Goal: Communication & Community: Answer question/provide support

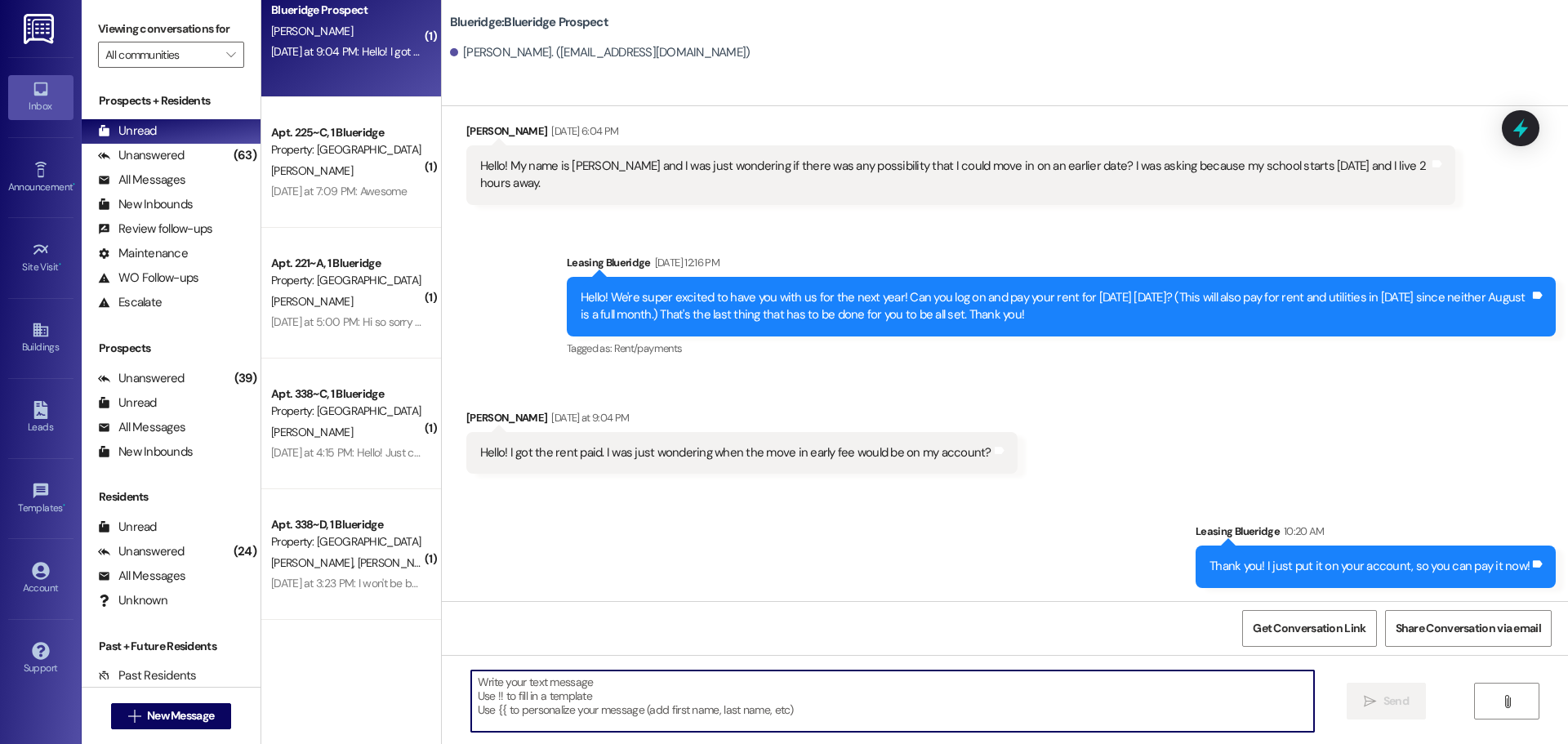
scroll to position [286, 0]
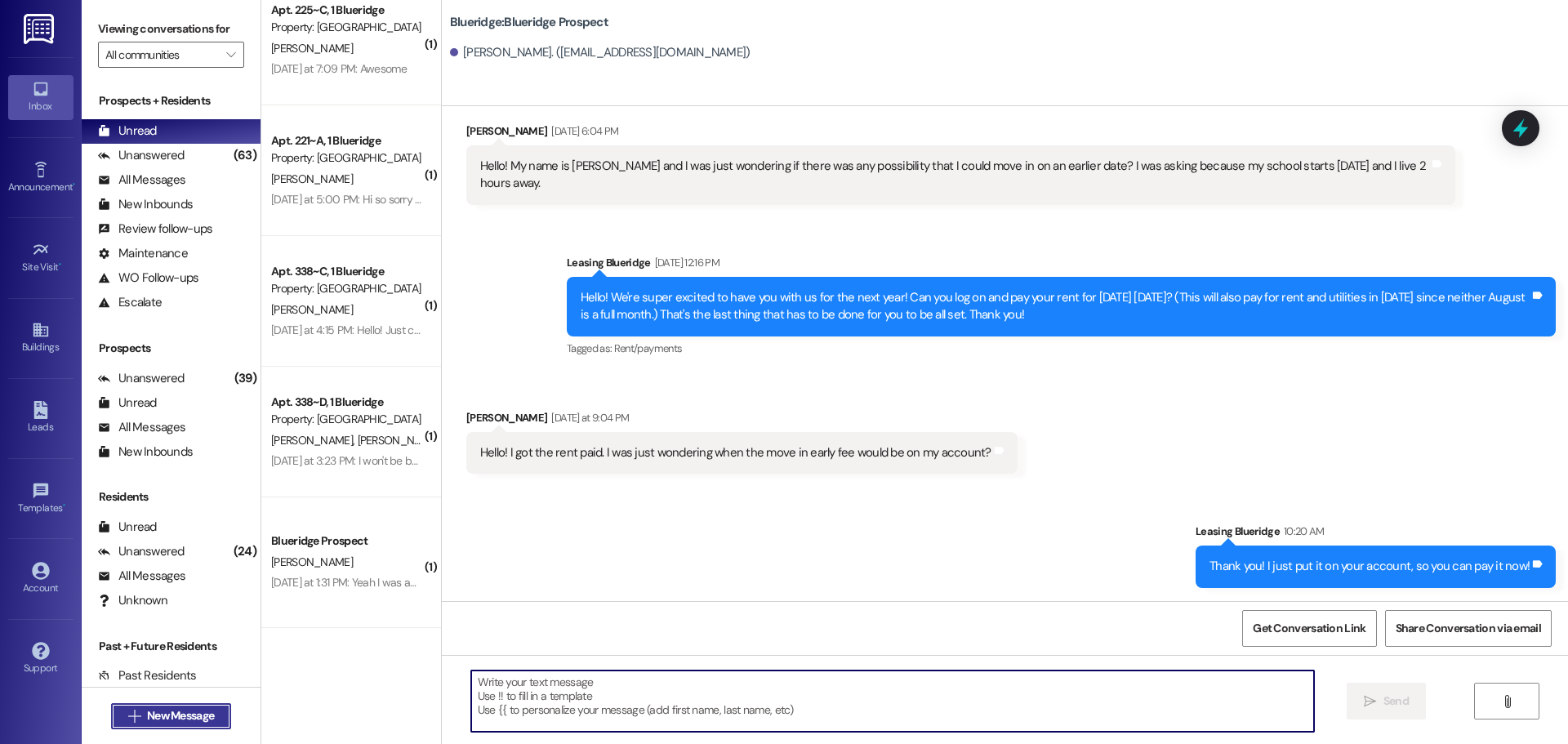
click at [188, 710] on span "New Message" at bounding box center [181, 716] width 67 height 17
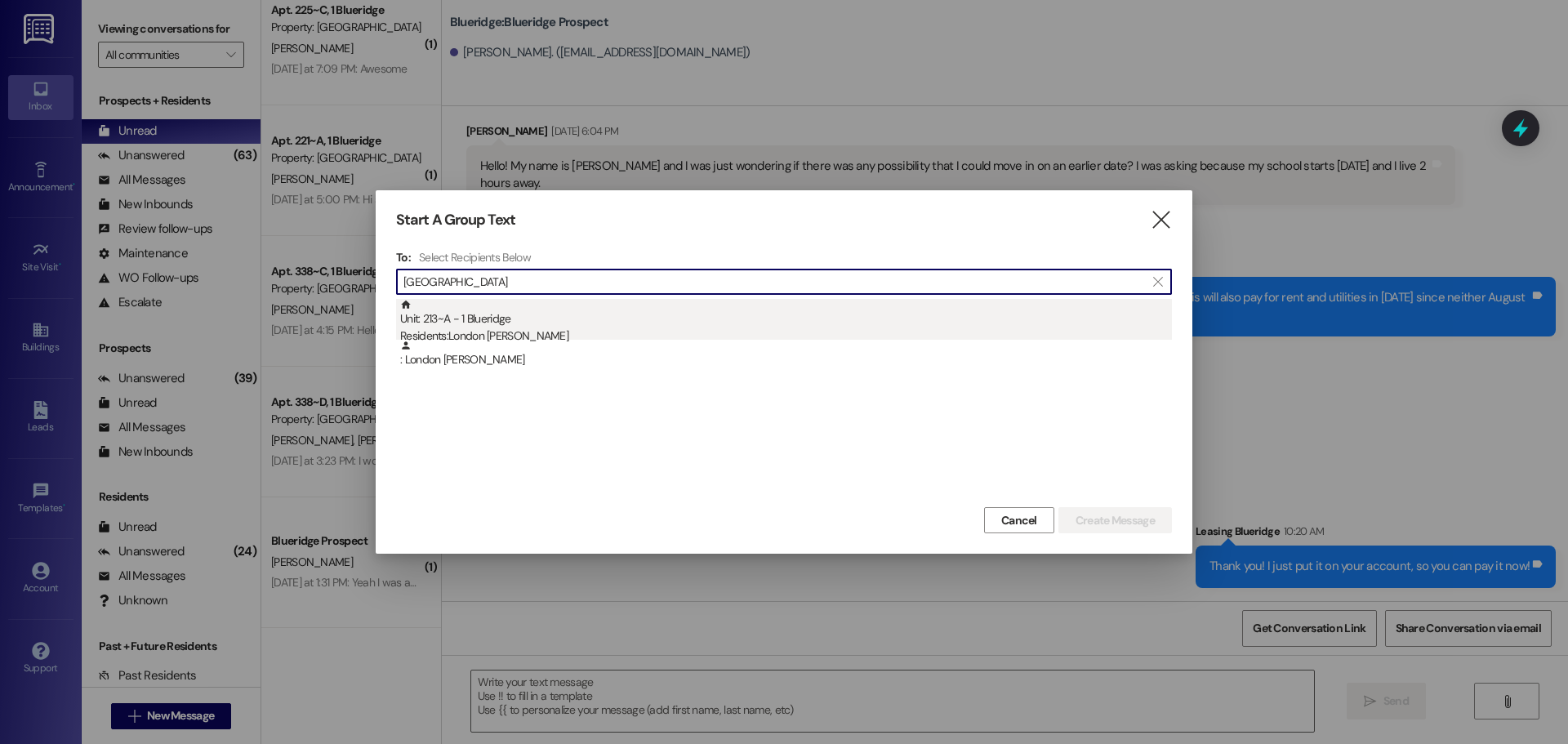
type input "[GEOGRAPHIC_DATA]"
click at [546, 331] on div "Residents: London [PERSON_NAME]" at bounding box center [785, 335] width 772 height 17
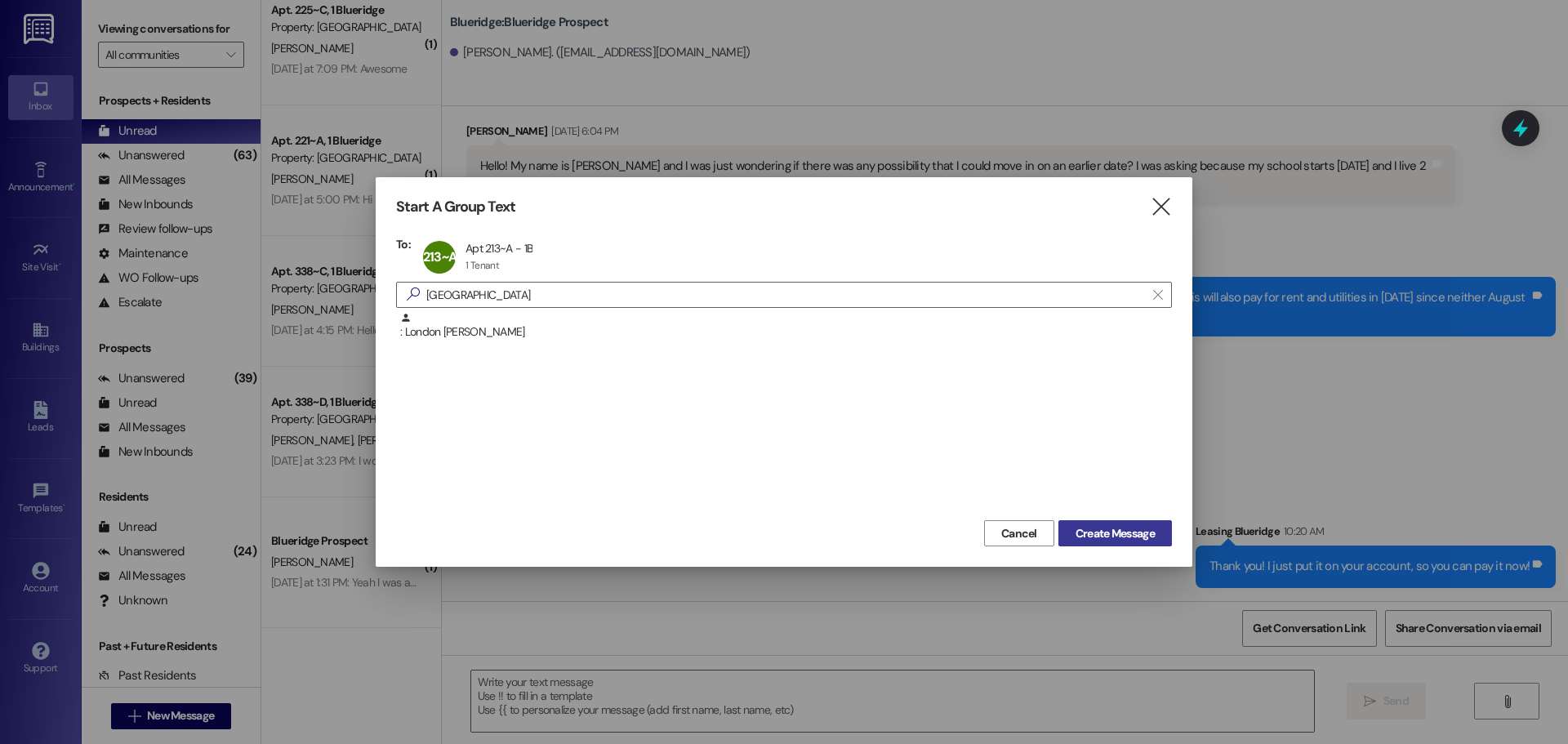
click at [1141, 536] on span "Create Message" at bounding box center [1114, 533] width 79 height 17
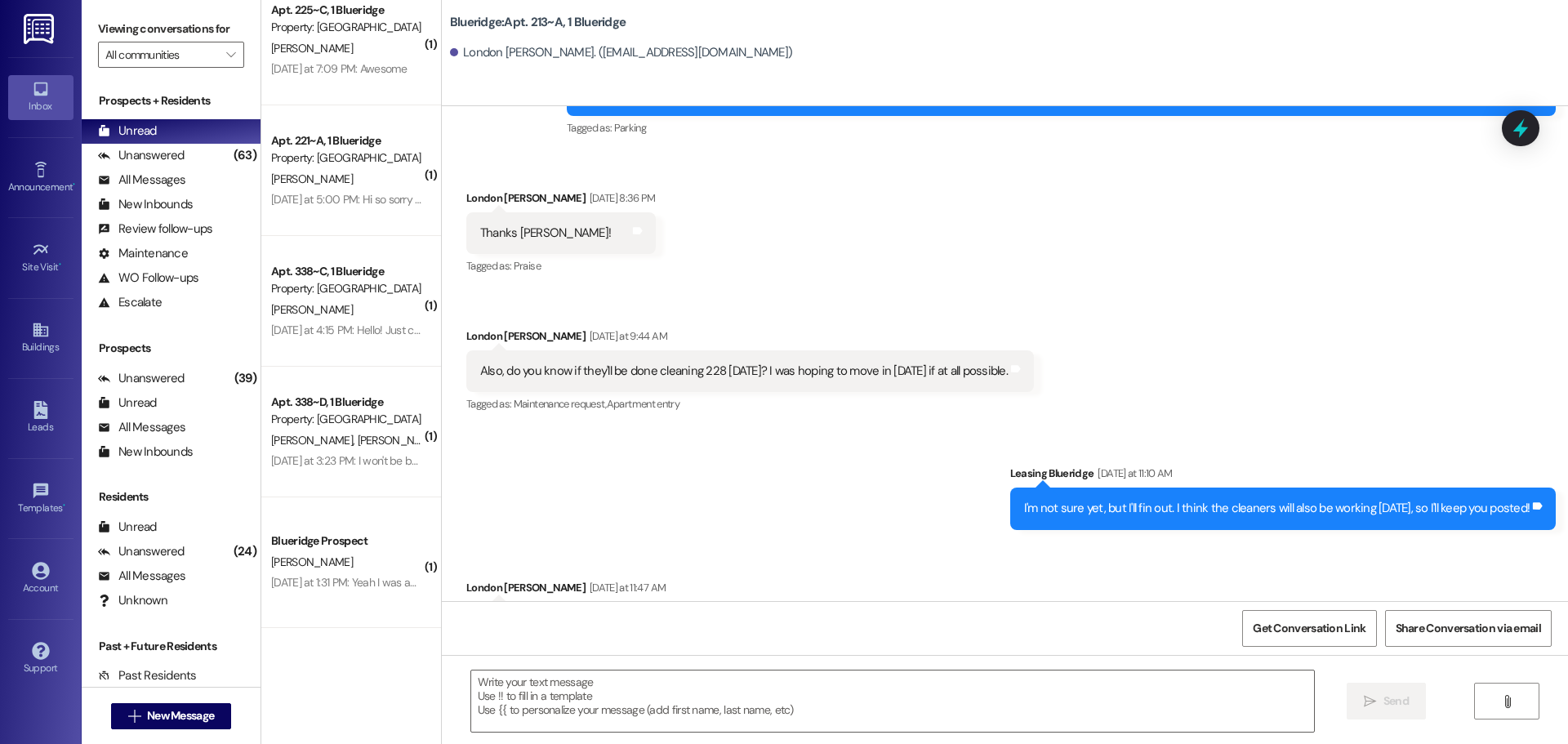
scroll to position [37912, 0]
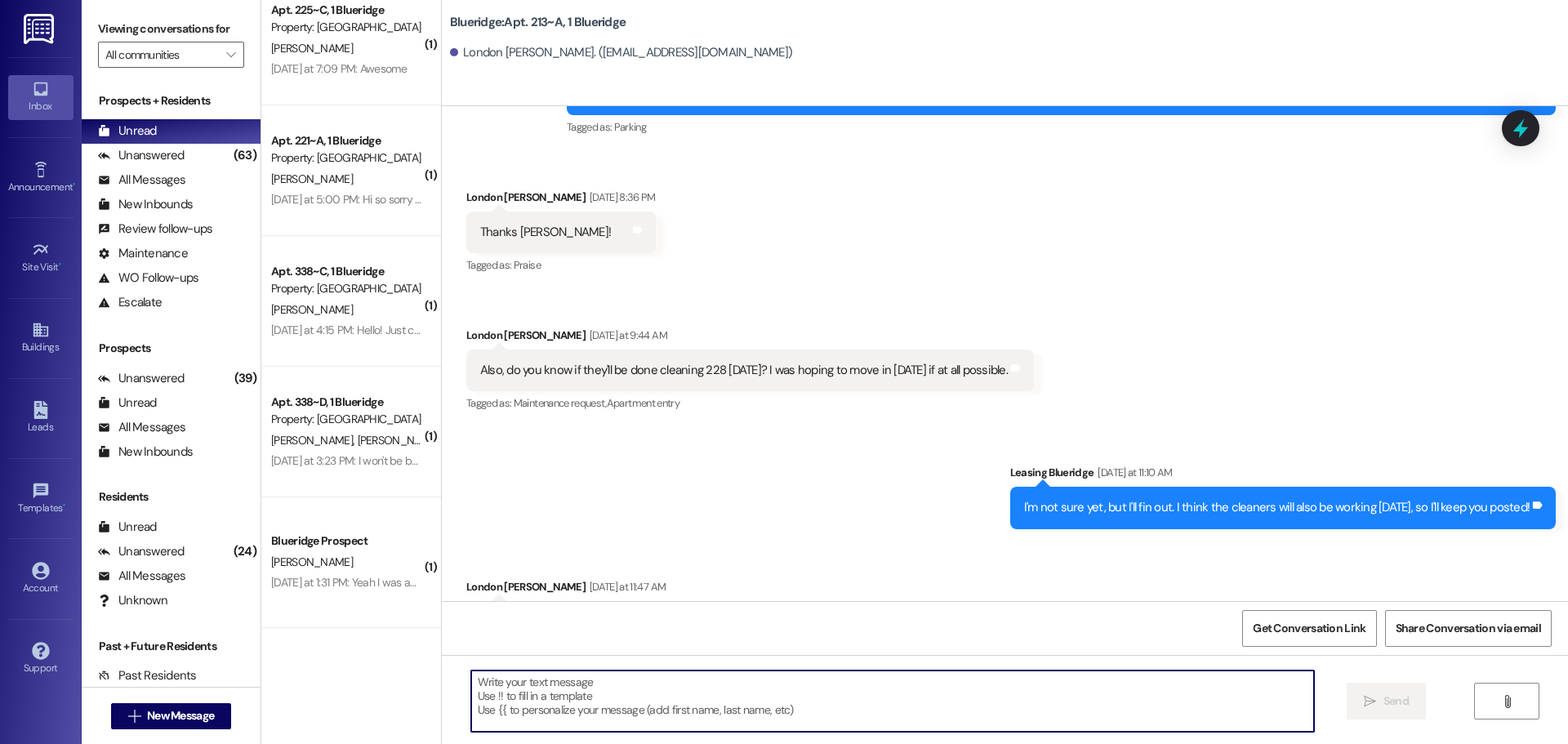
drag, startPoint x: 1149, startPoint y: 704, endPoint x: 1196, endPoint y: 717, distance: 48.8
click at [1149, 705] on textarea at bounding box center [893, 701] width 843 height 61
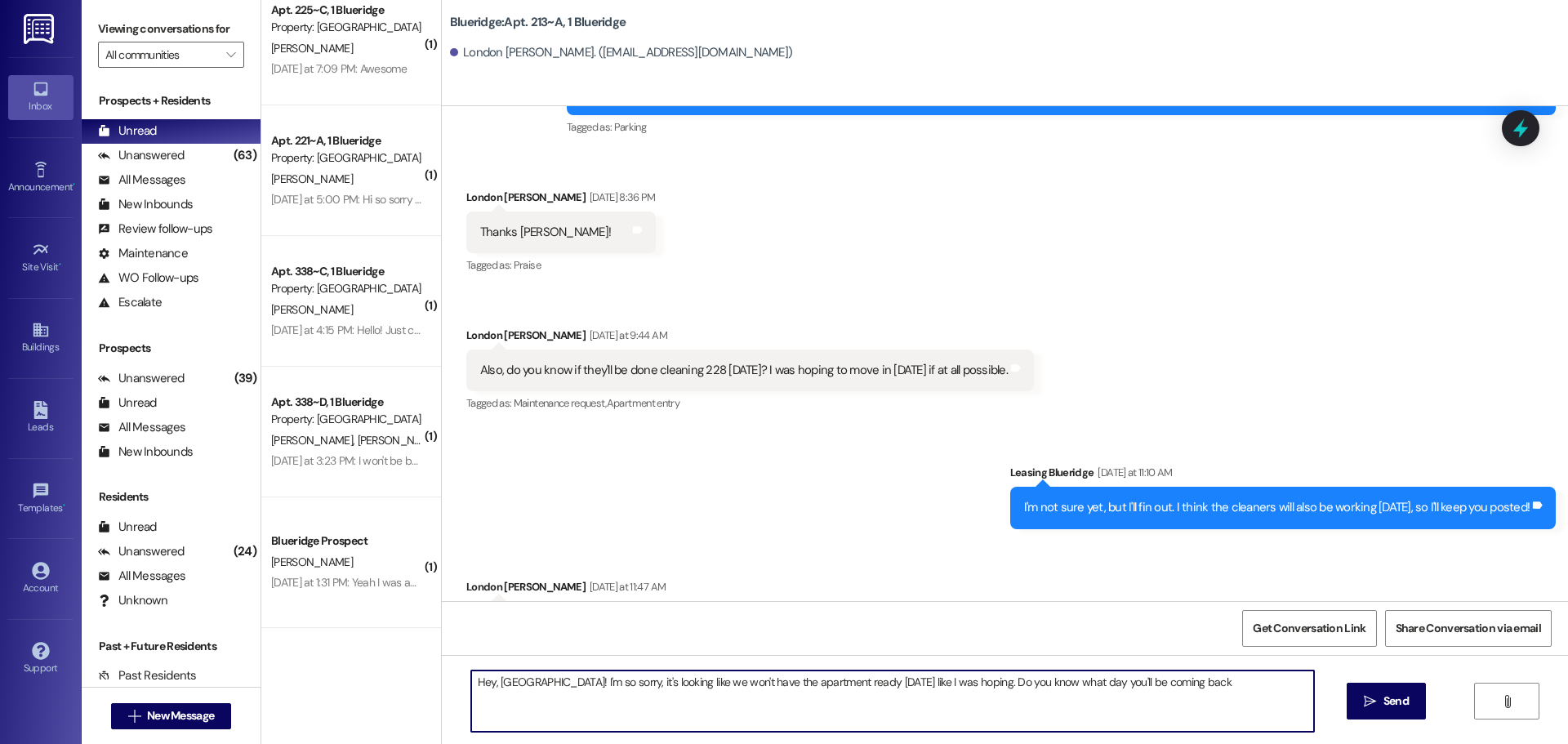
type textarea "Hey, [GEOGRAPHIC_DATA]! I'm so sorry, it's looking like we won't have the apart…"
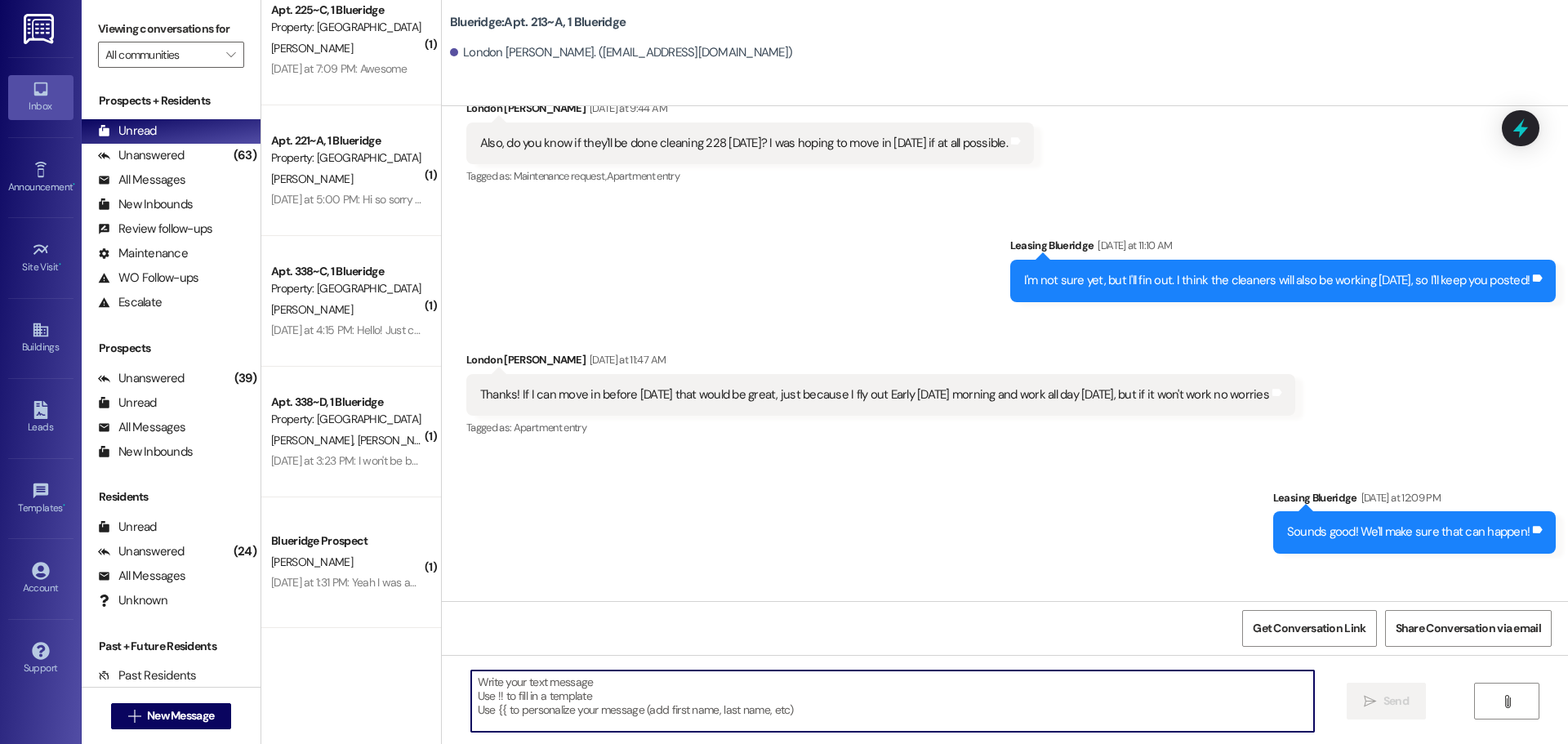
scroll to position [38140, 0]
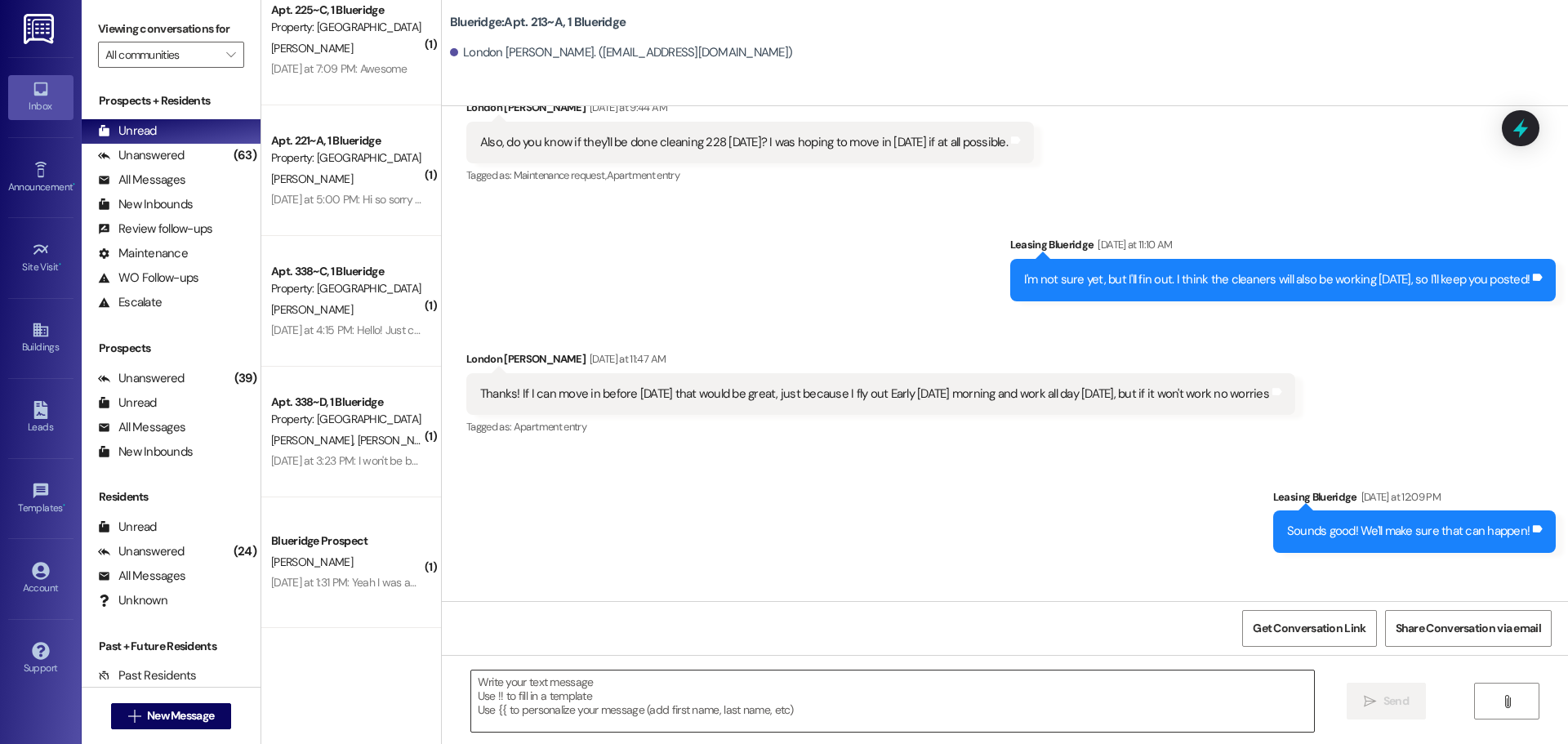
click at [935, 712] on textarea at bounding box center [893, 701] width 843 height 61
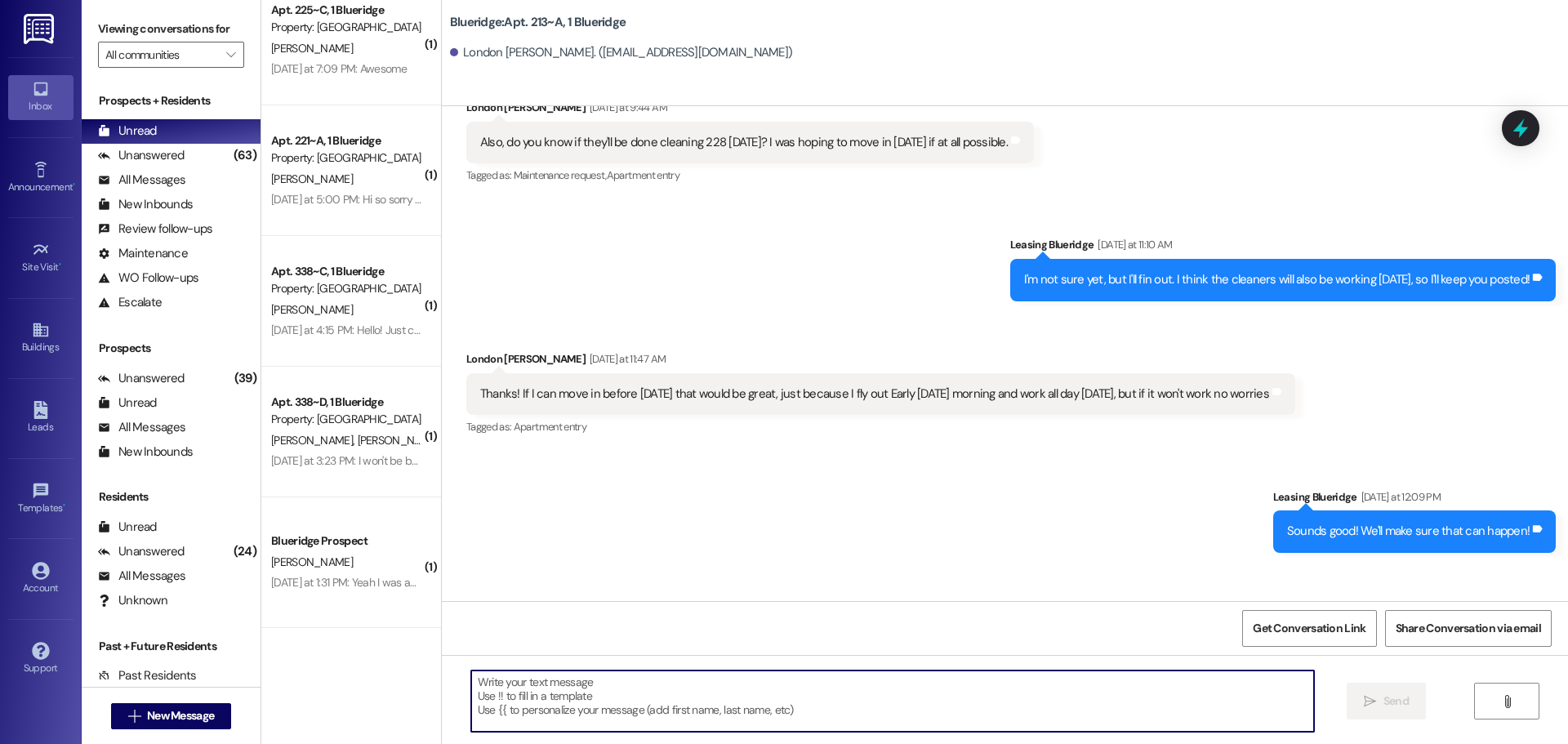
click at [935, 711] on textarea at bounding box center [893, 701] width 843 height 61
click at [582, 681] on textarea "Gotcha." at bounding box center [893, 701] width 843 height 61
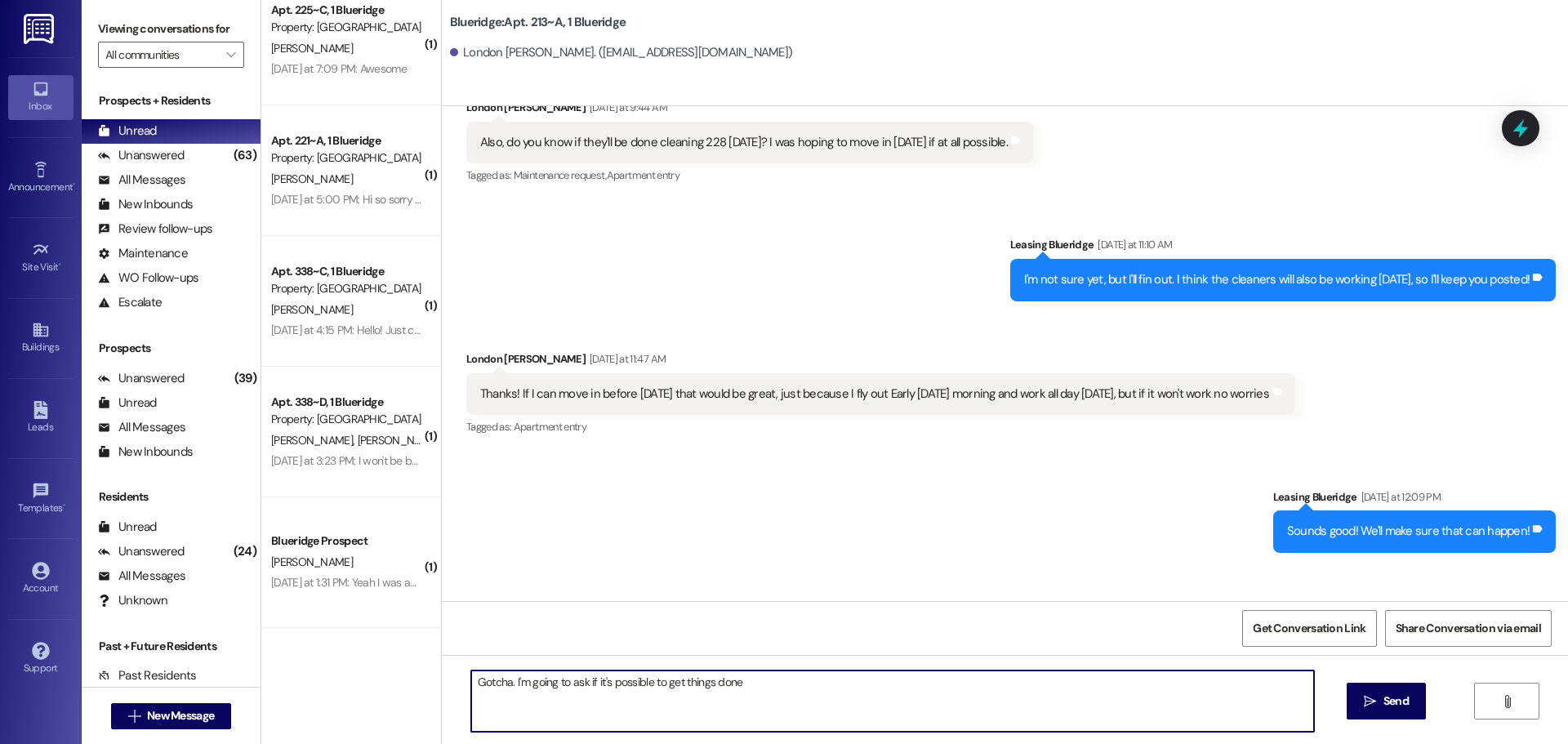
click at [798, 685] on textarea "Gotcha. I'm going to ask if it's possible to get things done" at bounding box center [893, 701] width 843 height 61
type textarea "Gotcha. I'm going to ask if it's possible to get things done still, and I'll le…"
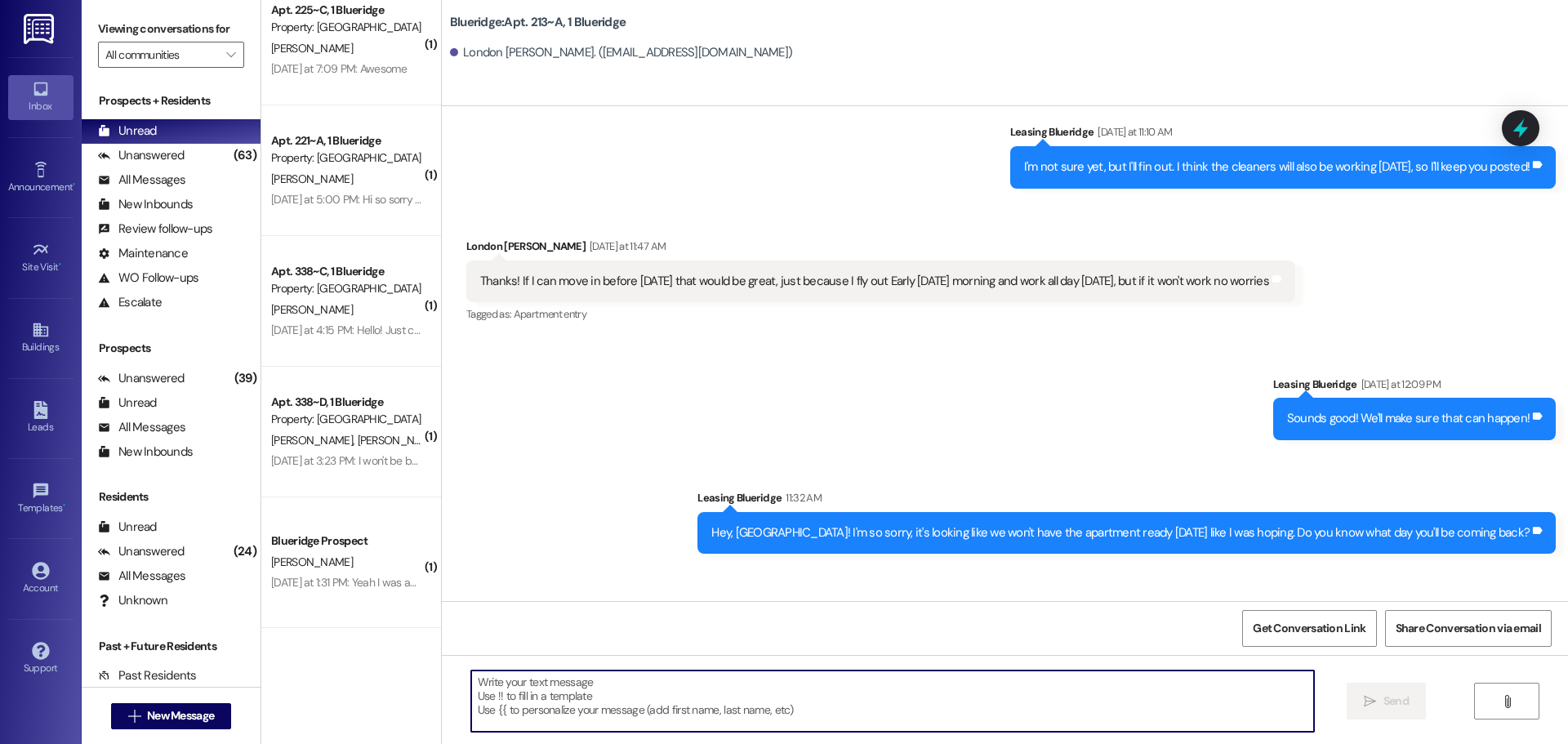
scroll to position [38253, 0]
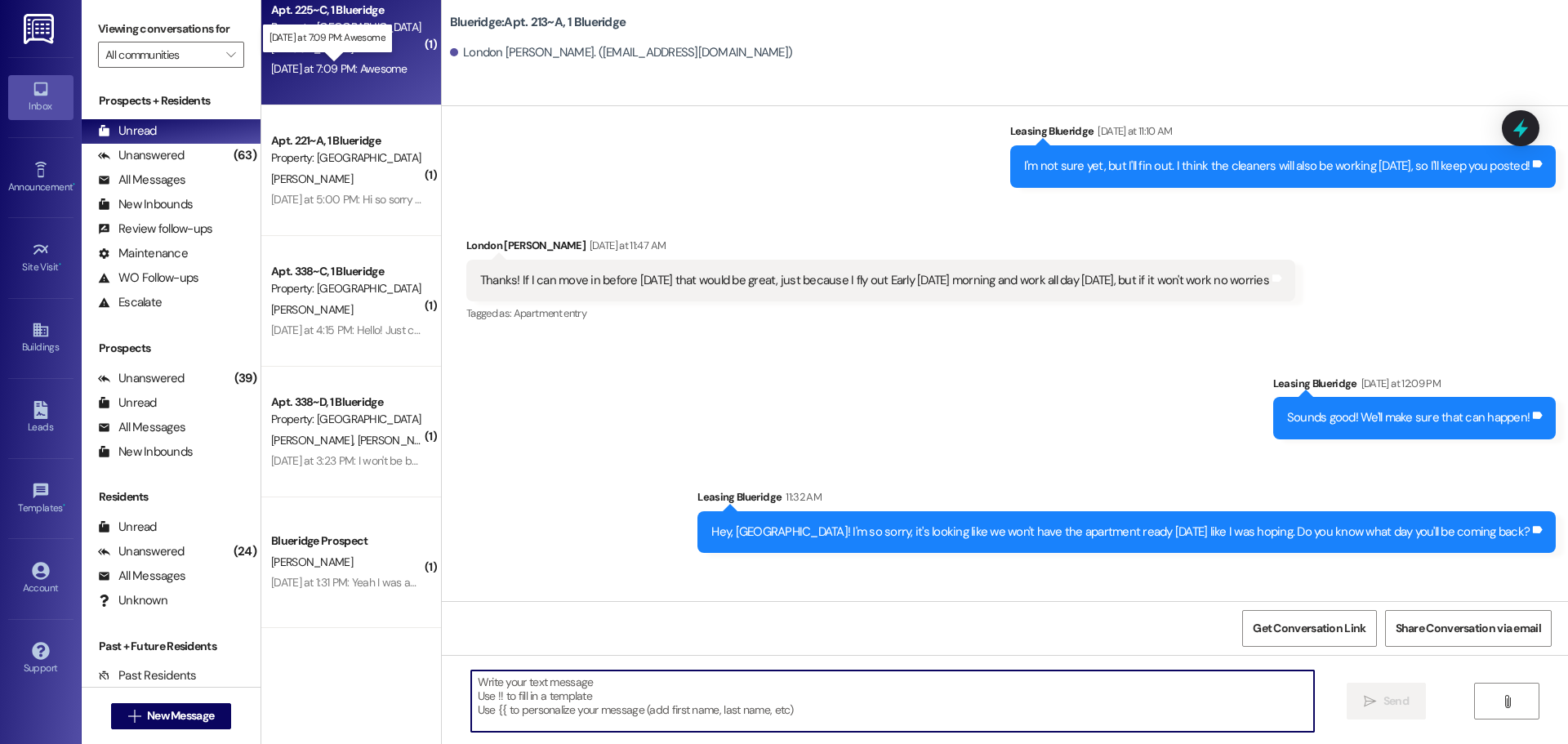
click at [357, 70] on div "[DATE] at 7:09 PM: Awesome [DATE] at 7:09 PM: Awesome" at bounding box center [339, 68] width 136 height 15
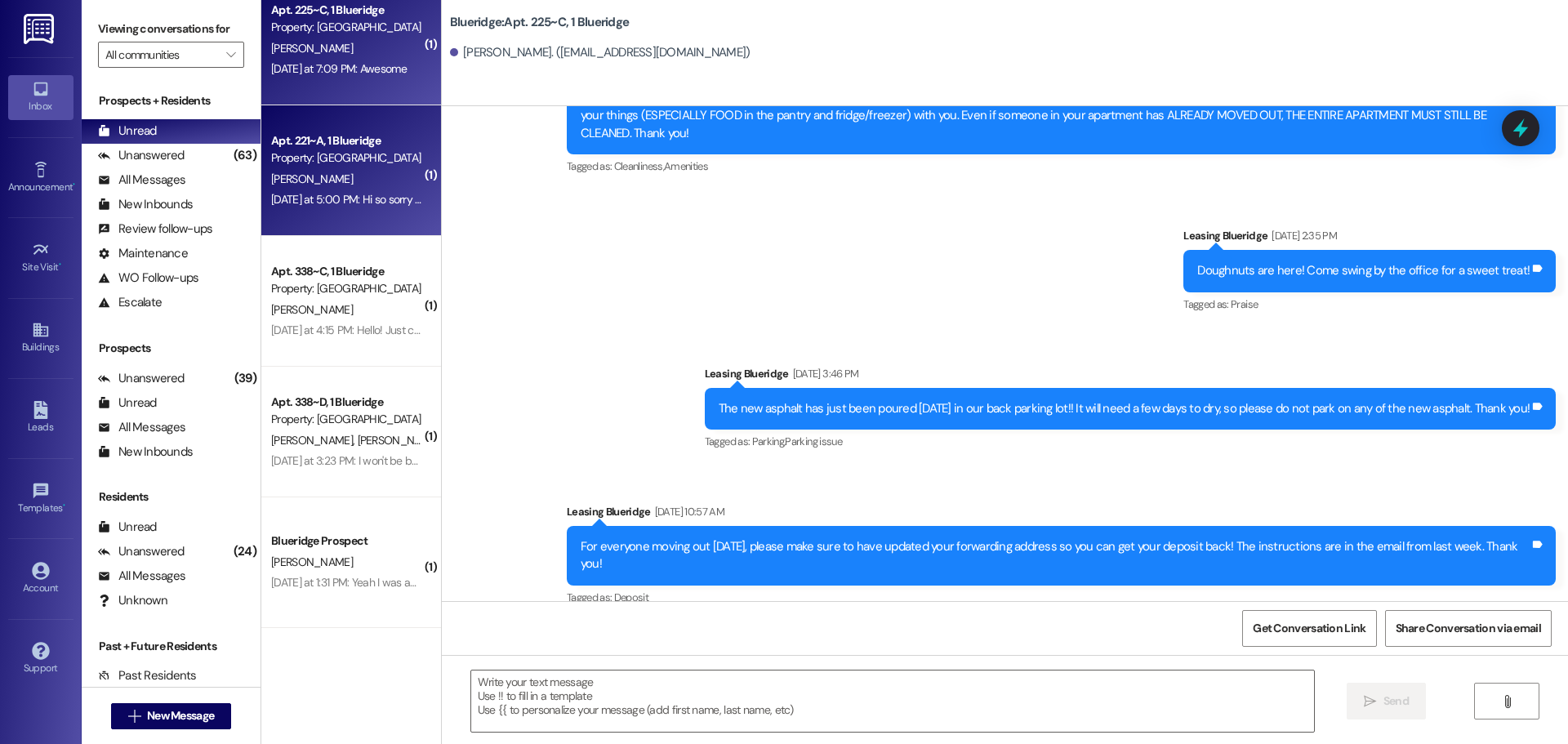
scroll to position [22715, 0]
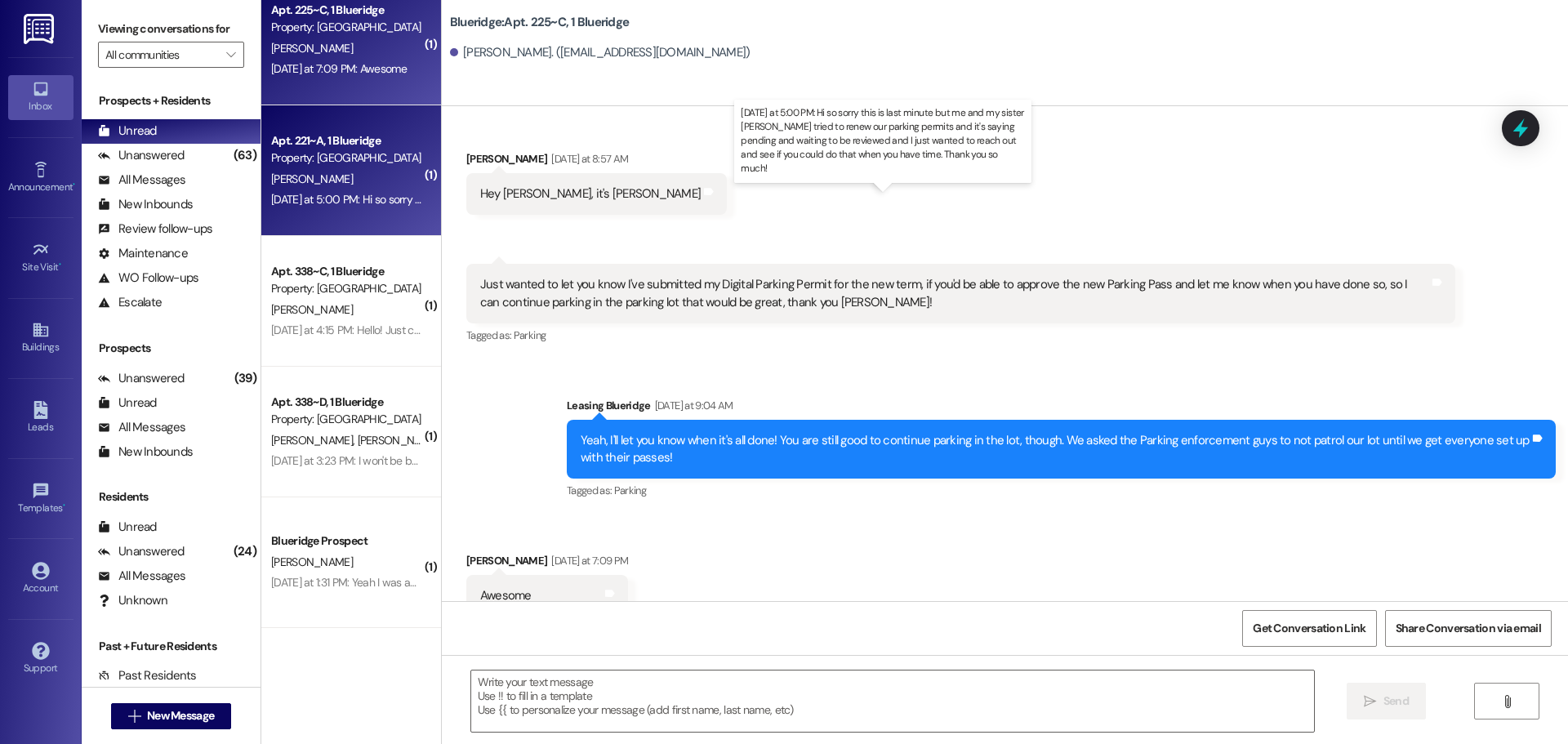
click at [373, 195] on div "[DATE] at 5:00 PM: Hi so sorry this is last minute but me and my sister [PERSON…" at bounding box center [919, 199] width 1297 height 15
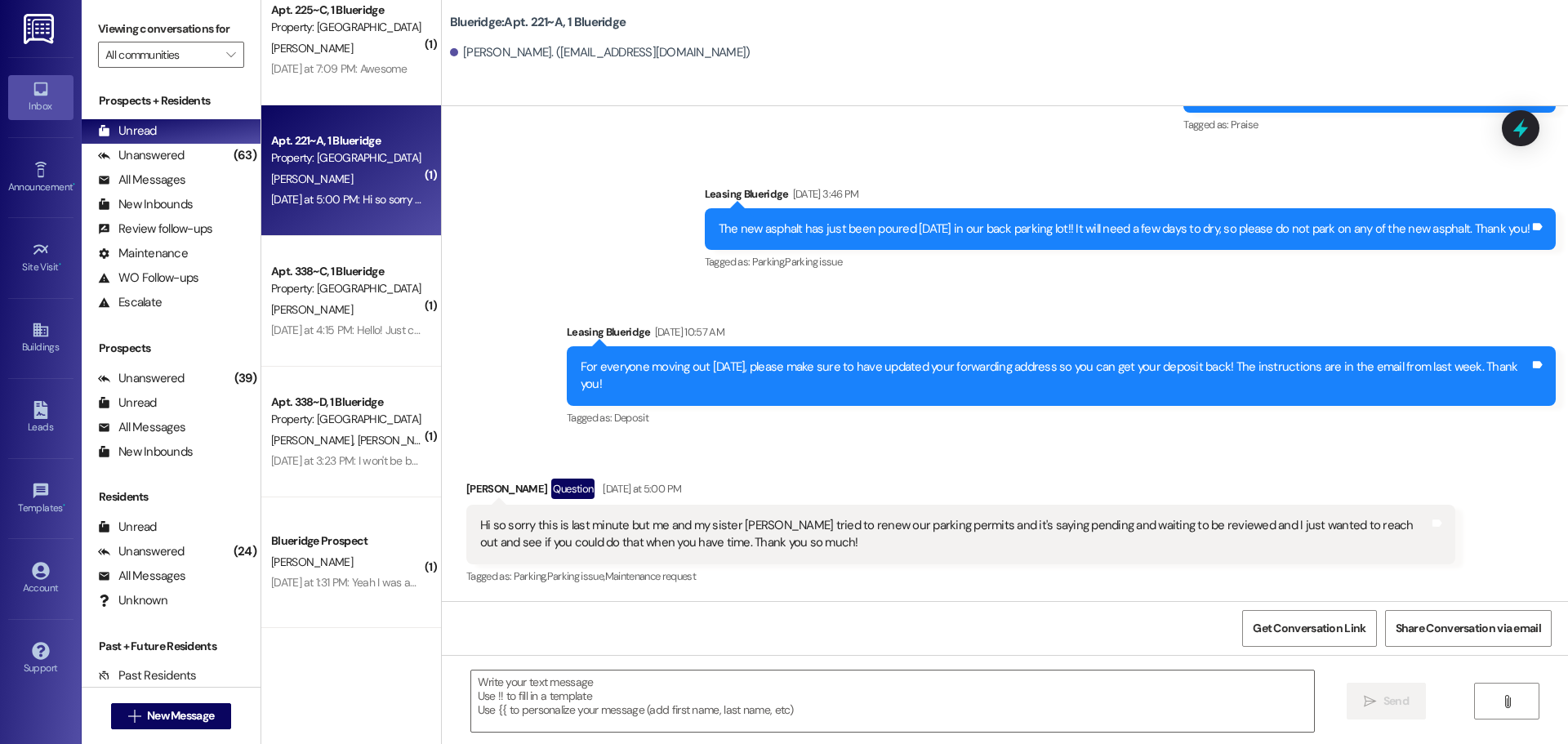
scroll to position [10826, 0]
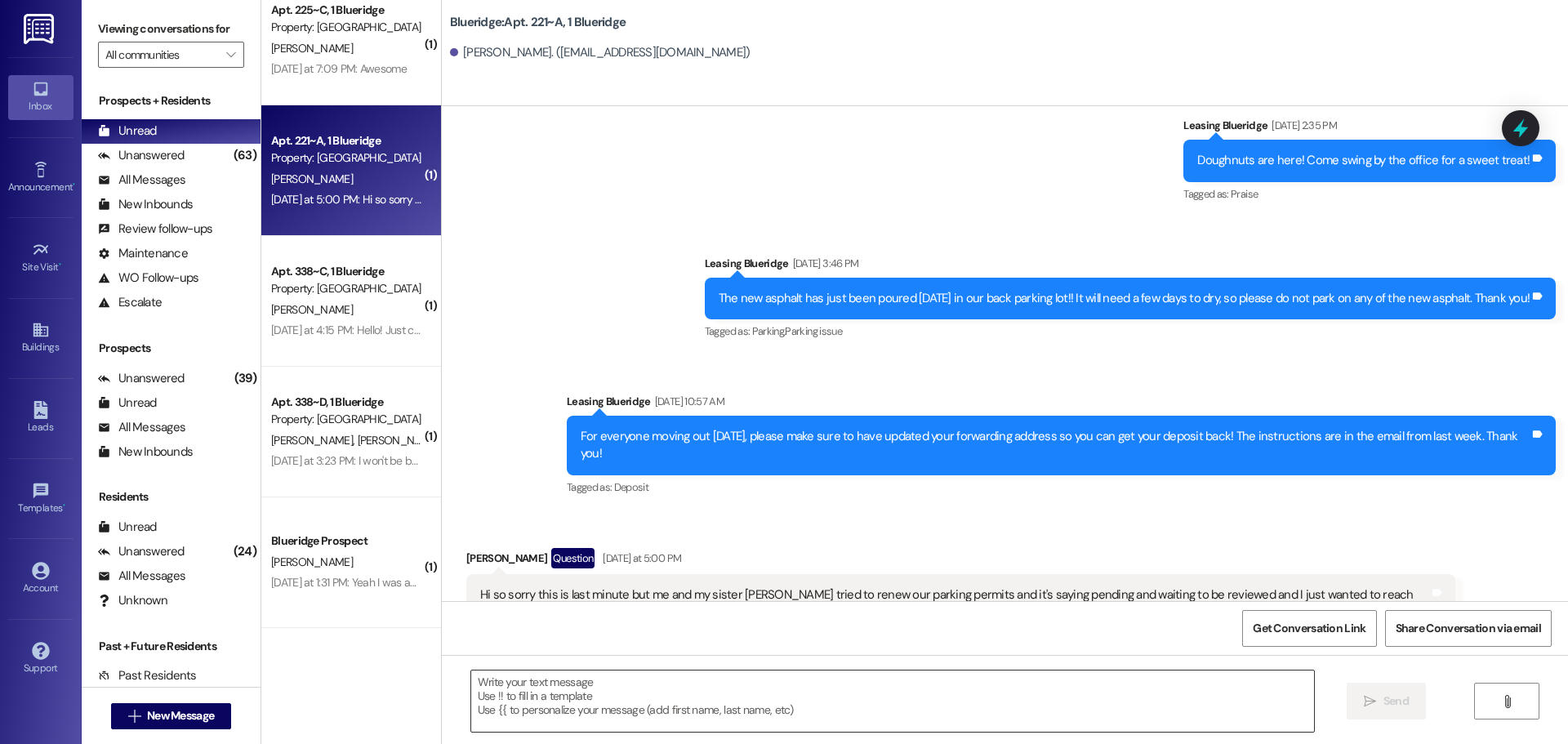
click at [1069, 719] on textarea at bounding box center [893, 701] width 843 height 61
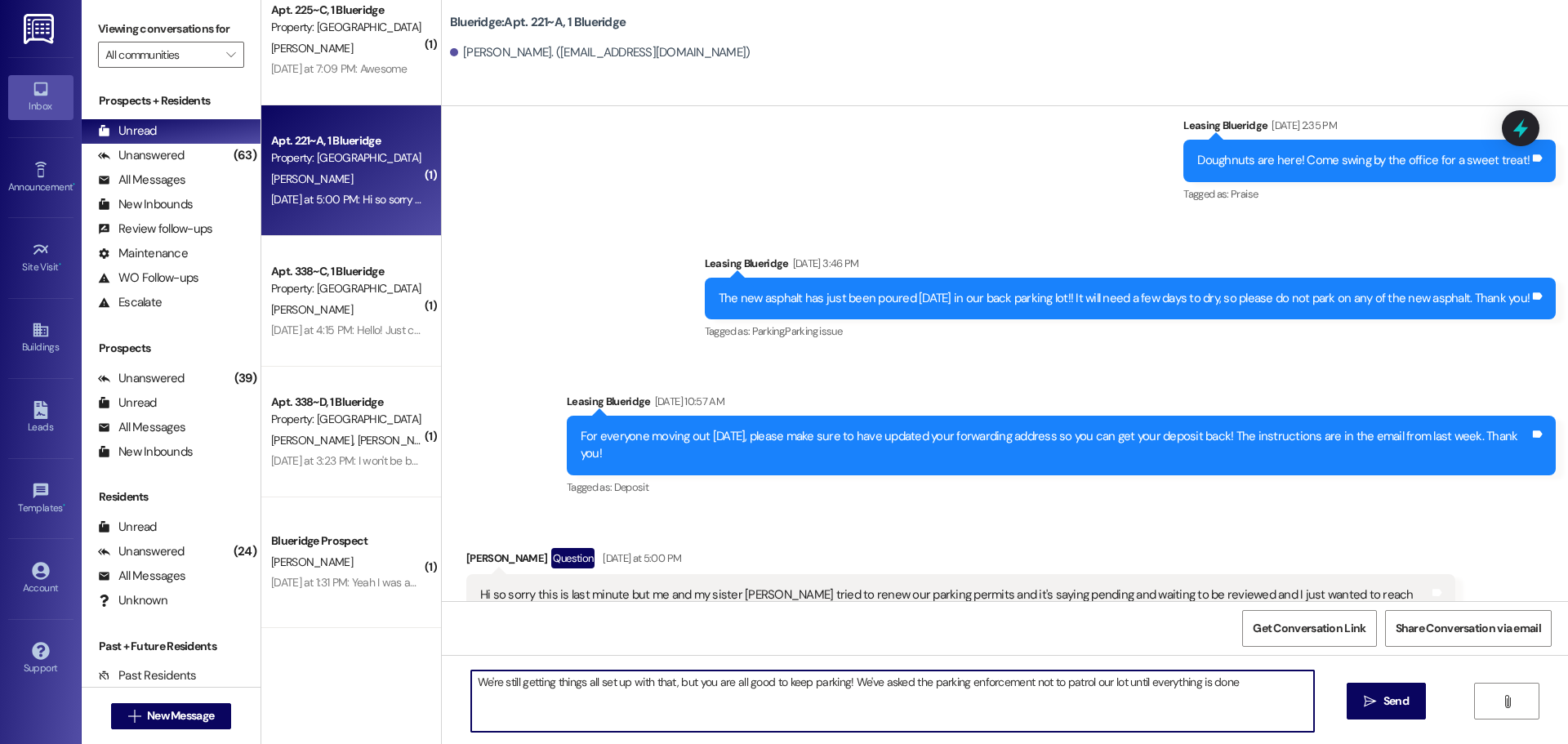
type textarea "We're still getting things all set up with that, but you are all good to keep p…"
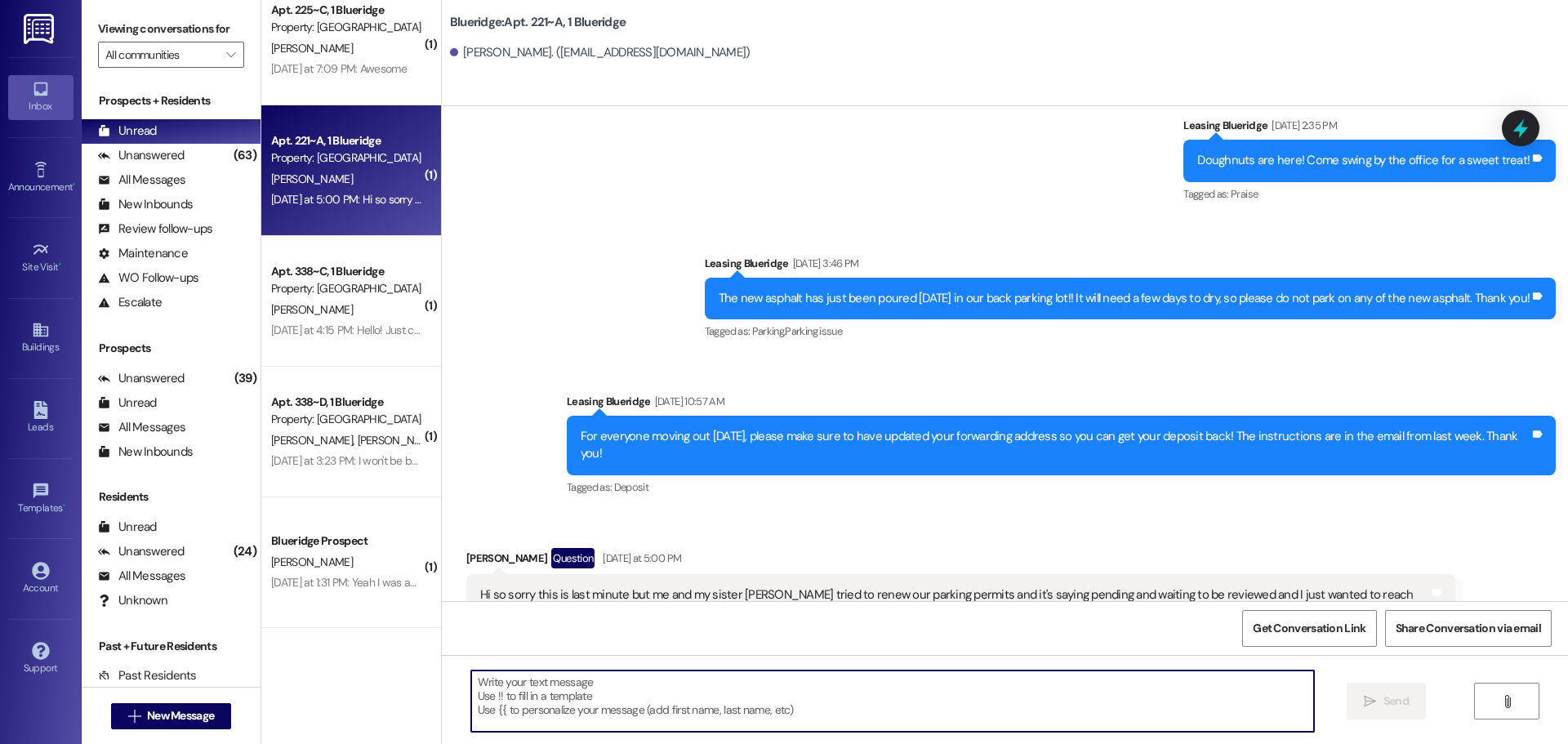
scroll to position [10939, 0]
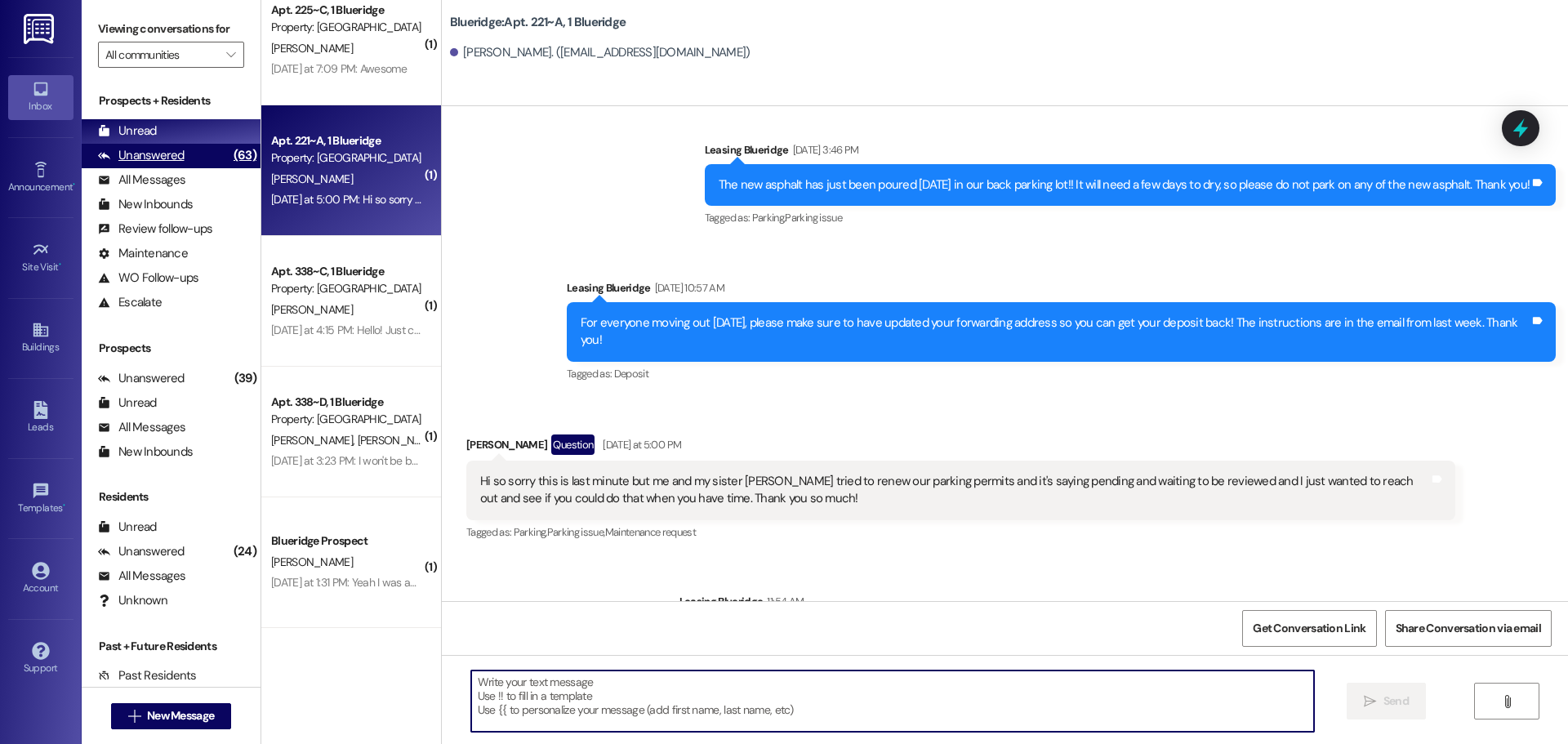
click at [192, 161] on div "Unanswered (63)" at bounding box center [171, 156] width 179 height 25
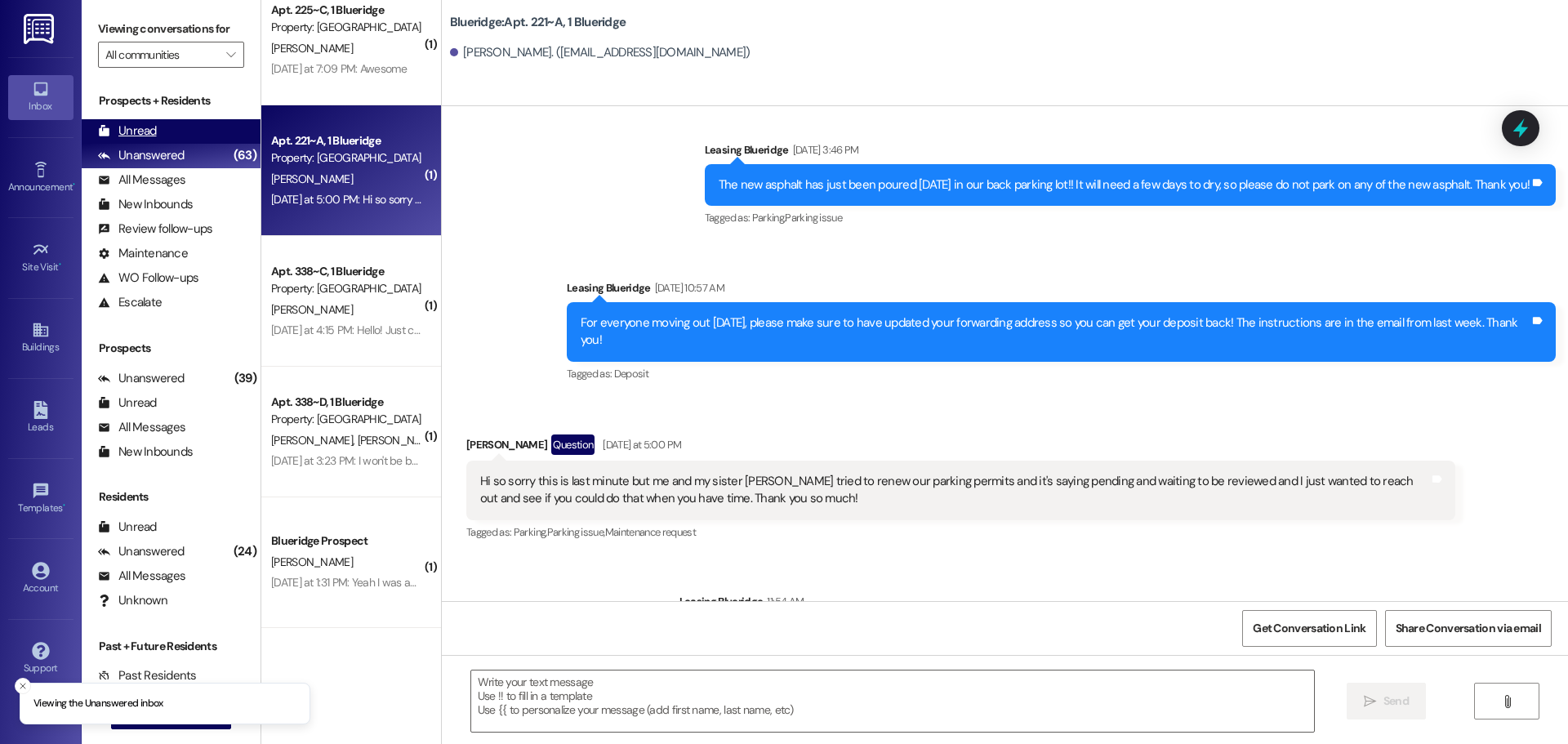
click at [192, 130] on div "Unread (0)" at bounding box center [171, 131] width 179 height 25
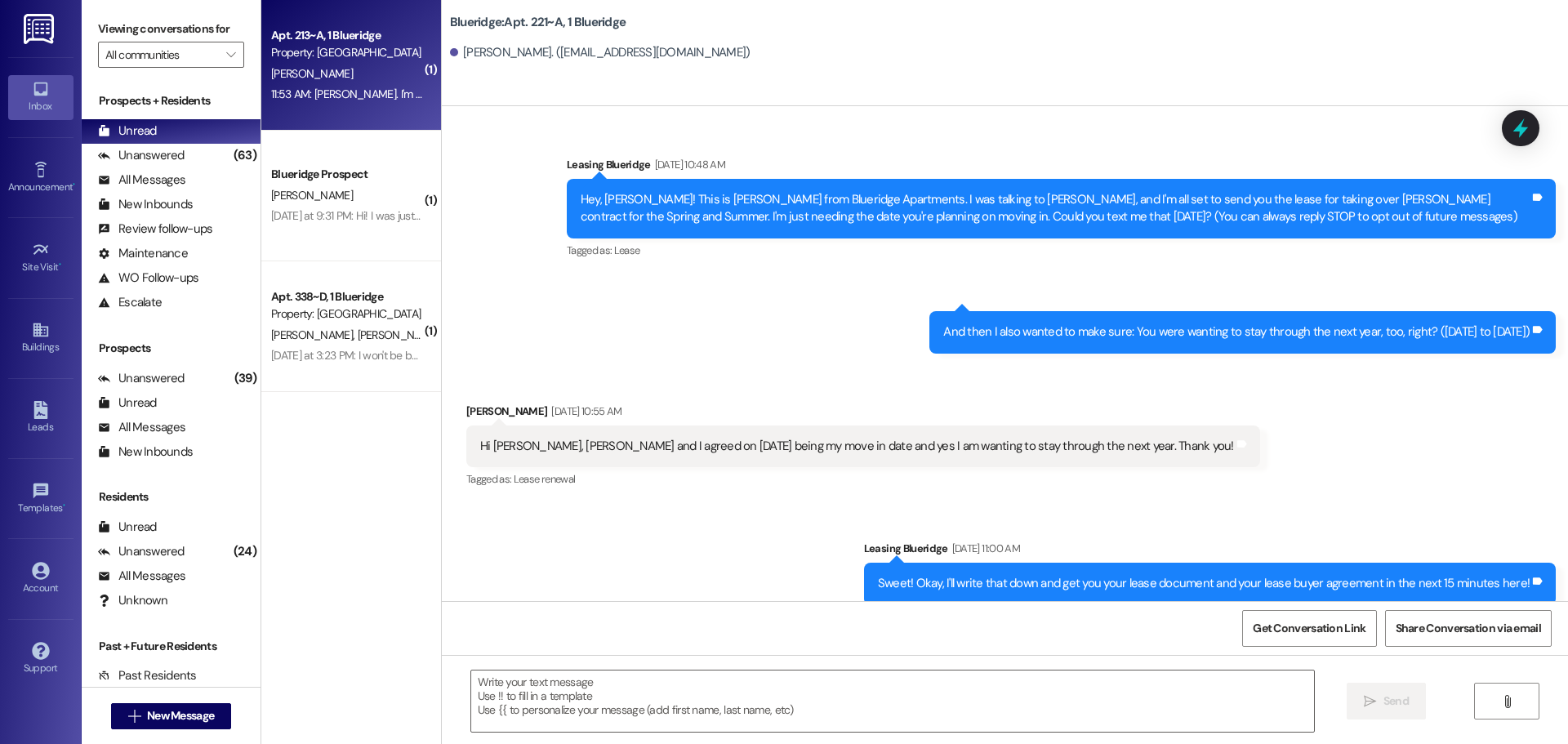
scroll to position [10825, 0]
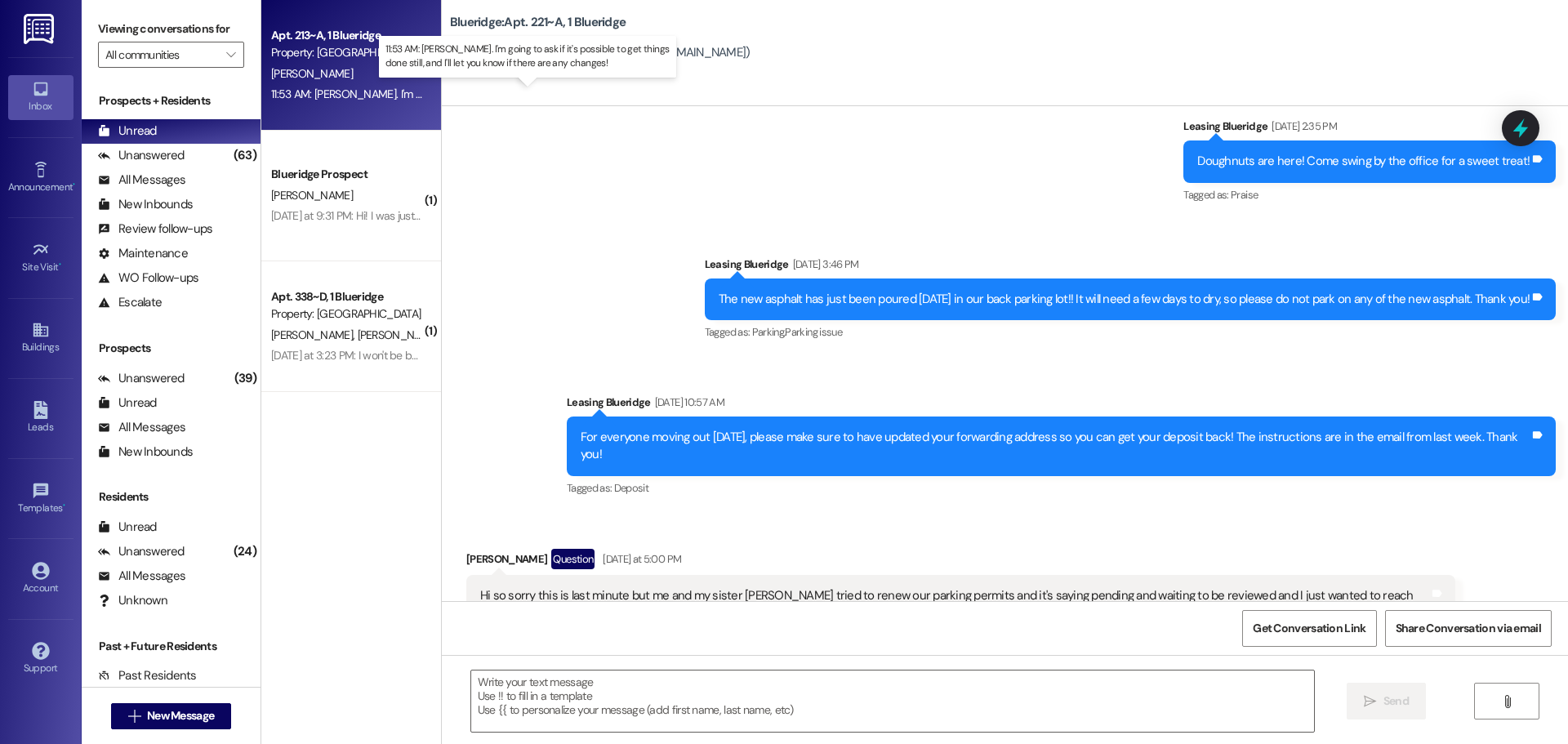
click at [352, 93] on div "11:53 AM: [PERSON_NAME]. I'm going to ask if it's possible to get things done s…" at bounding box center [565, 94] width 587 height 15
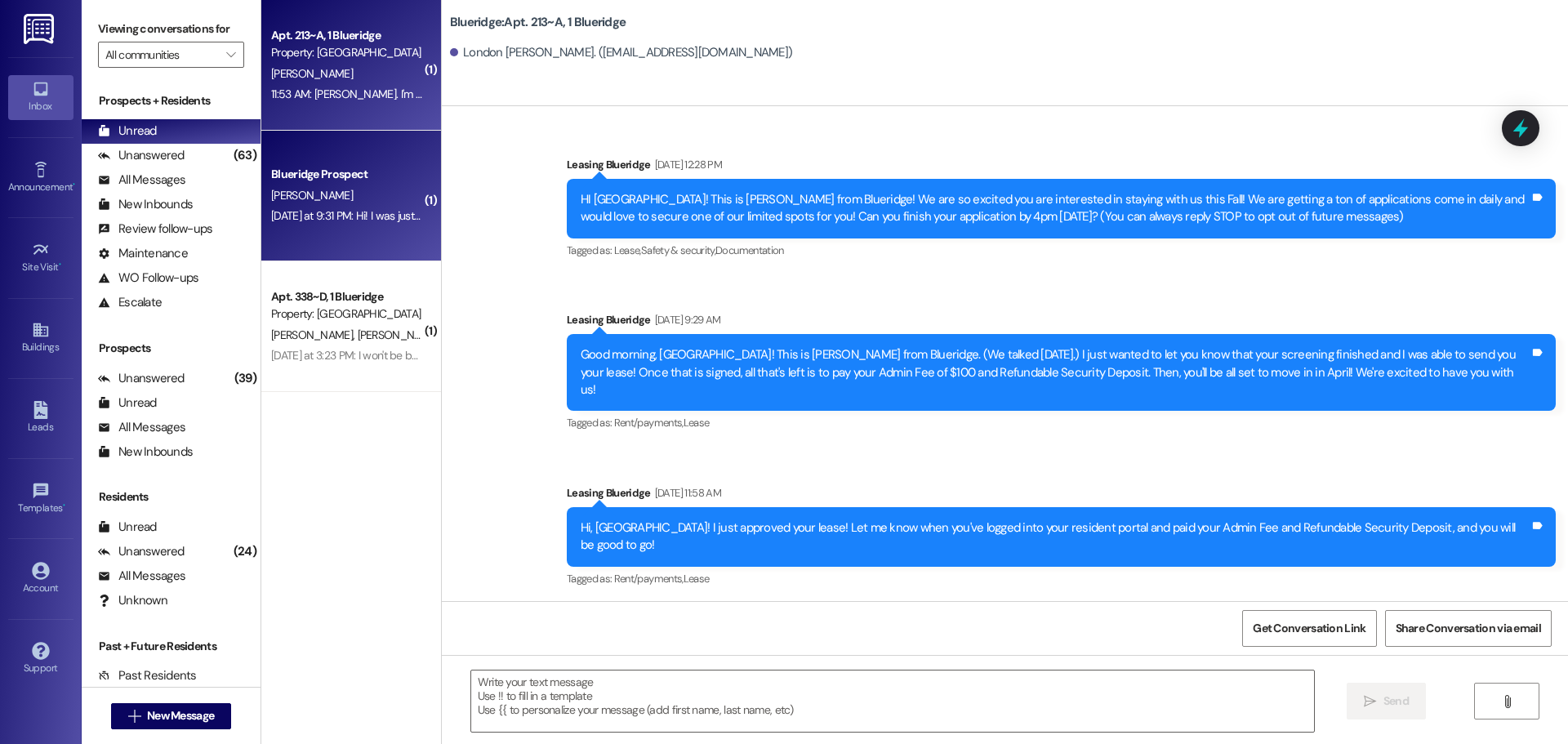
scroll to position [38163, 0]
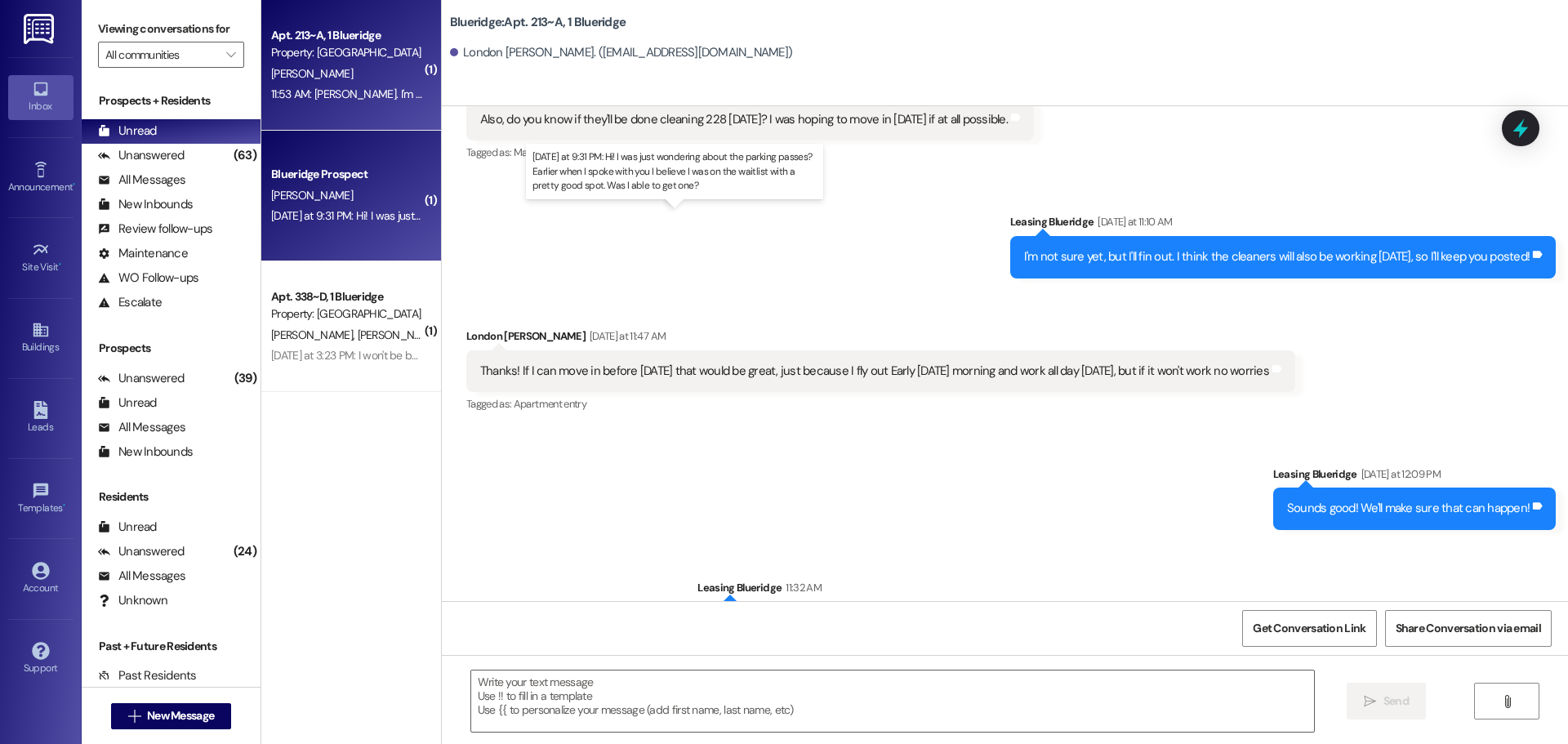
click at [370, 221] on div "[DATE] at 9:31 PM: Hi! I was just wondering about the parking passes? Earlier w…" at bounding box center [683, 215] width 823 height 15
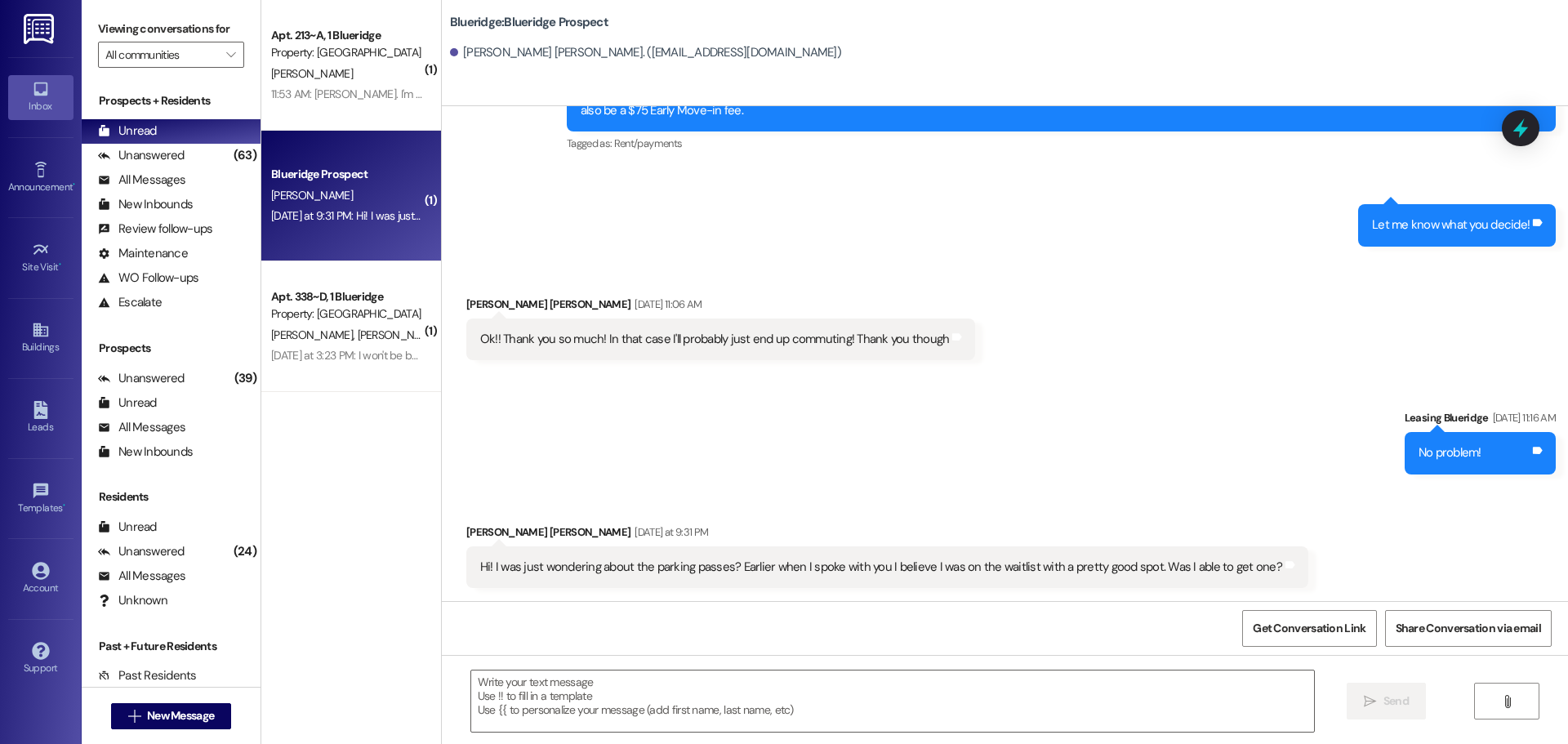
scroll to position [2799, 0]
click at [772, 706] on textarea at bounding box center [893, 701] width 843 height 61
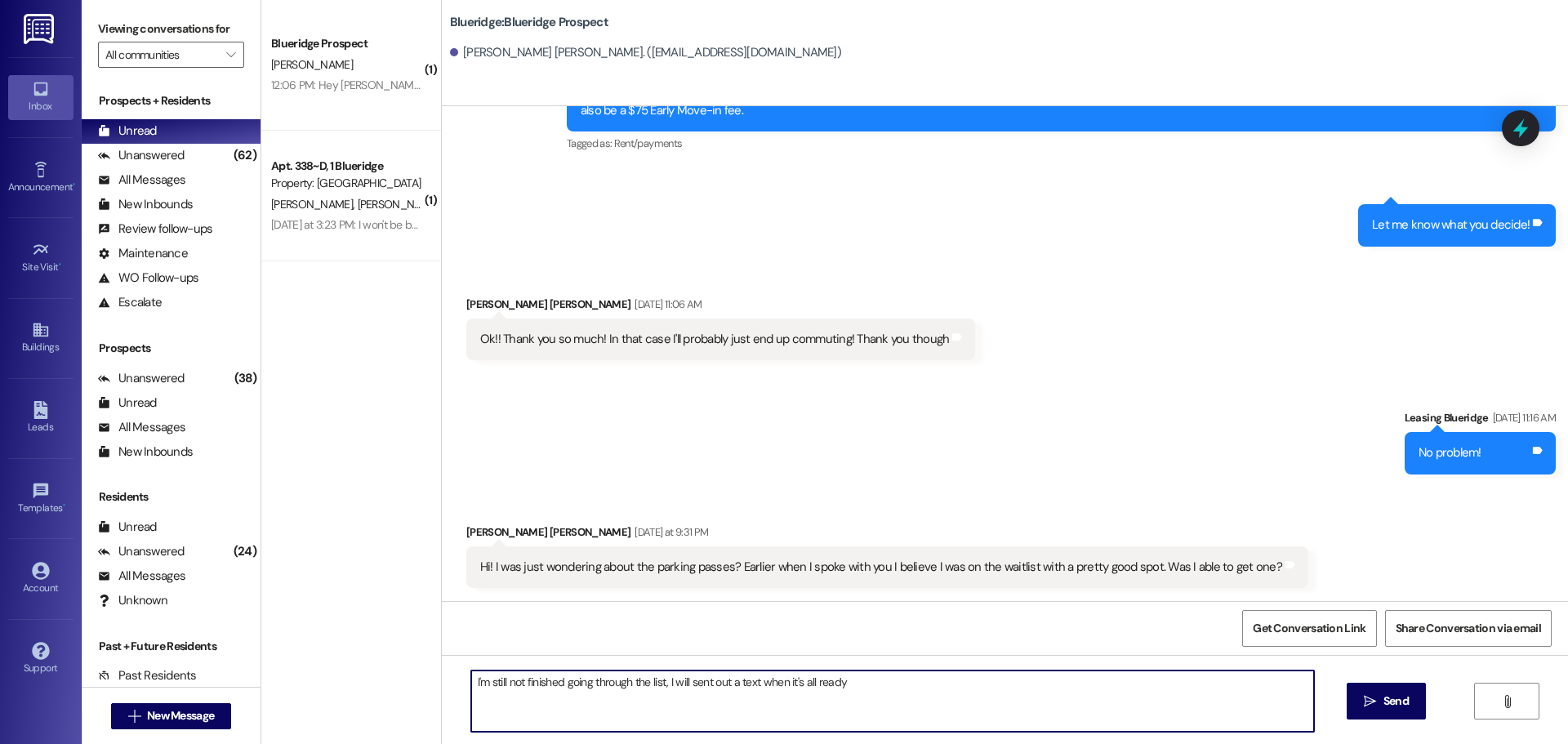
type textarea "I'm still not finished going through the list, I will sent out a text when it's…"
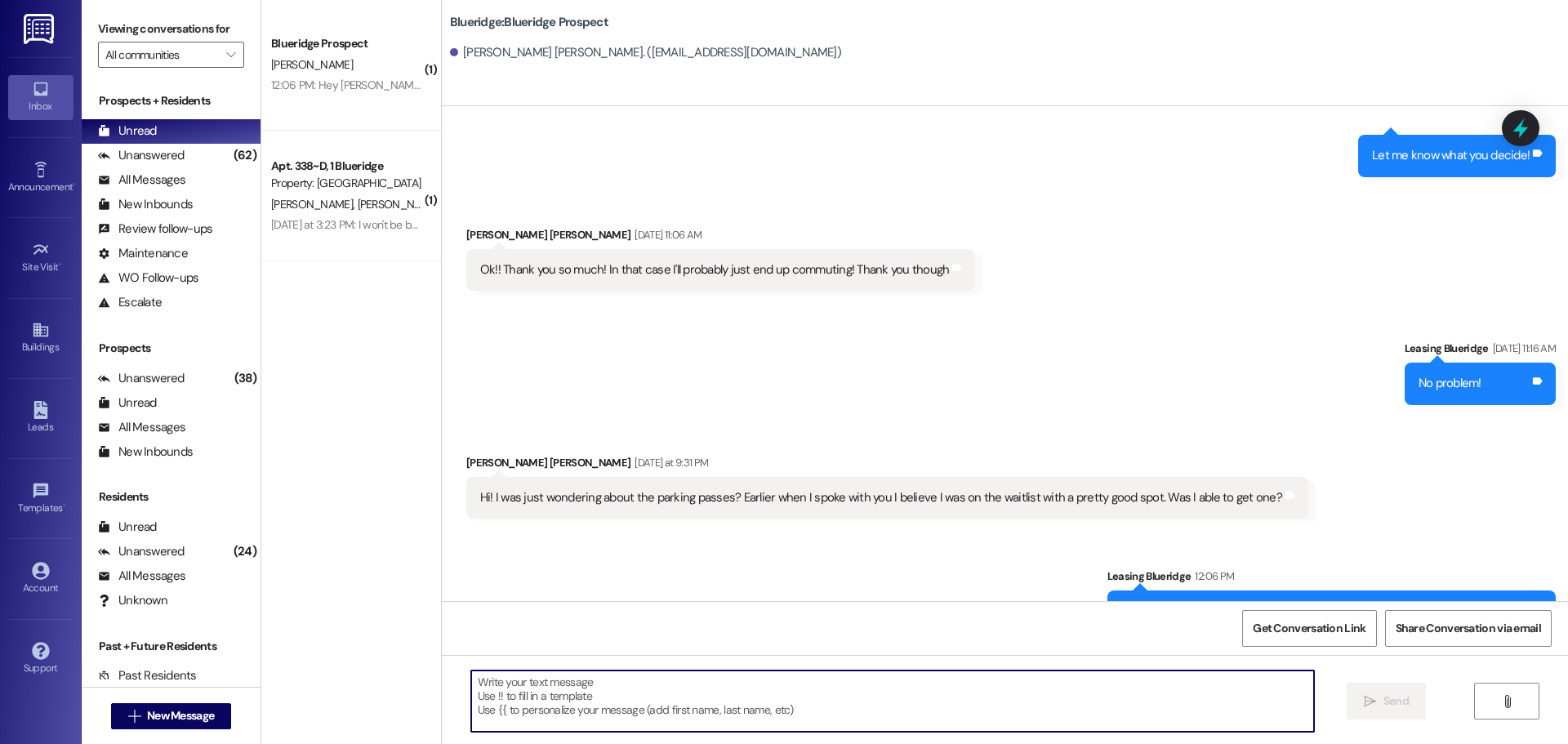
scroll to position [2912, 0]
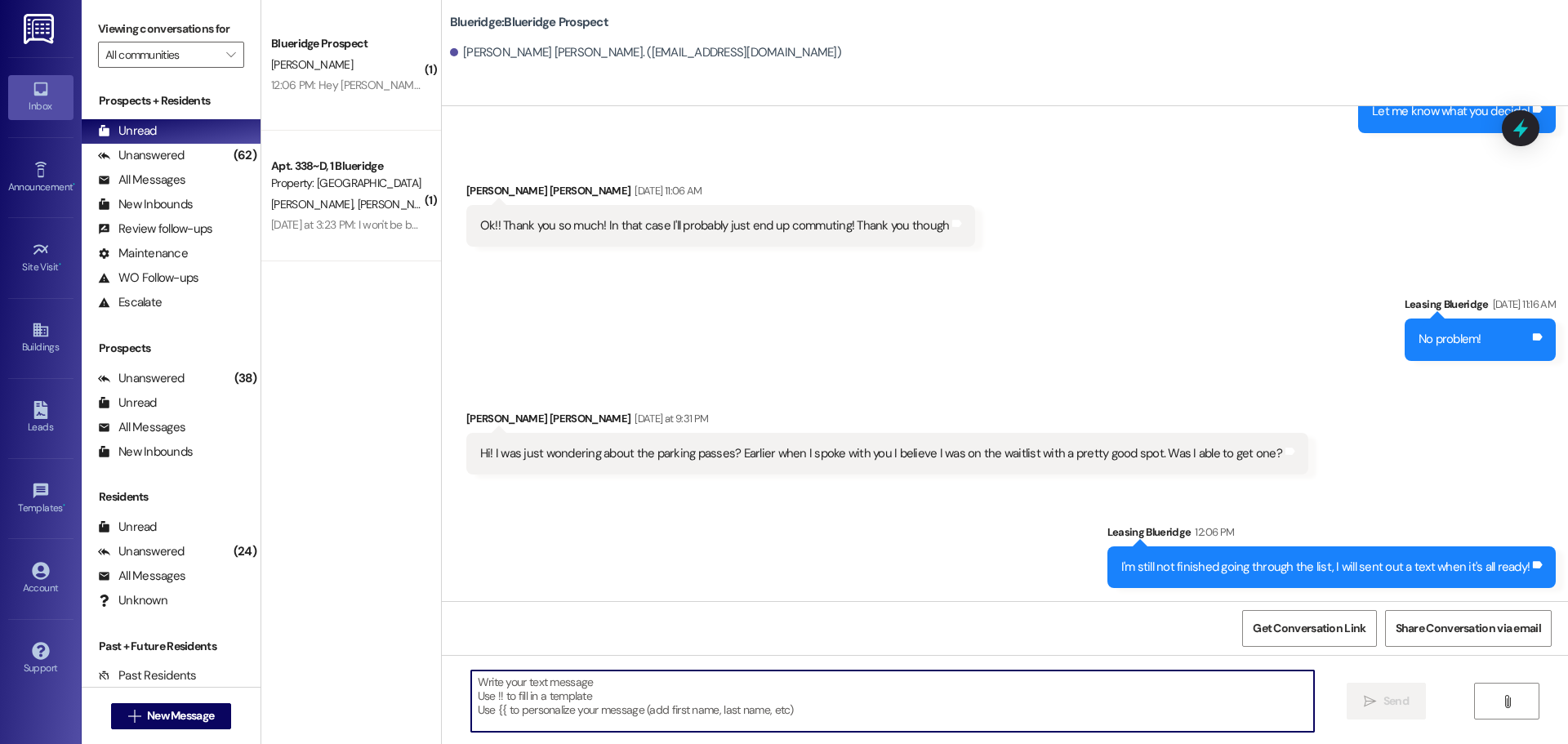
click at [895, 696] on textarea at bounding box center [893, 701] width 843 height 61
type textarea "I think you will be getting a spot, though!"
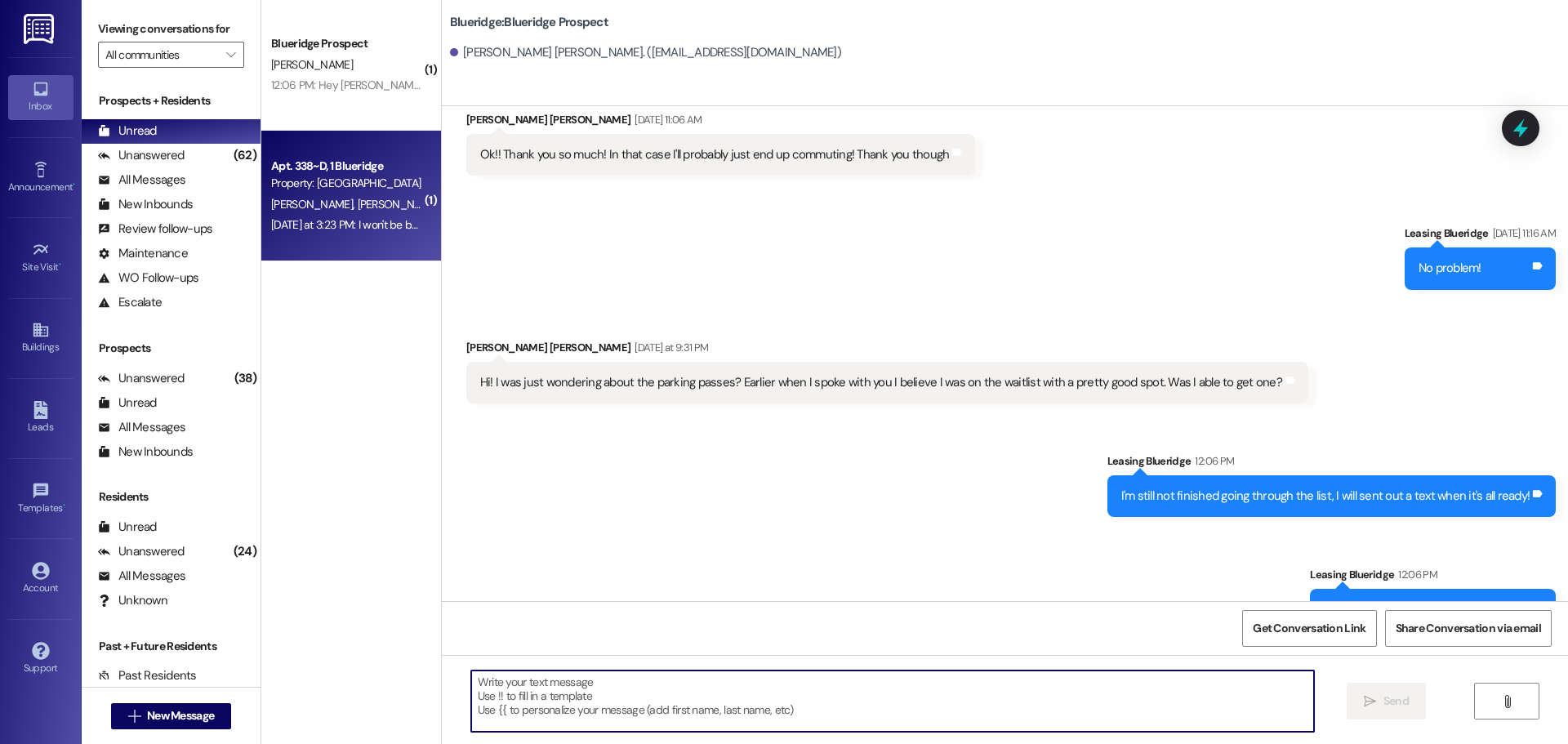
scroll to position [3027, 0]
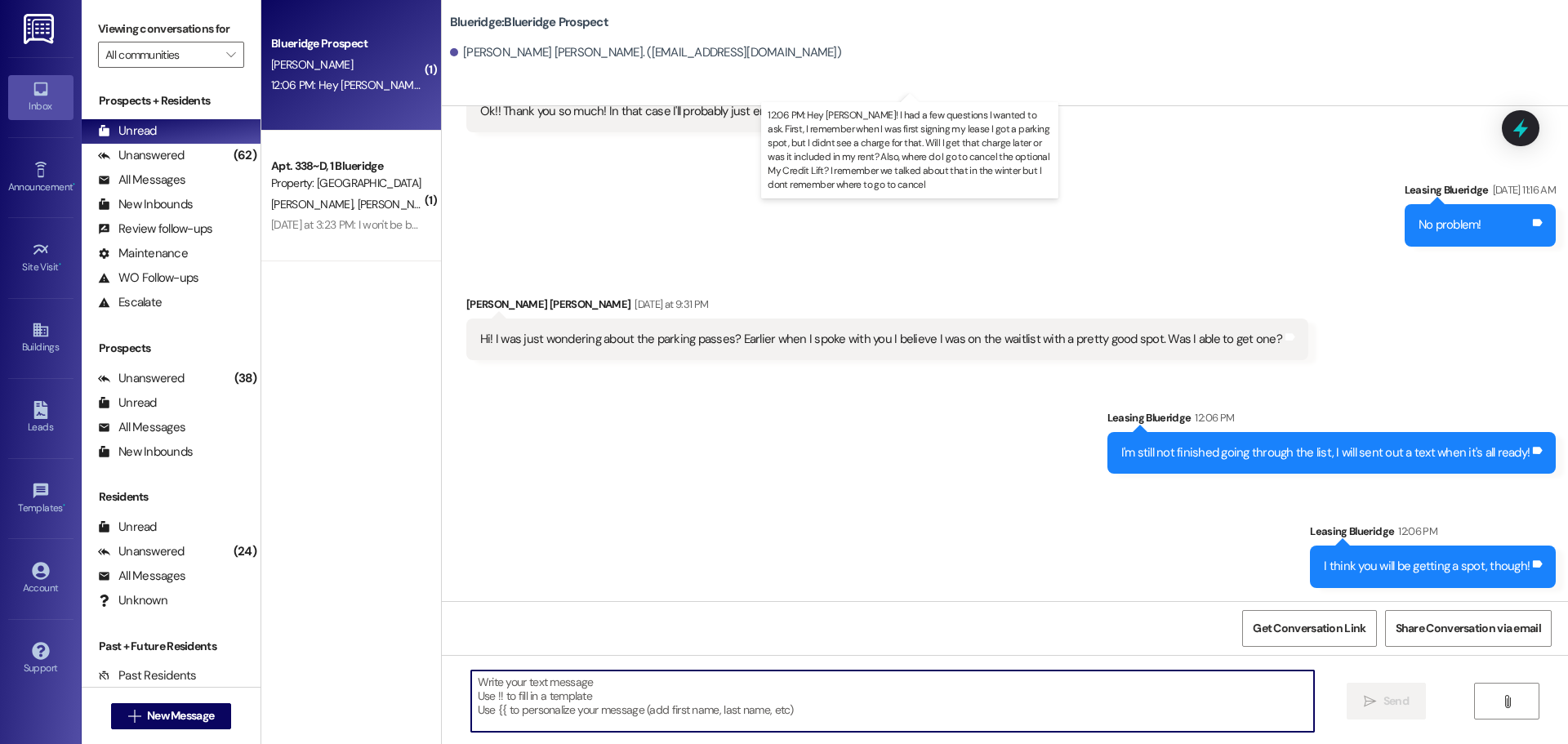
click at [386, 86] on div "12:06 PM: Hey [PERSON_NAME]! I had a few questions I wanted to ask. First, I re…" at bounding box center [1163, 85] width 1783 height 15
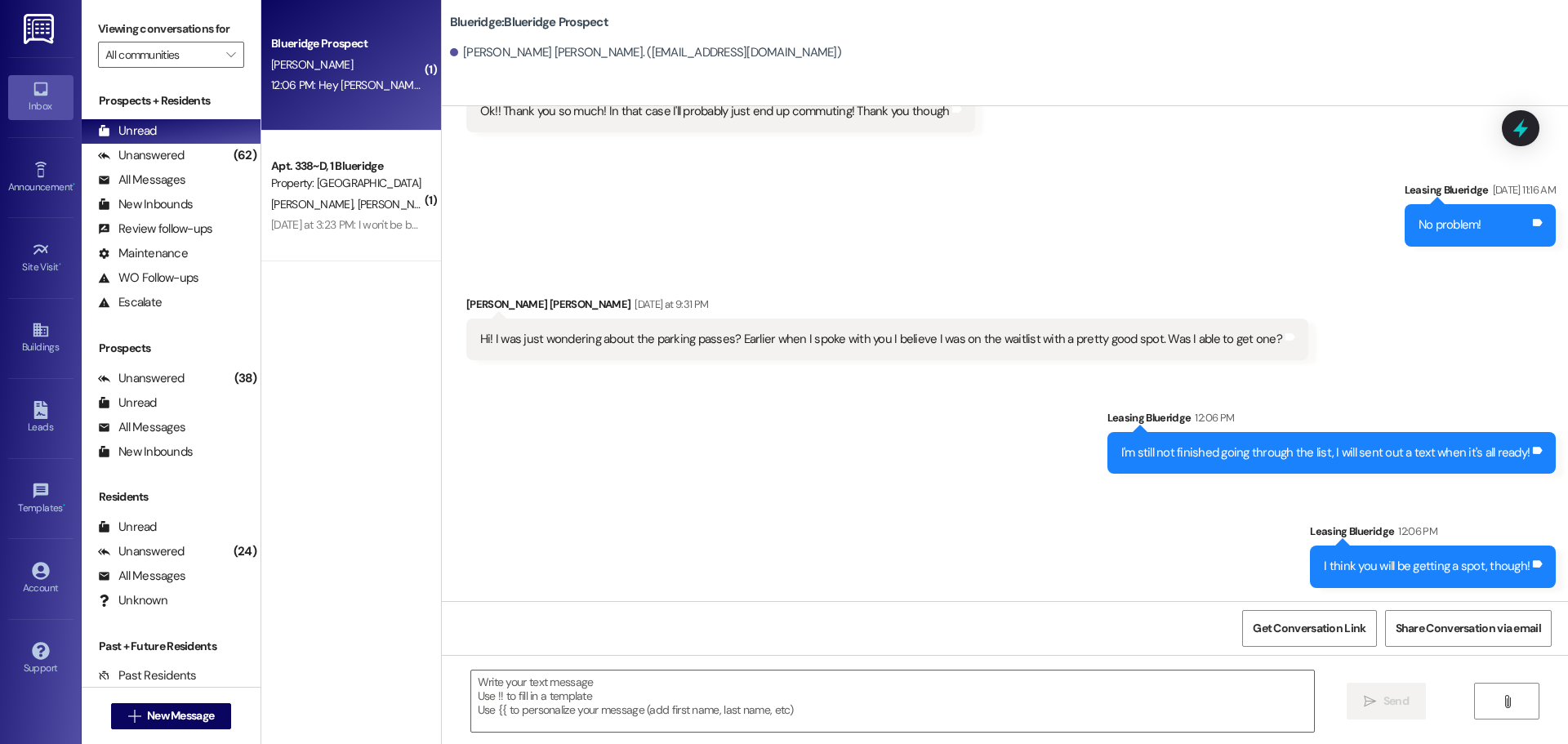
scroll to position [153, 0]
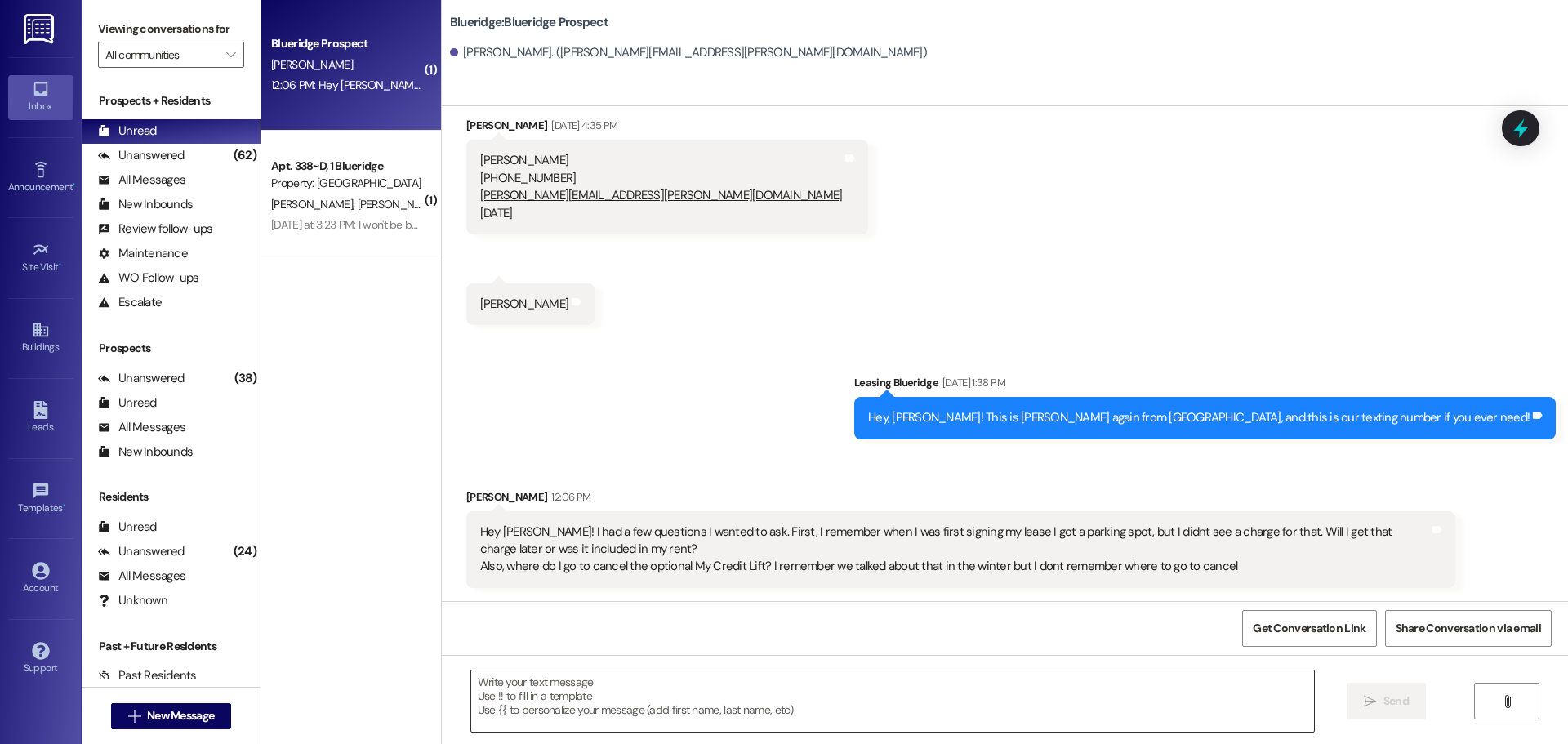
click at [777, 710] on textarea at bounding box center [893, 701] width 843 height 61
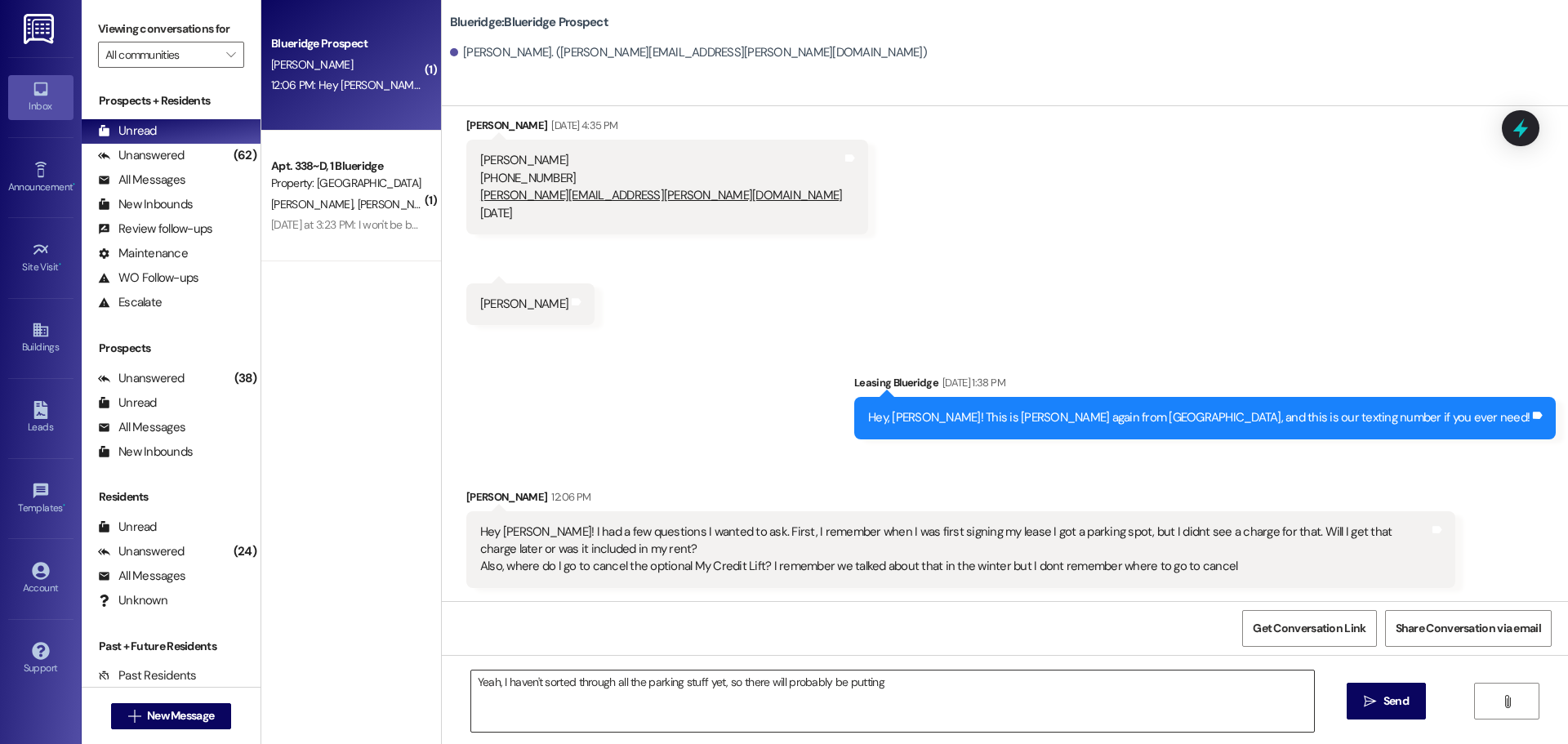
click at [1014, 694] on textarea "Yeah, I haven't sorted through all the parking stuff yet, so there will probabl…" at bounding box center [893, 701] width 843 height 61
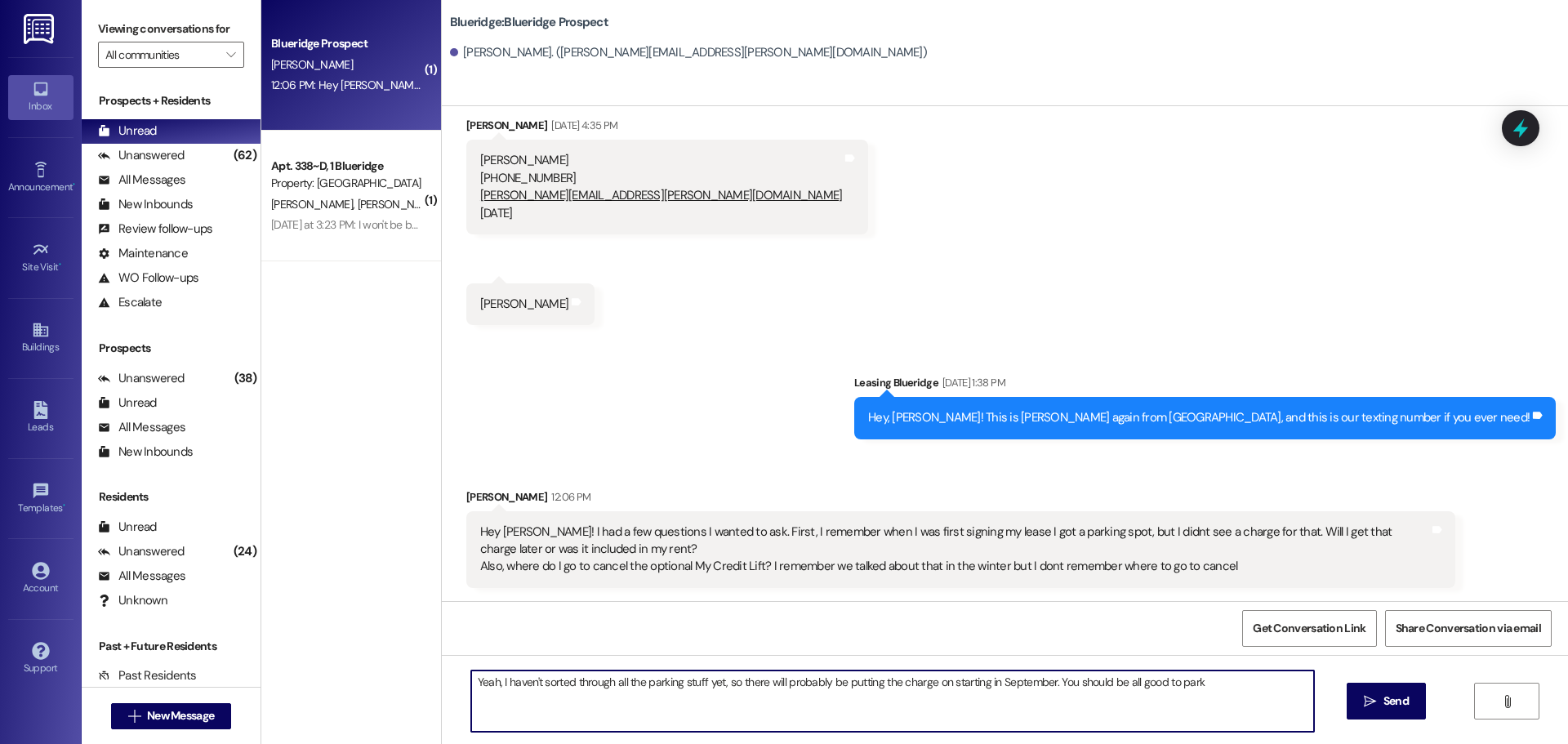
click at [1250, 691] on textarea "Yeah, I haven't sorted through all the parking stuff yet, so there will probabl…" at bounding box center [893, 701] width 843 height 61
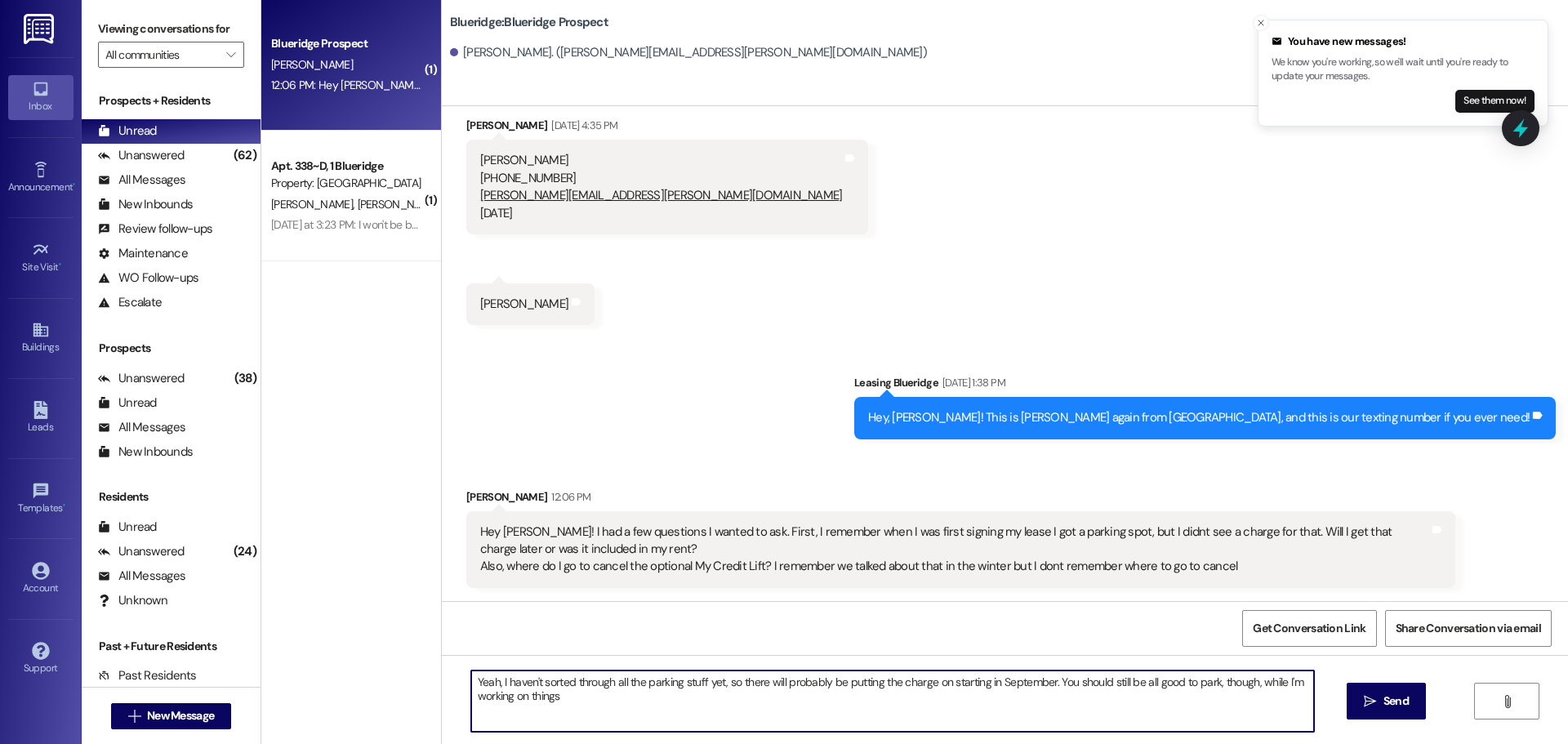
type textarea "Yeah, I haven't sorted through all the parking stuff yet, so there will probabl…"
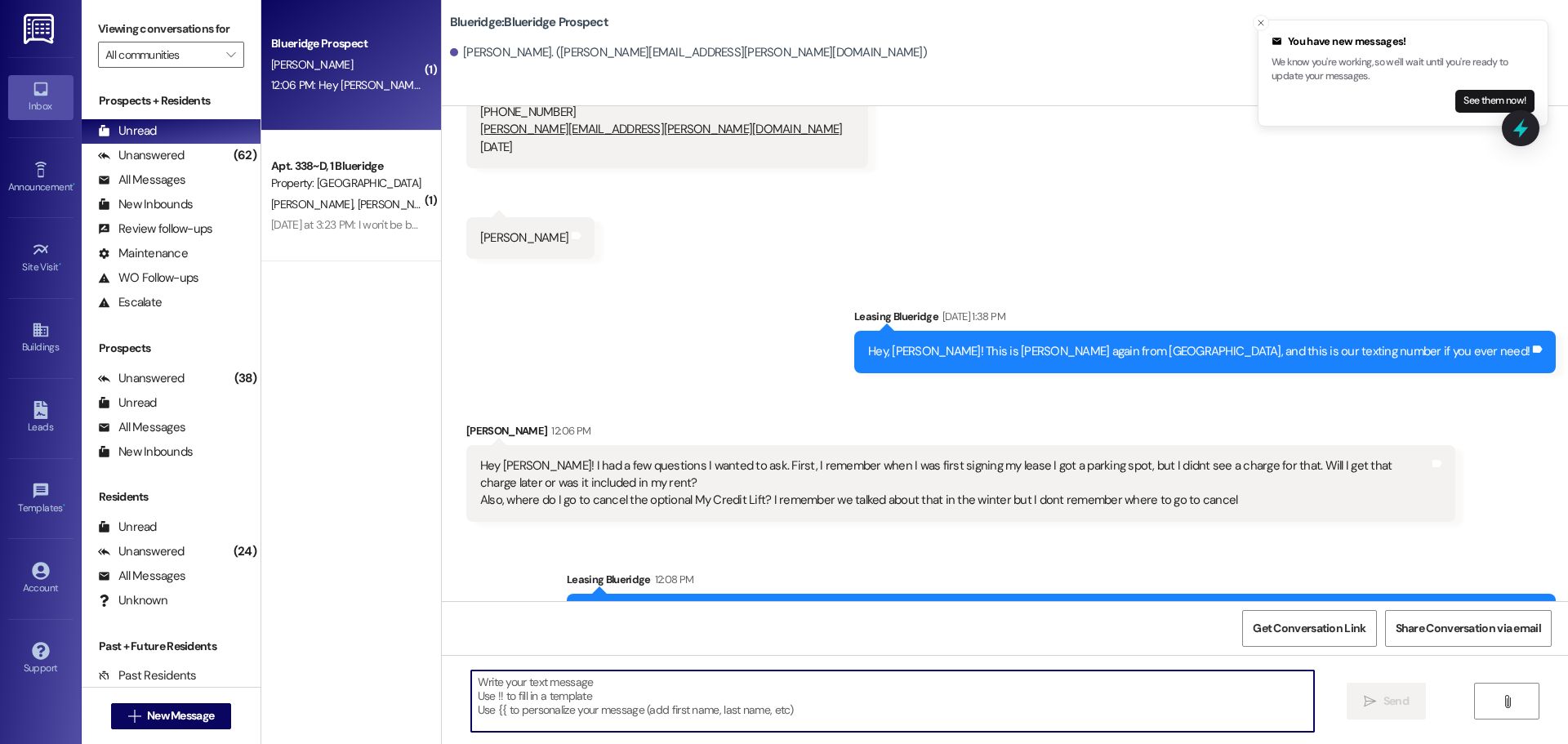
scroll to position [285, 0]
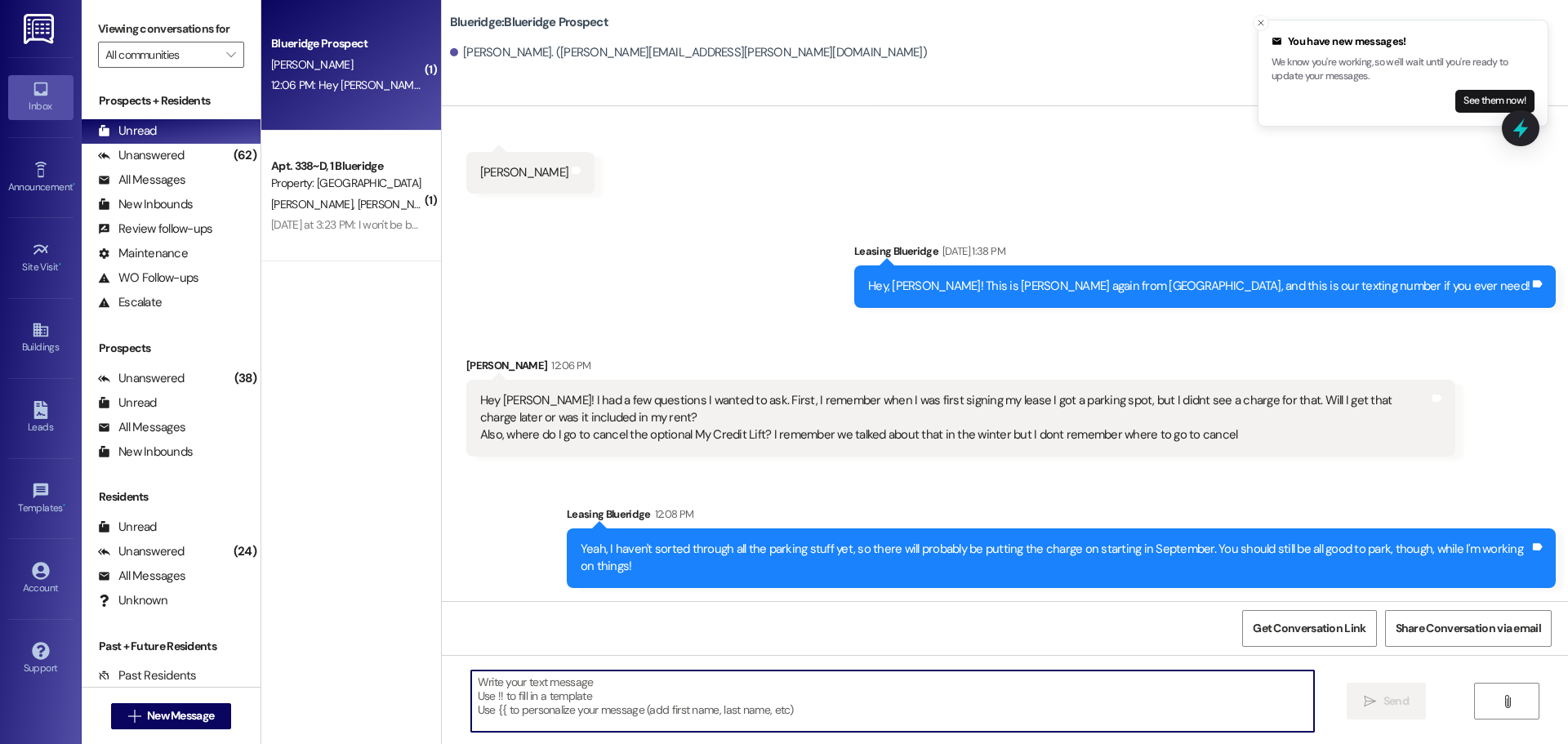
click at [1013, 695] on textarea at bounding box center [893, 701] width 843 height 61
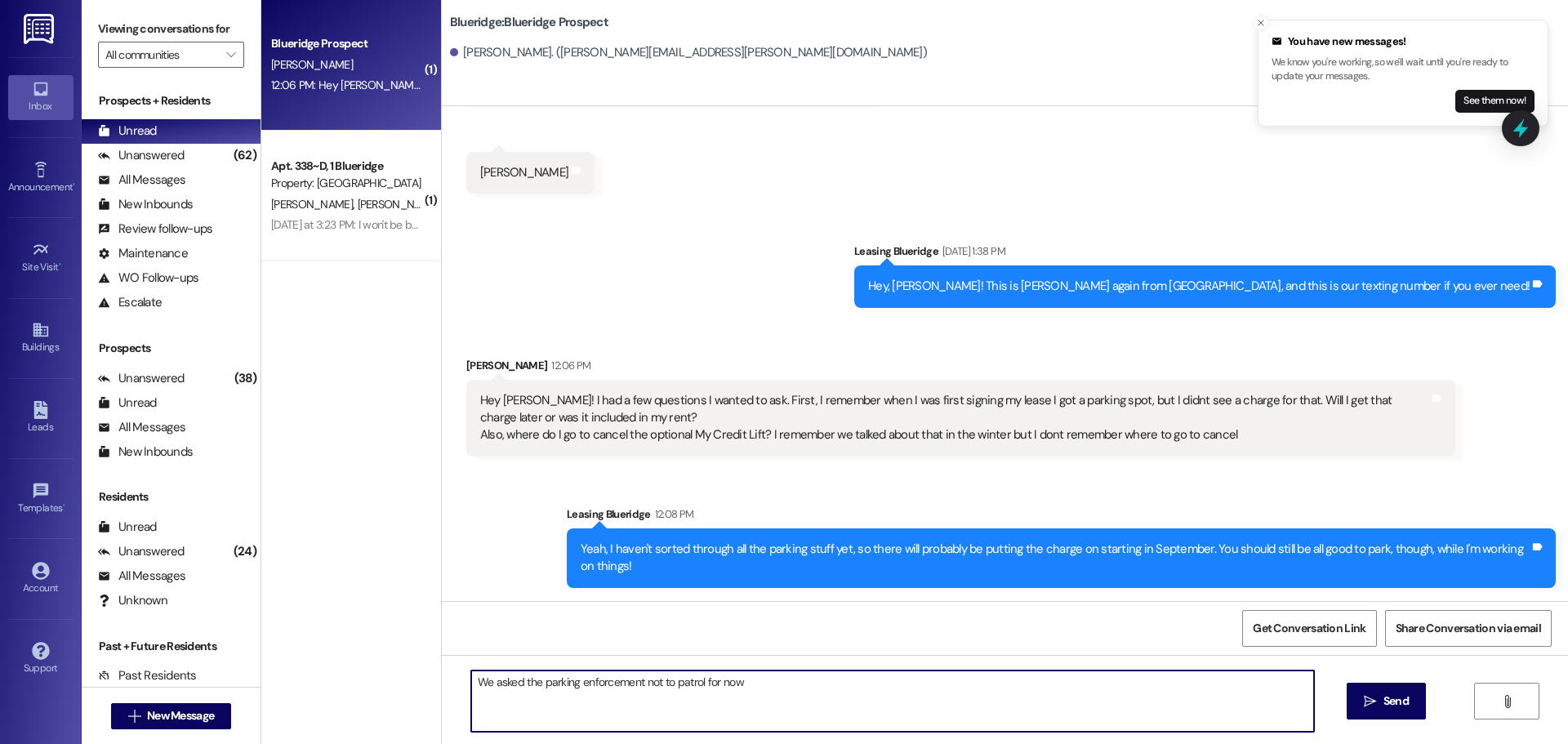
type textarea "We asked the parking enforcement not to patrol for now."
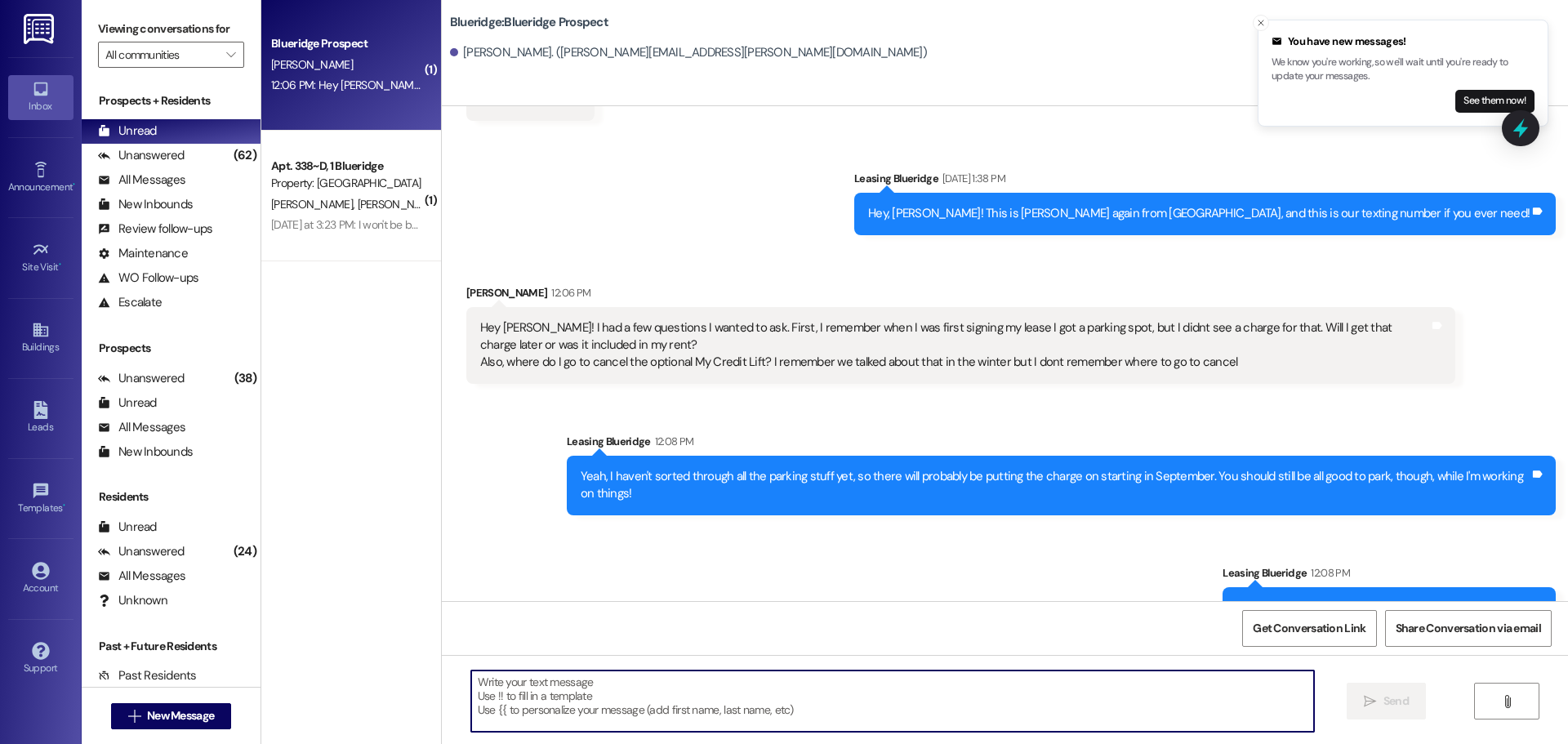
scroll to position [398, 0]
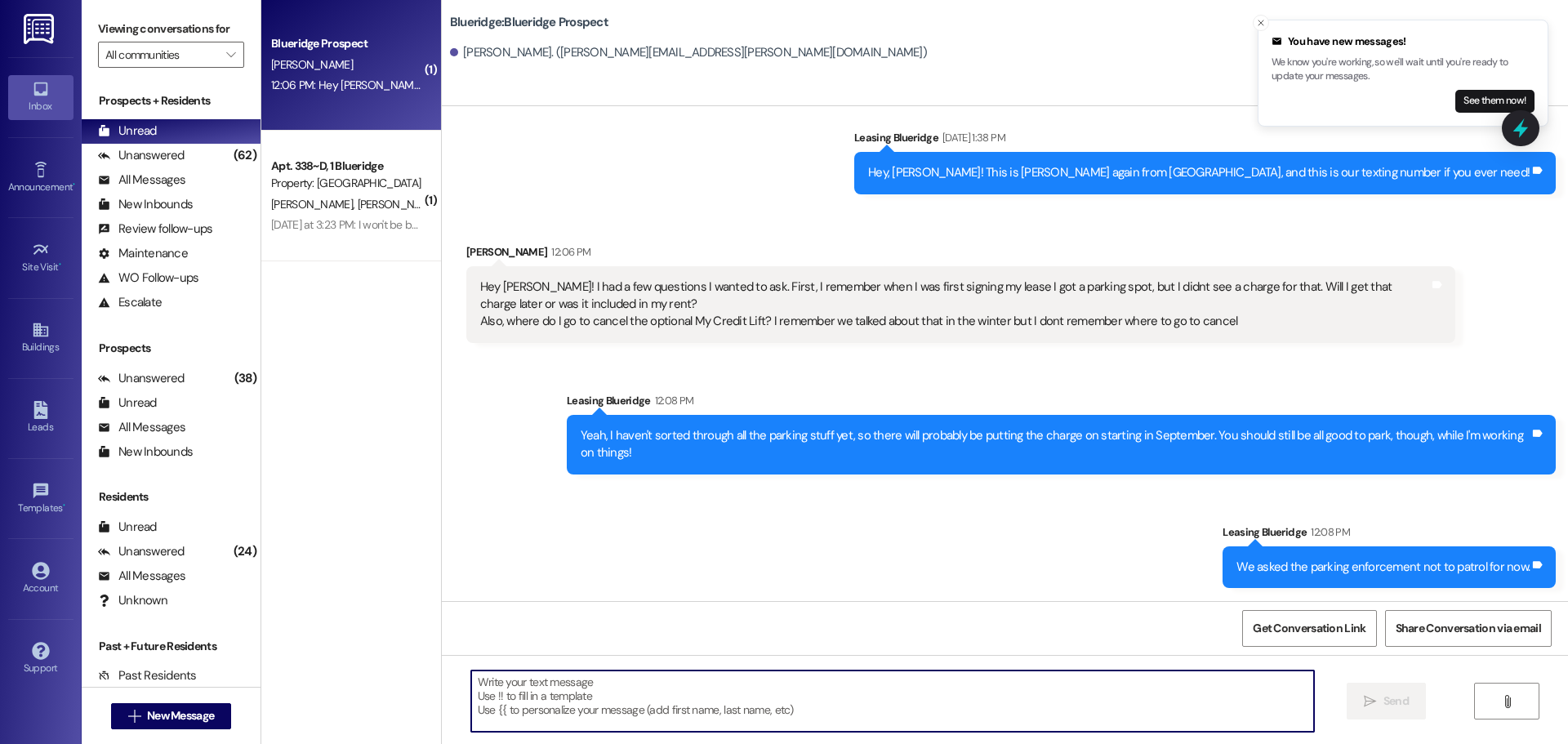
click at [862, 708] on textarea at bounding box center [893, 701] width 843 height 61
type textarea "S"
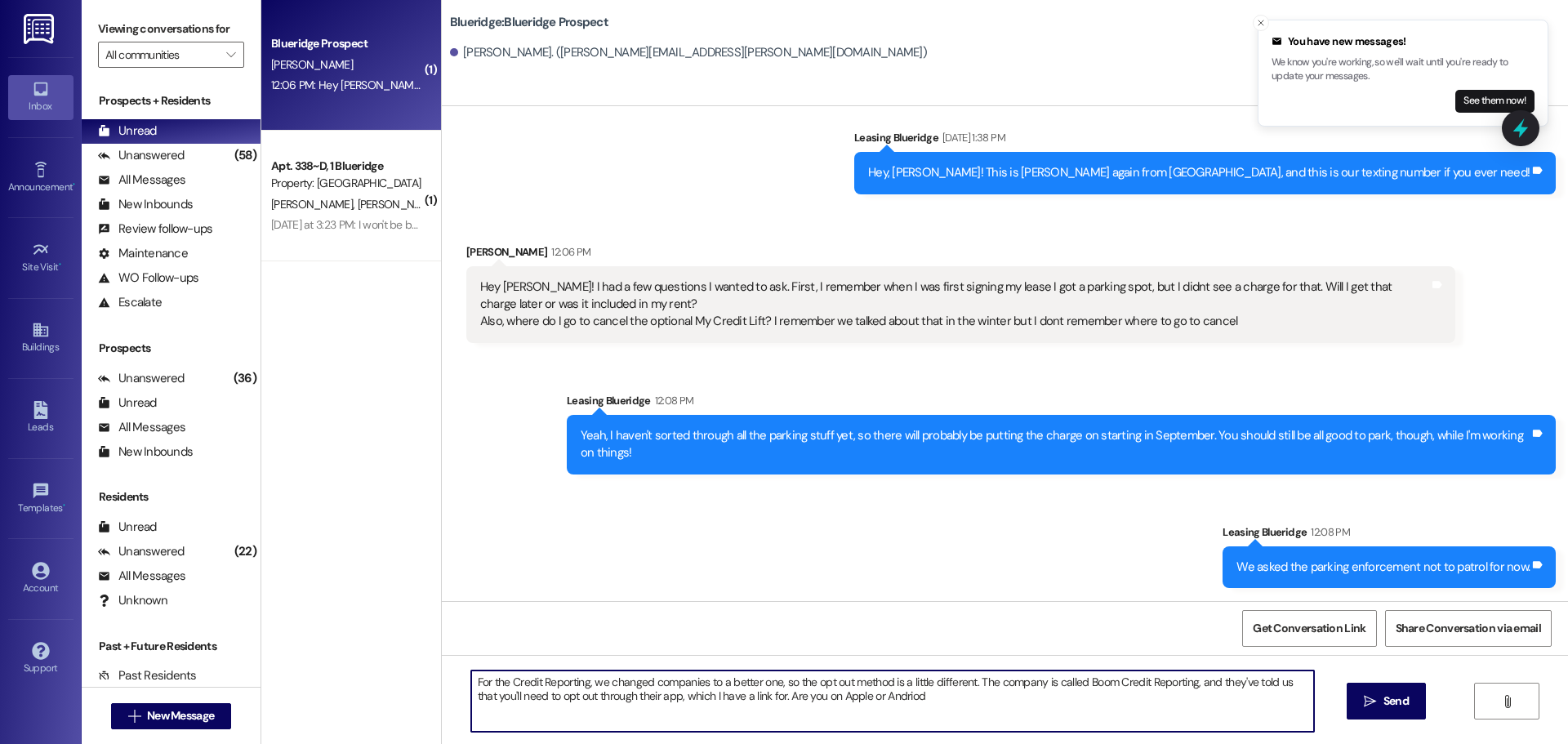
type textarea "For the Credit Reporting, we changed companies to a better one, so the opt out …"
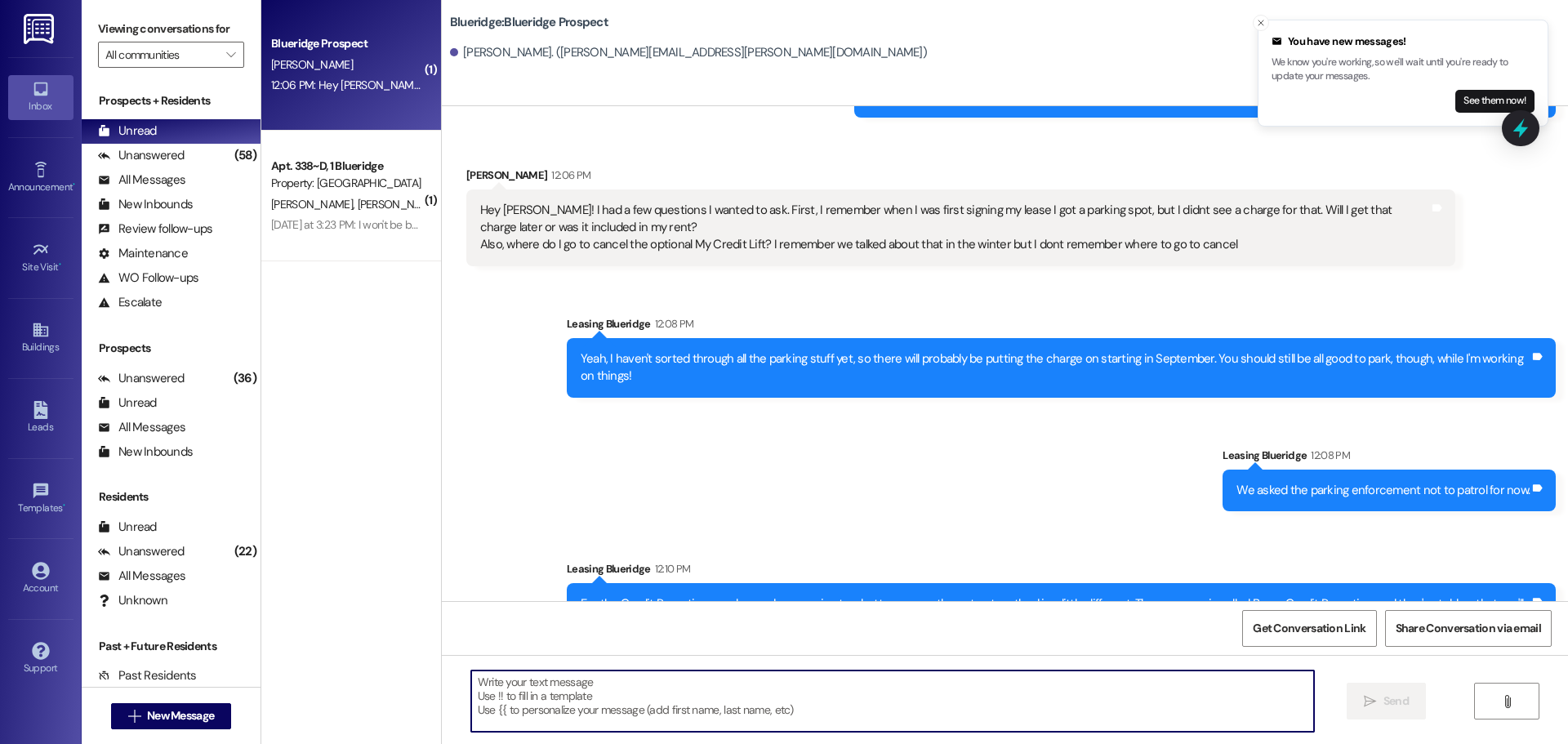
scroll to position [529, 0]
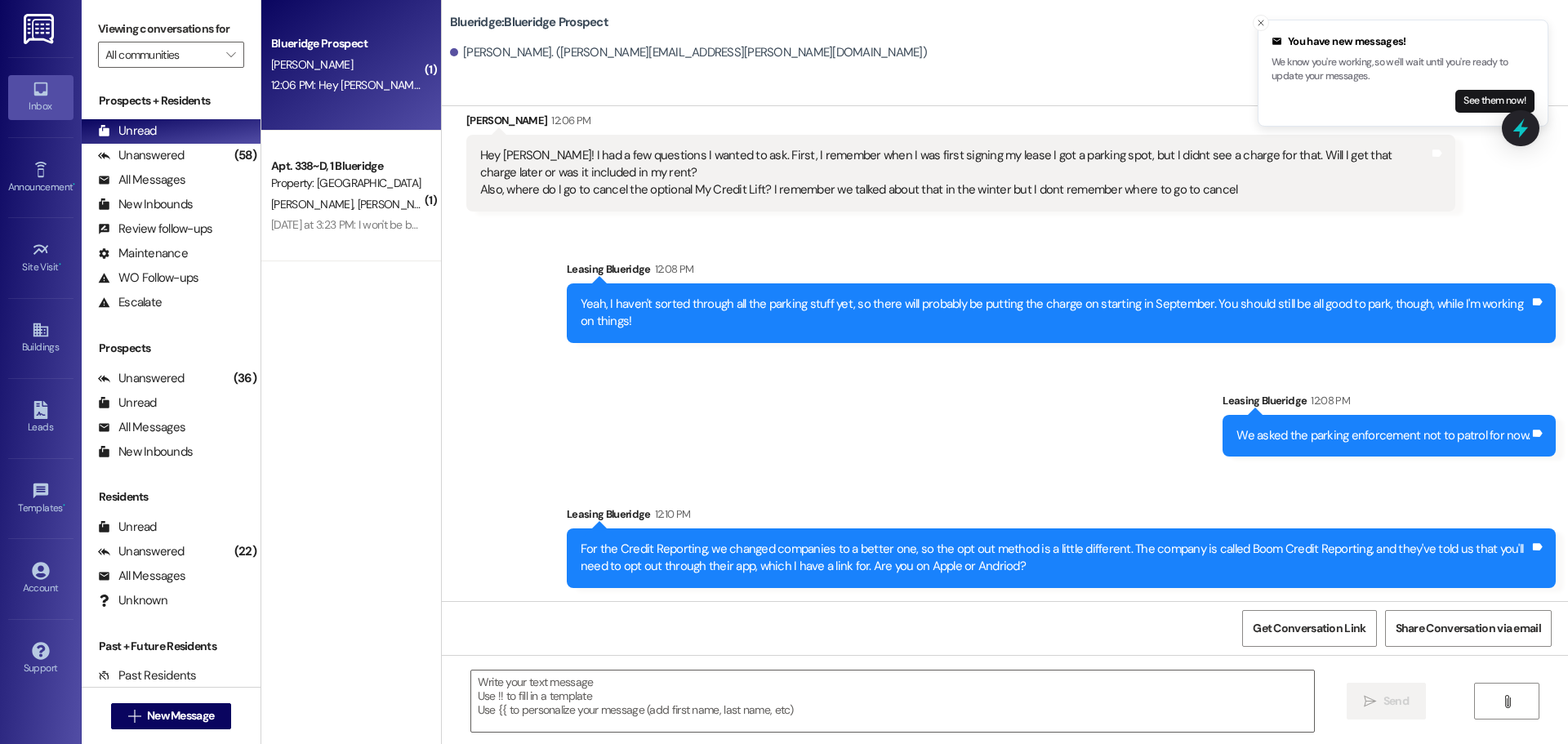
click at [1067, 467] on div "Sent via SMS Leasing Blueridge 12:08 PM Yeah, I haven't sorted through all the …" at bounding box center [1004, 411] width 1126 height 377
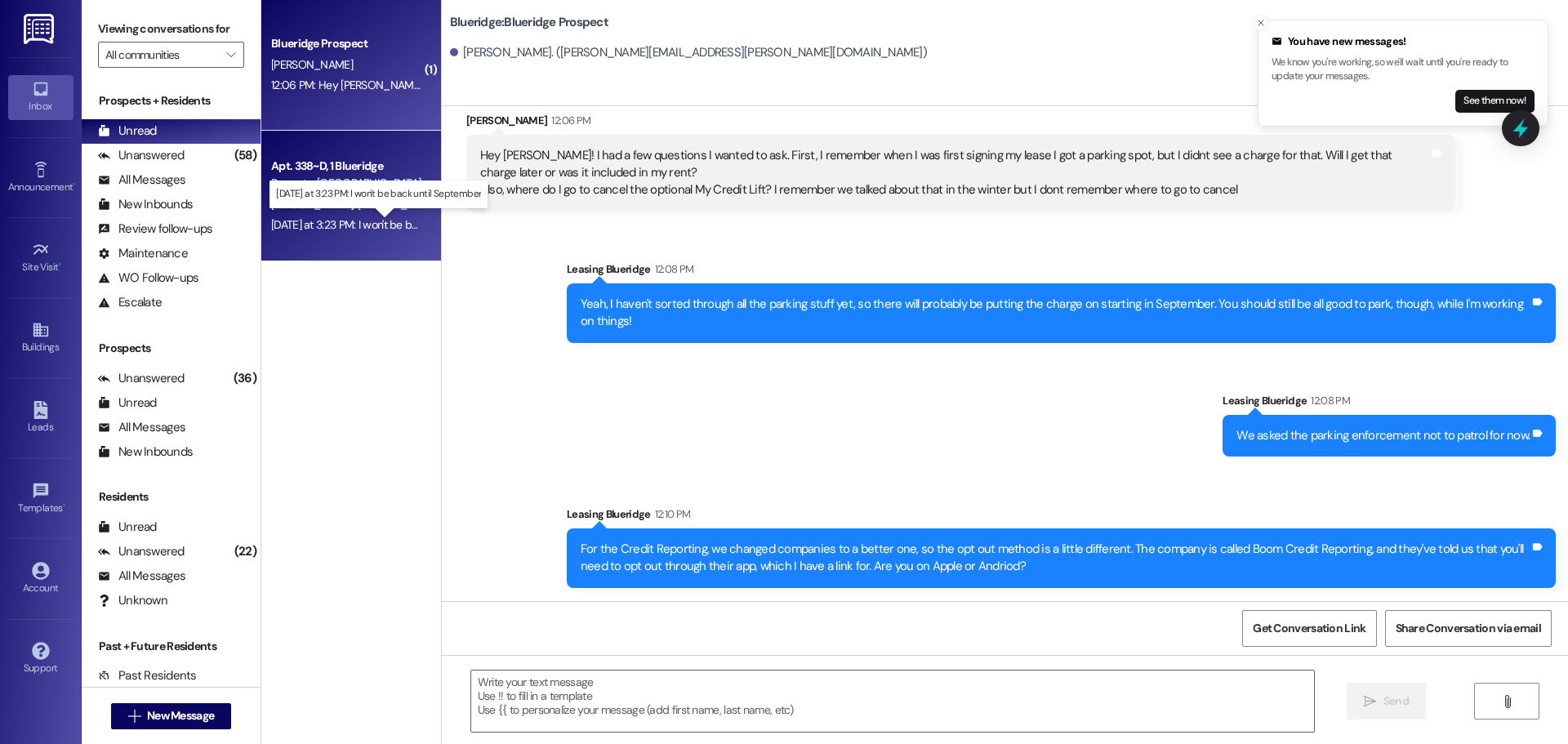
click at [386, 225] on div "[DATE] at 3:23 PM: I won't be back until September [DATE] at 3:23 PM: I won't b…" at bounding box center [389, 224] width 236 height 15
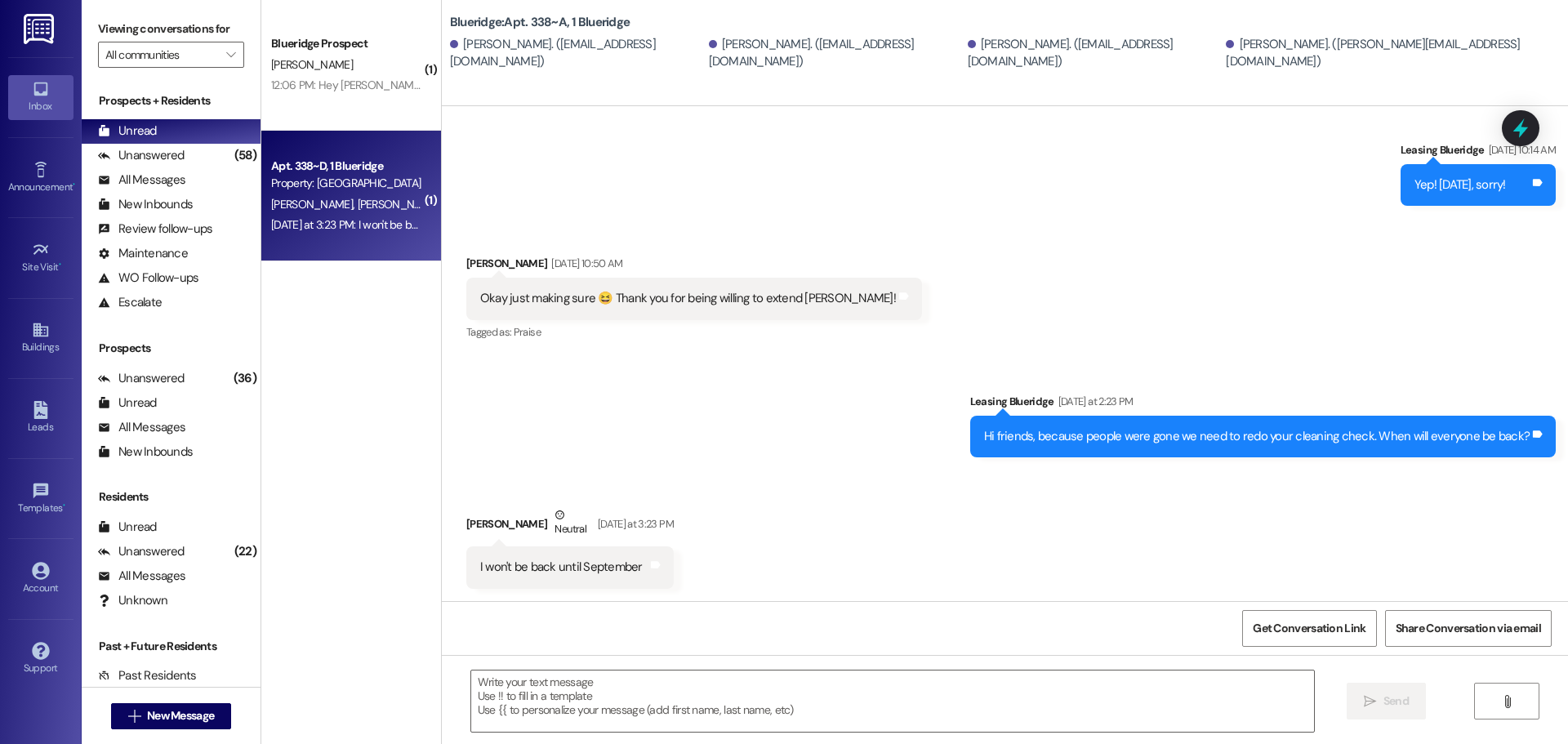
scroll to position [1062, 0]
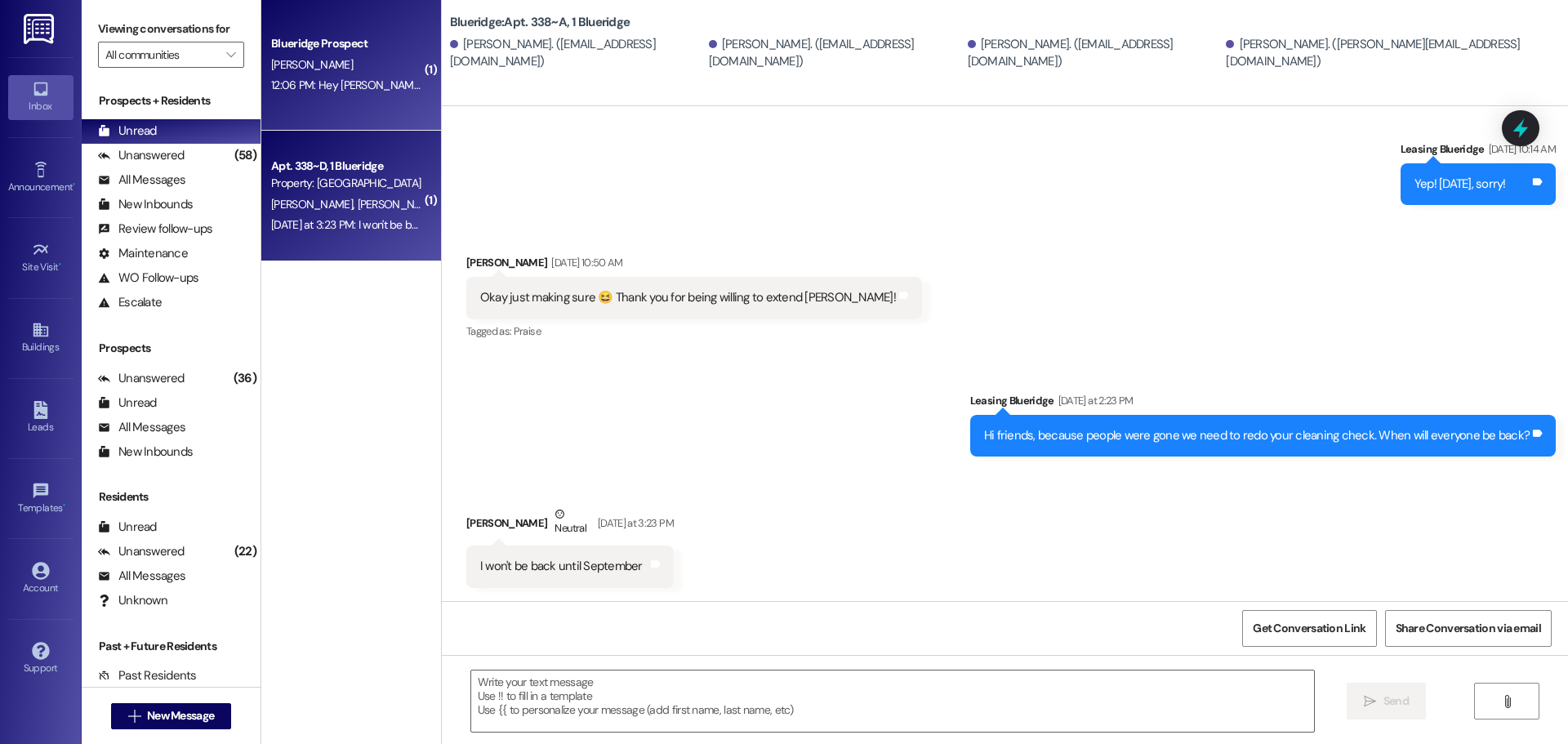
click at [299, 86] on div "12:06 PM: Hey [PERSON_NAME]! I had a few questions I wanted to ask. First, I re…" at bounding box center [1163, 85] width 1783 height 15
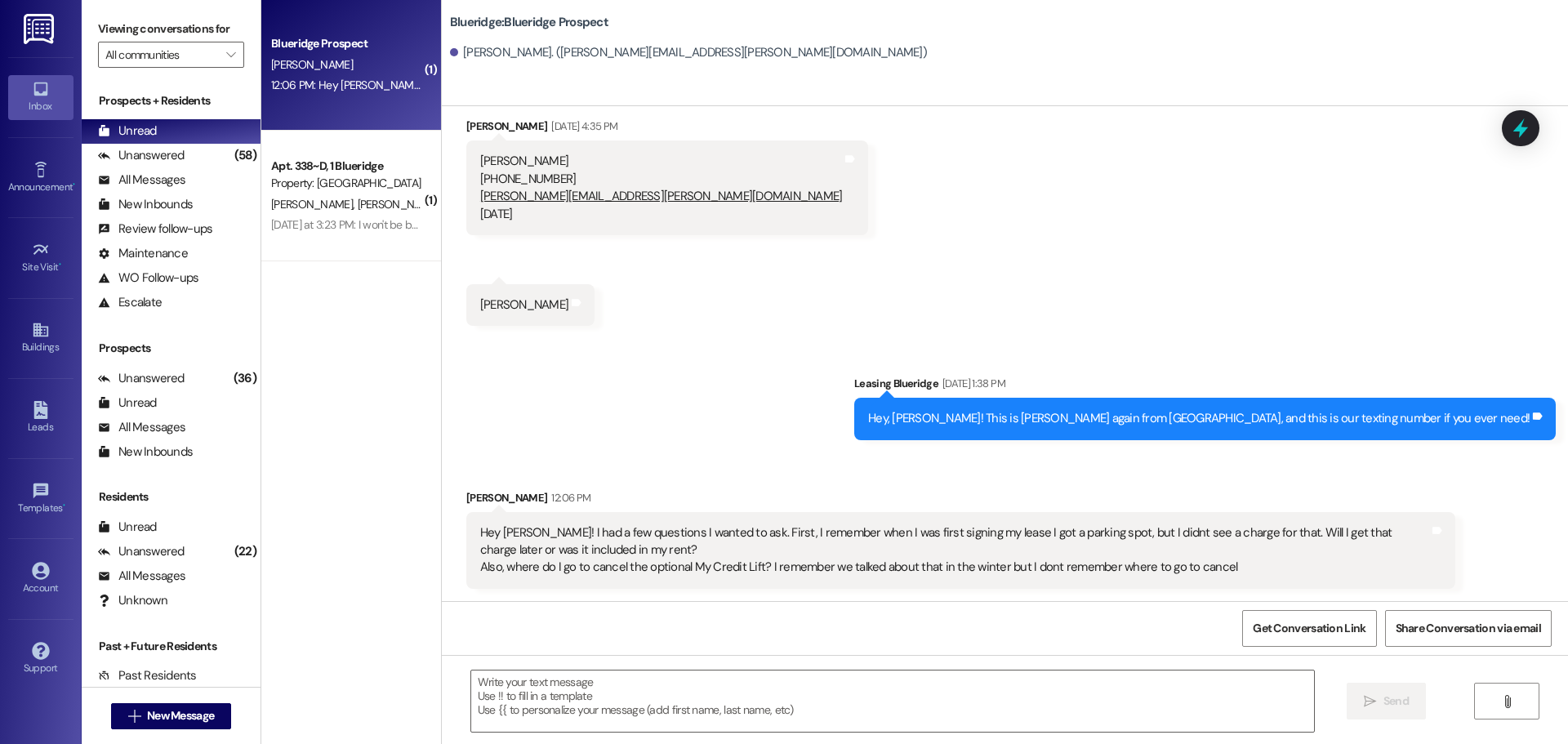
scroll to position [507, 0]
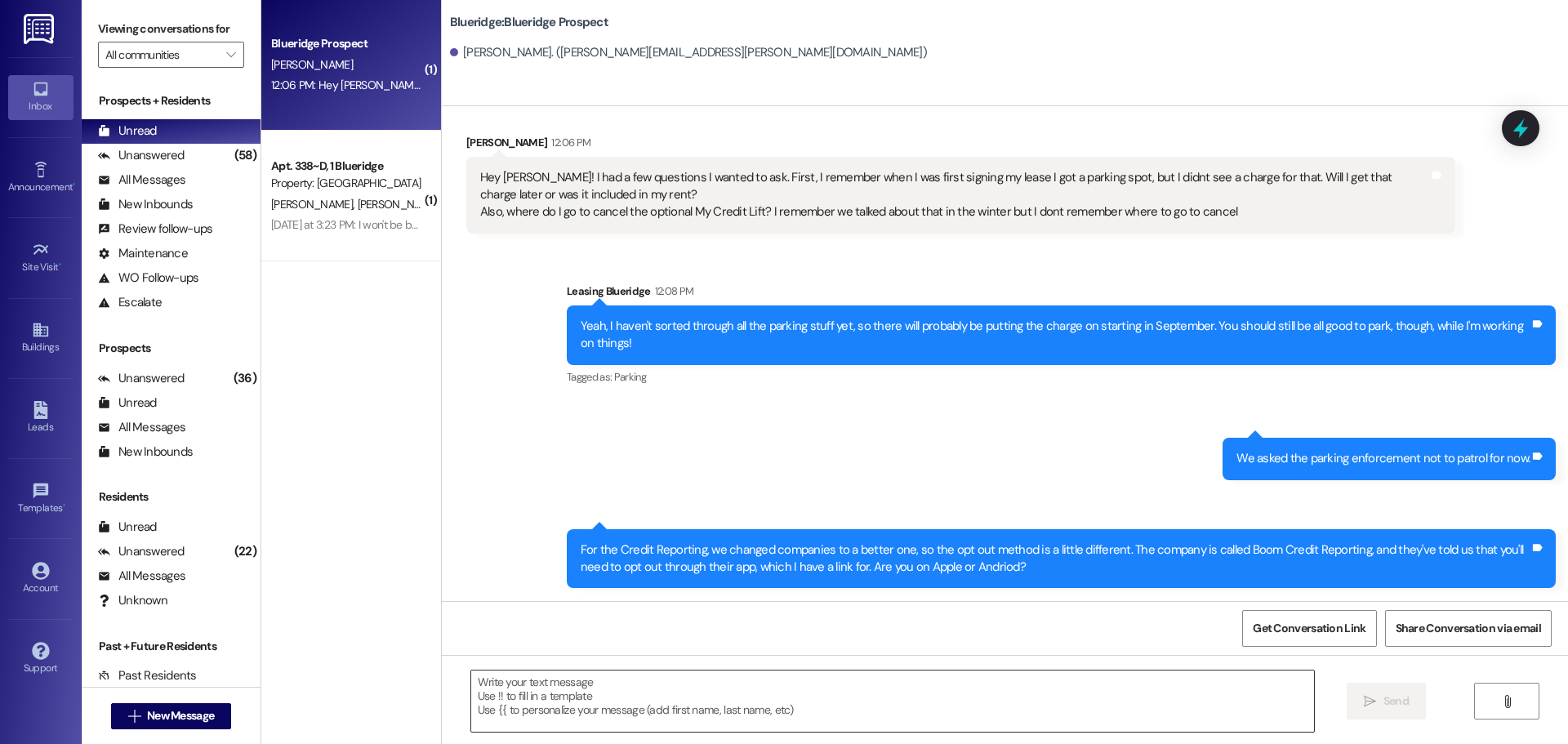
click at [997, 697] on textarea at bounding box center [893, 701] width 843 height 61
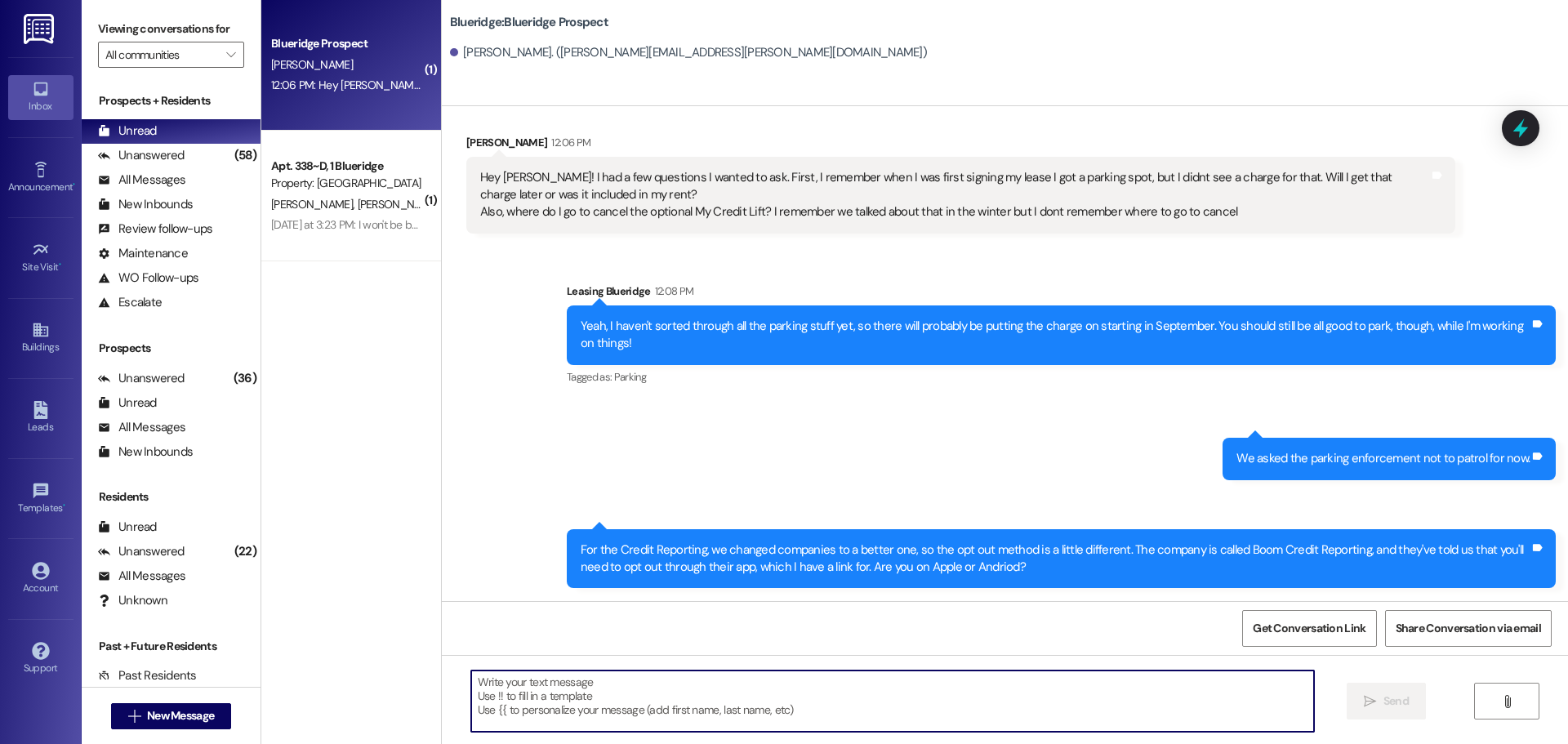
paste textarea "[URL][DOMAIN_NAME]"
type textarea "[URL][DOMAIN_NAME]"
click at [1380, 704] on span "Send" at bounding box center [1396, 701] width 32 height 17
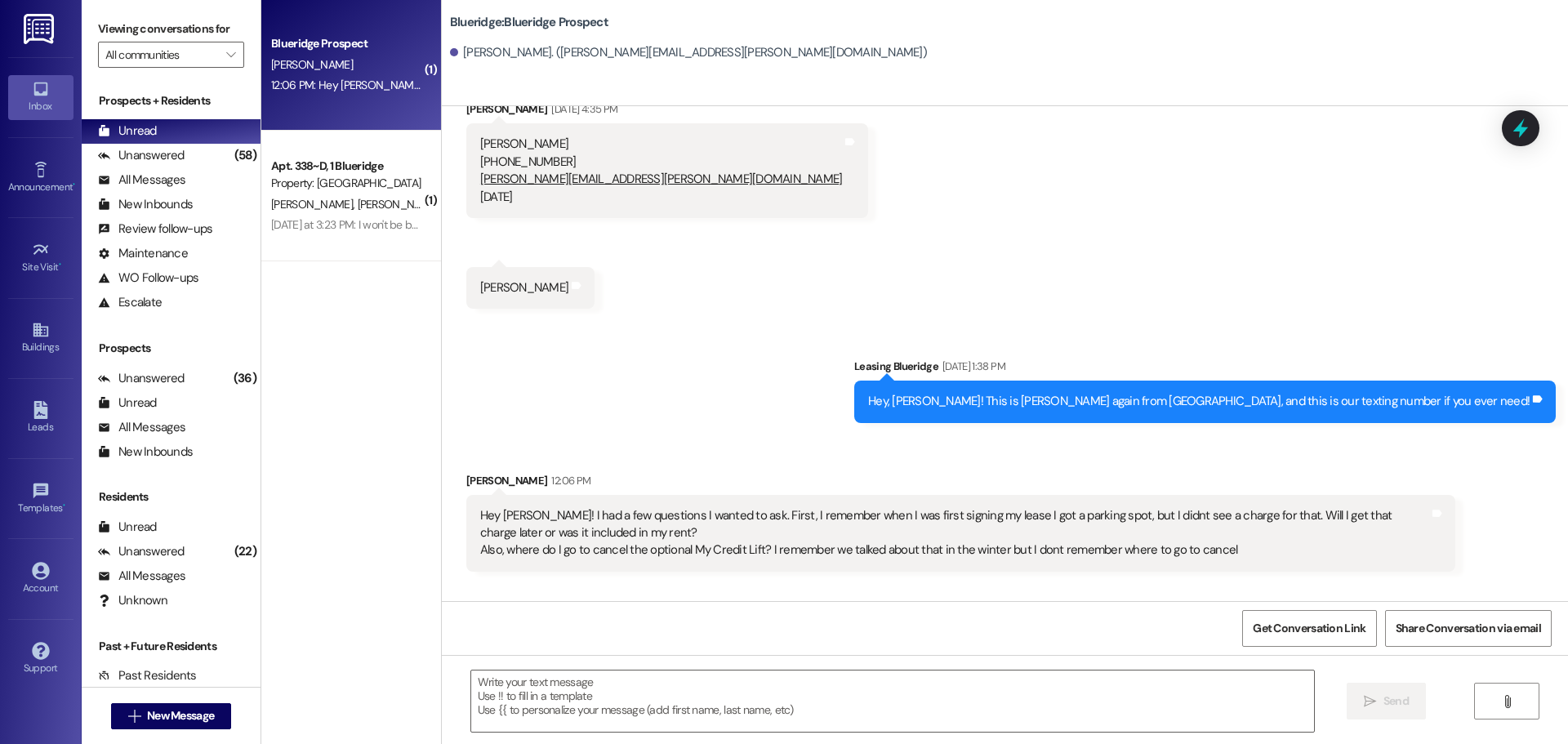
scroll to position [152, 0]
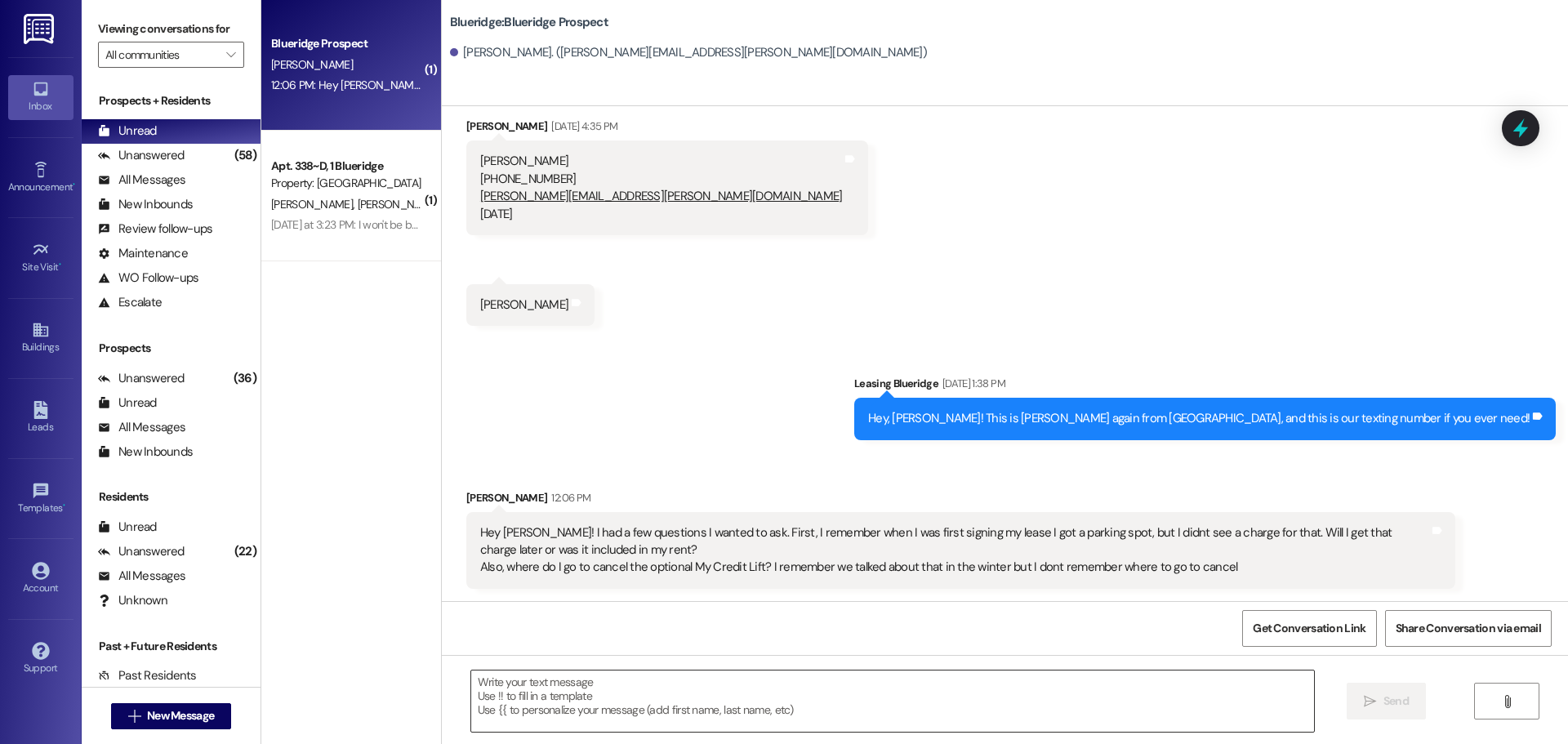
click at [1006, 693] on textarea at bounding box center [893, 701] width 843 height 61
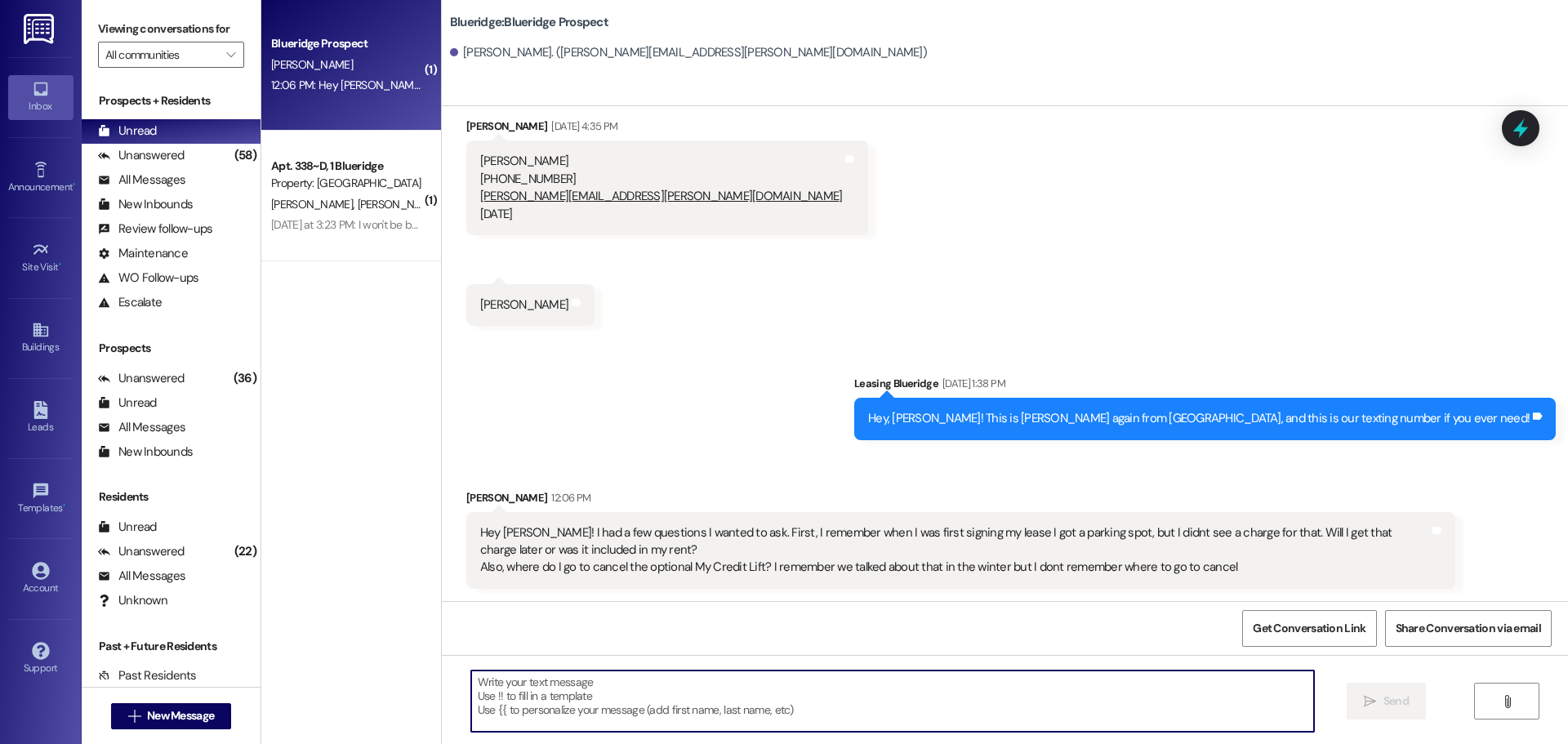
paste textarea "[URL][DOMAIN_NAME]"
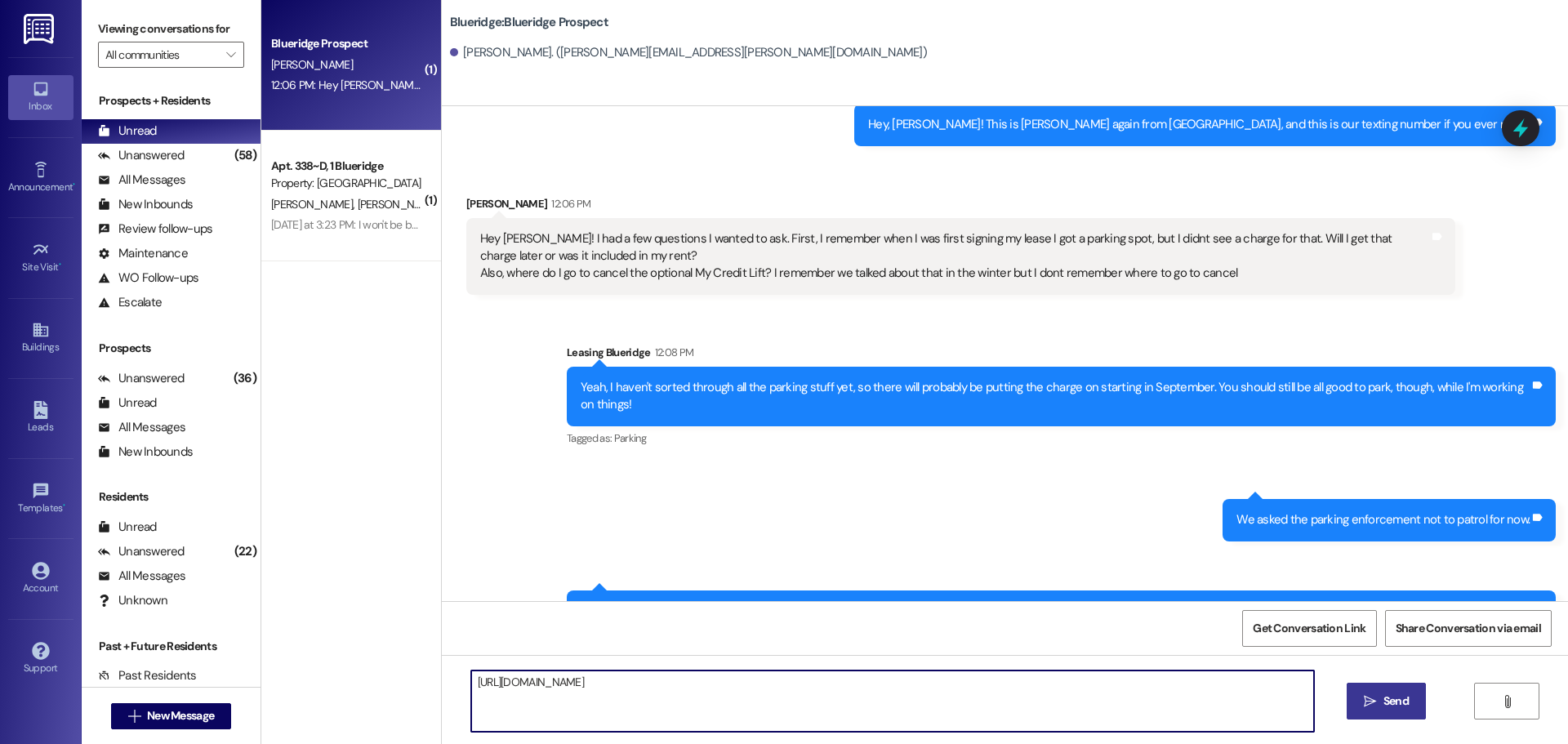
scroll to position [622, 0]
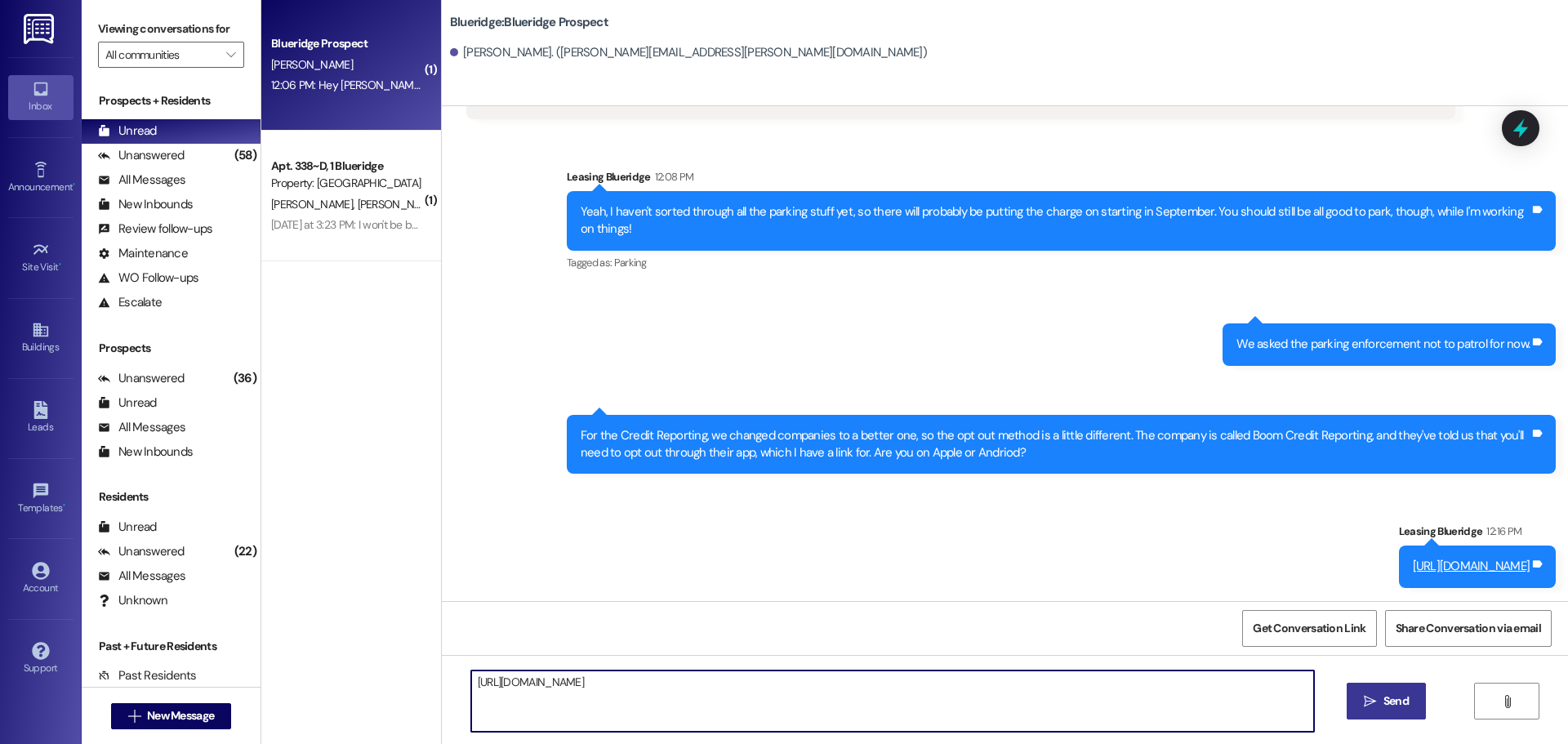
type textarea "[URL][DOMAIN_NAME]"
click at [1408, 708] on span "Send" at bounding box center [1396, 701] width 32 height 17
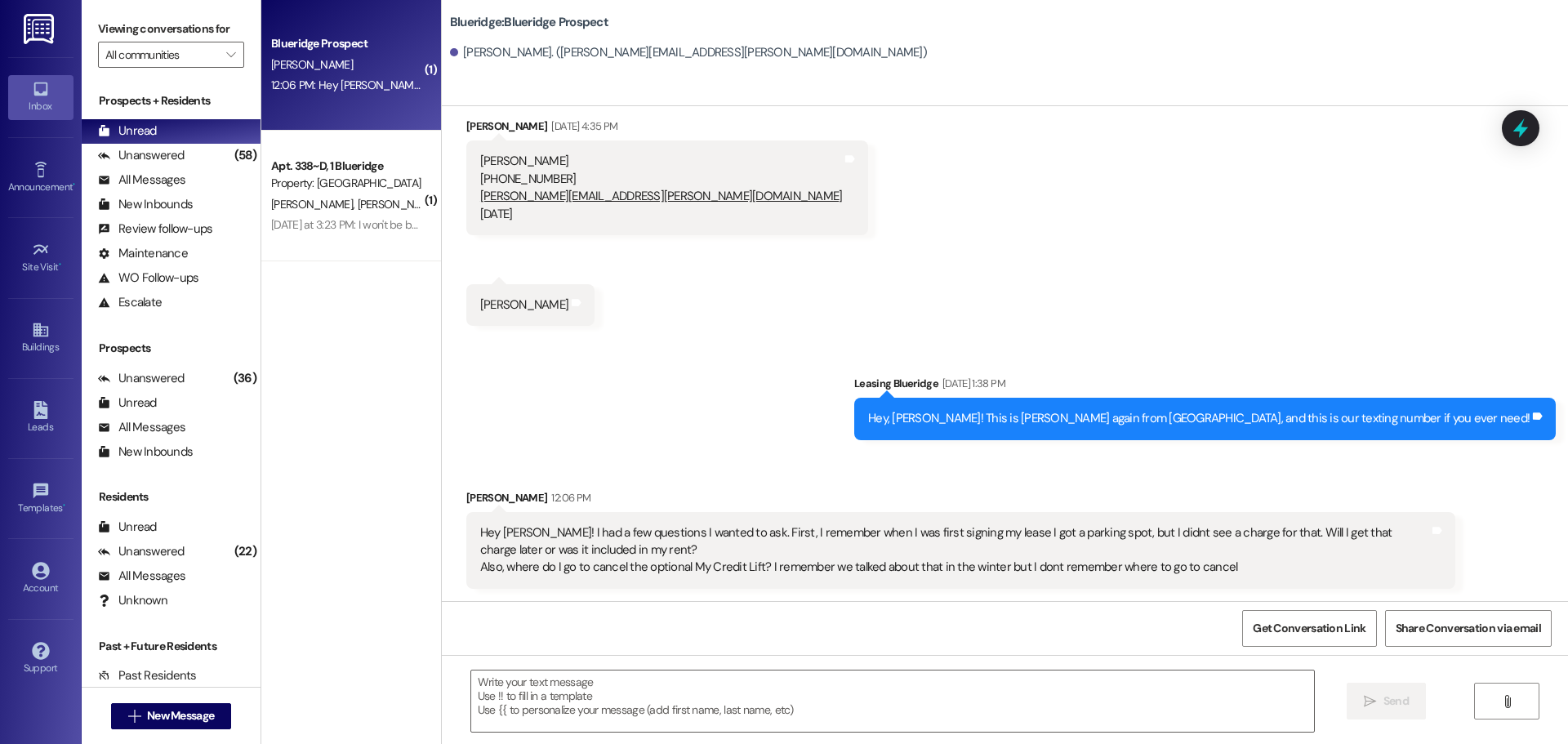
scroll to position [735, 0]
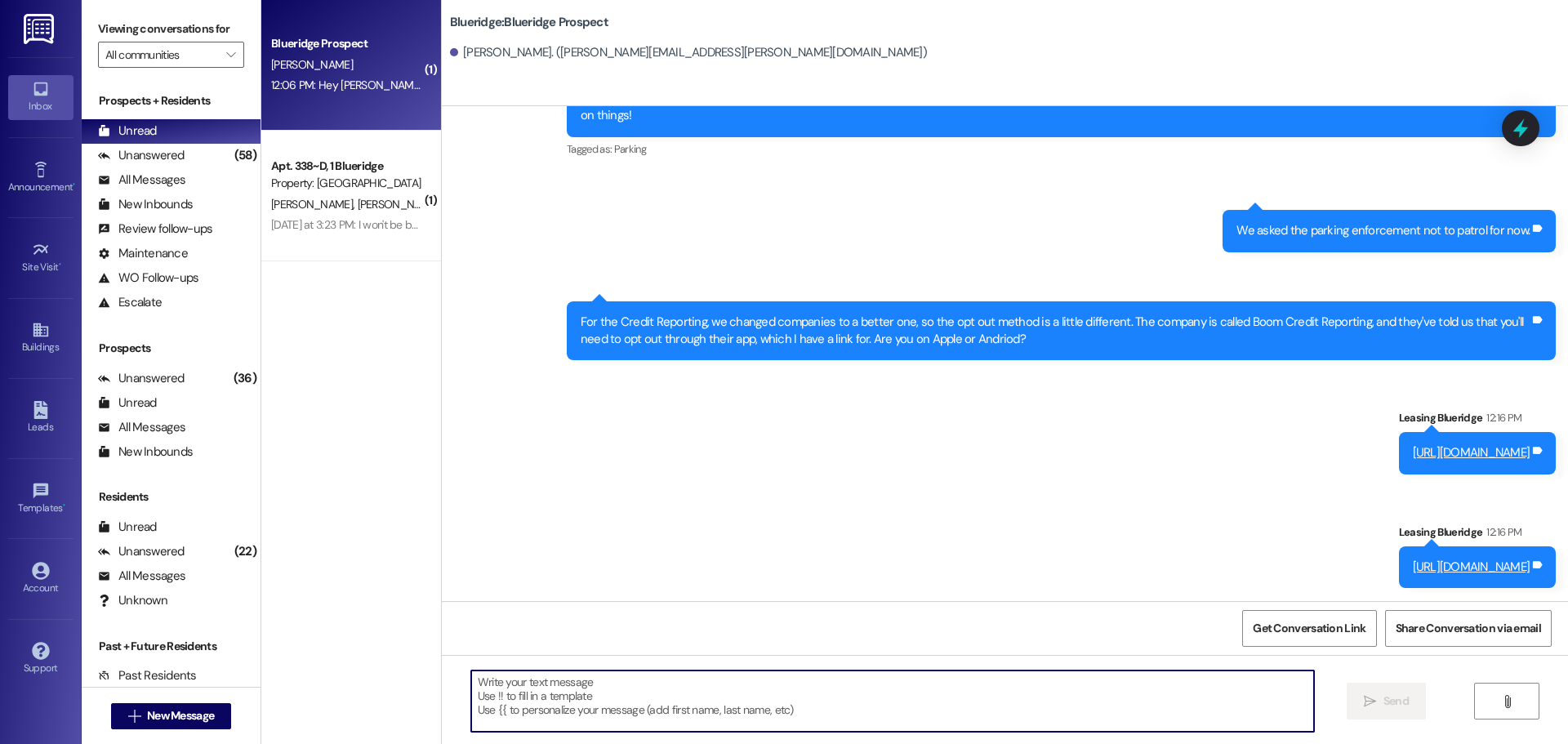
drag, startPoint x: 1172, startPoint y: 705, endPoint x: 1153, endPoint y: 687, distance: 26.2
click at [1172, 704] on textarea at bounding box center [893, 701] width 843 height 61
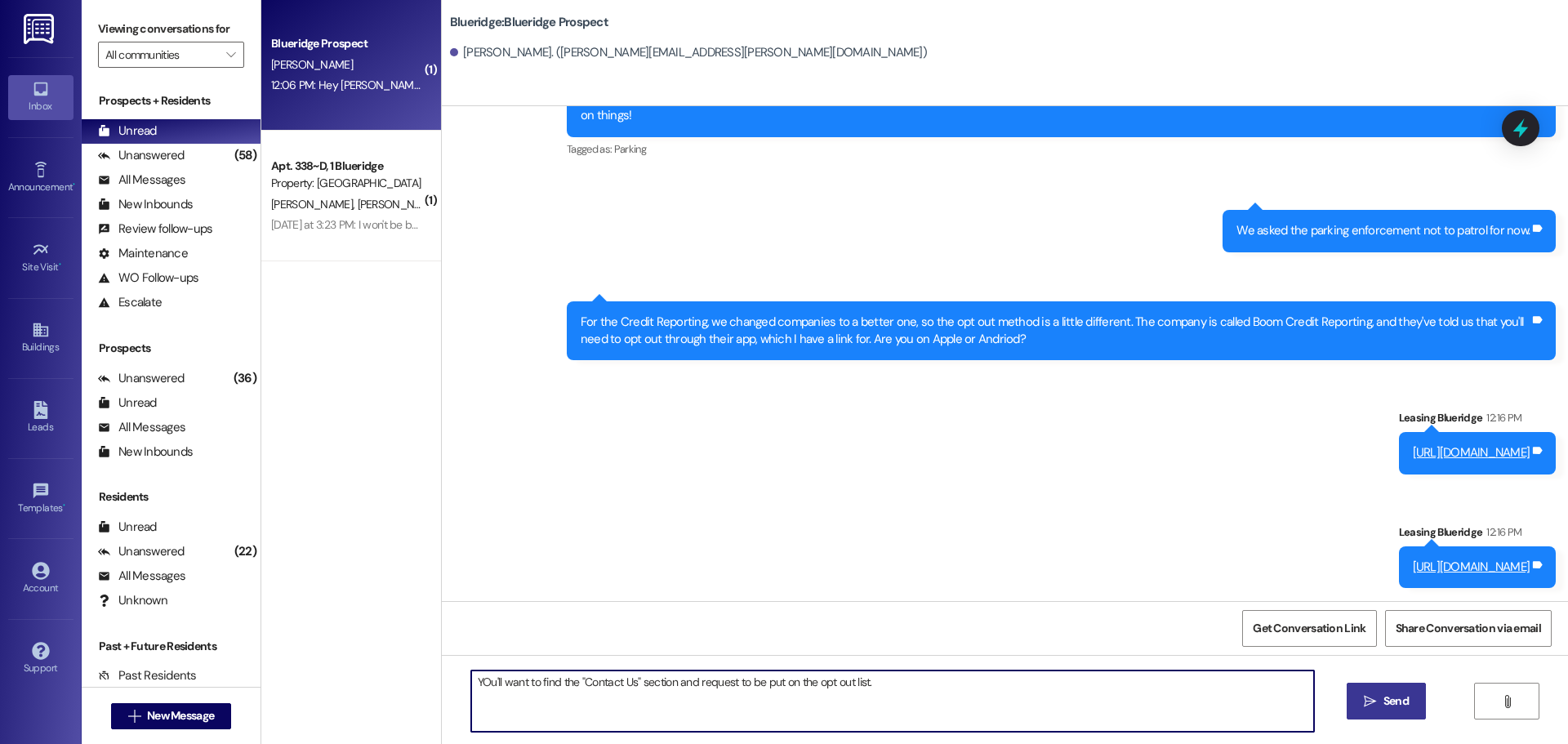
click at [475, 689] on textarea "YOu'll want to find the "Contact Us" section and request to be put on the opt o…" at bounding box center [893, 701] width 843 height 61
type textarea "You'll want to find the "Contact Us" section and request to be put on the opt o…"
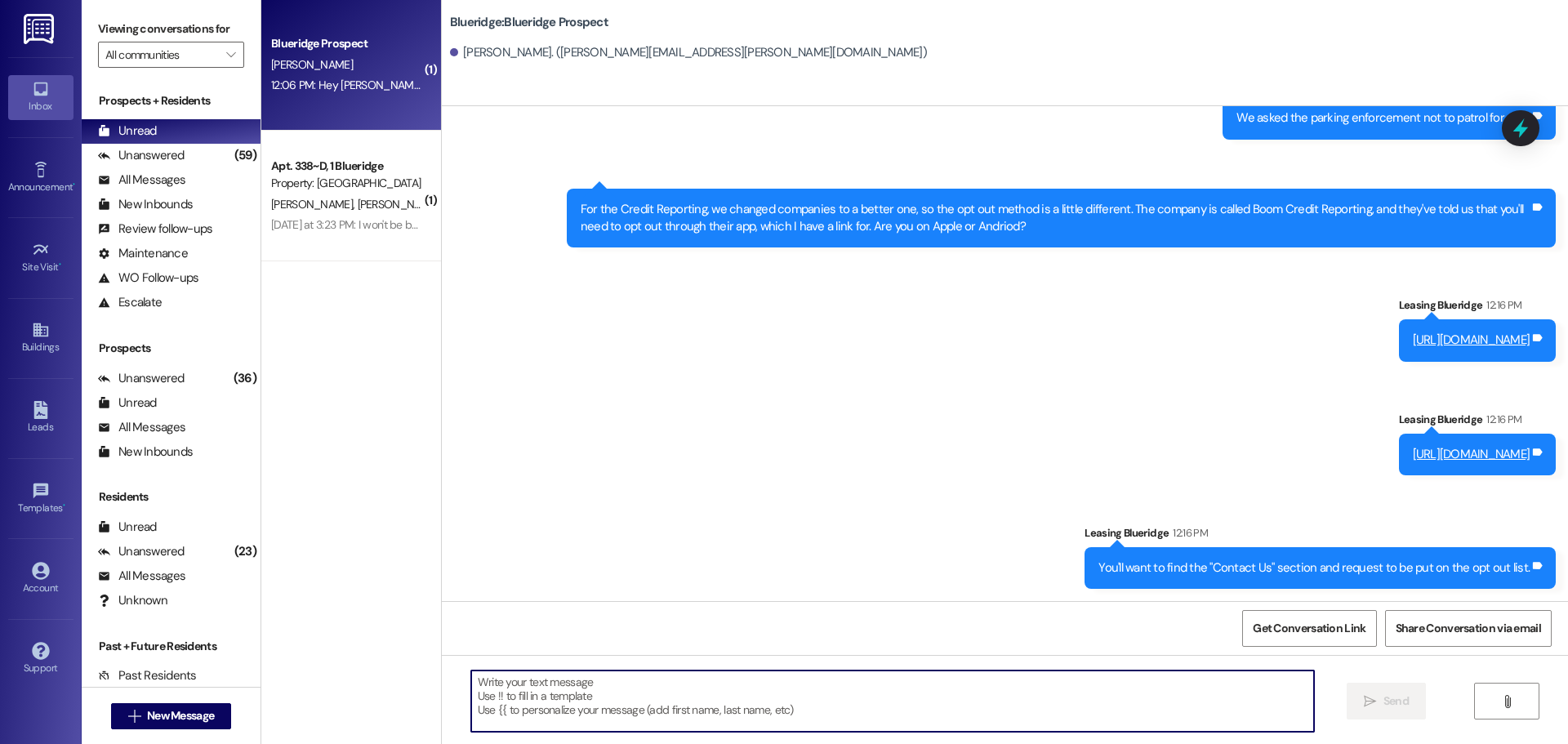
scroll to position [849, 0]
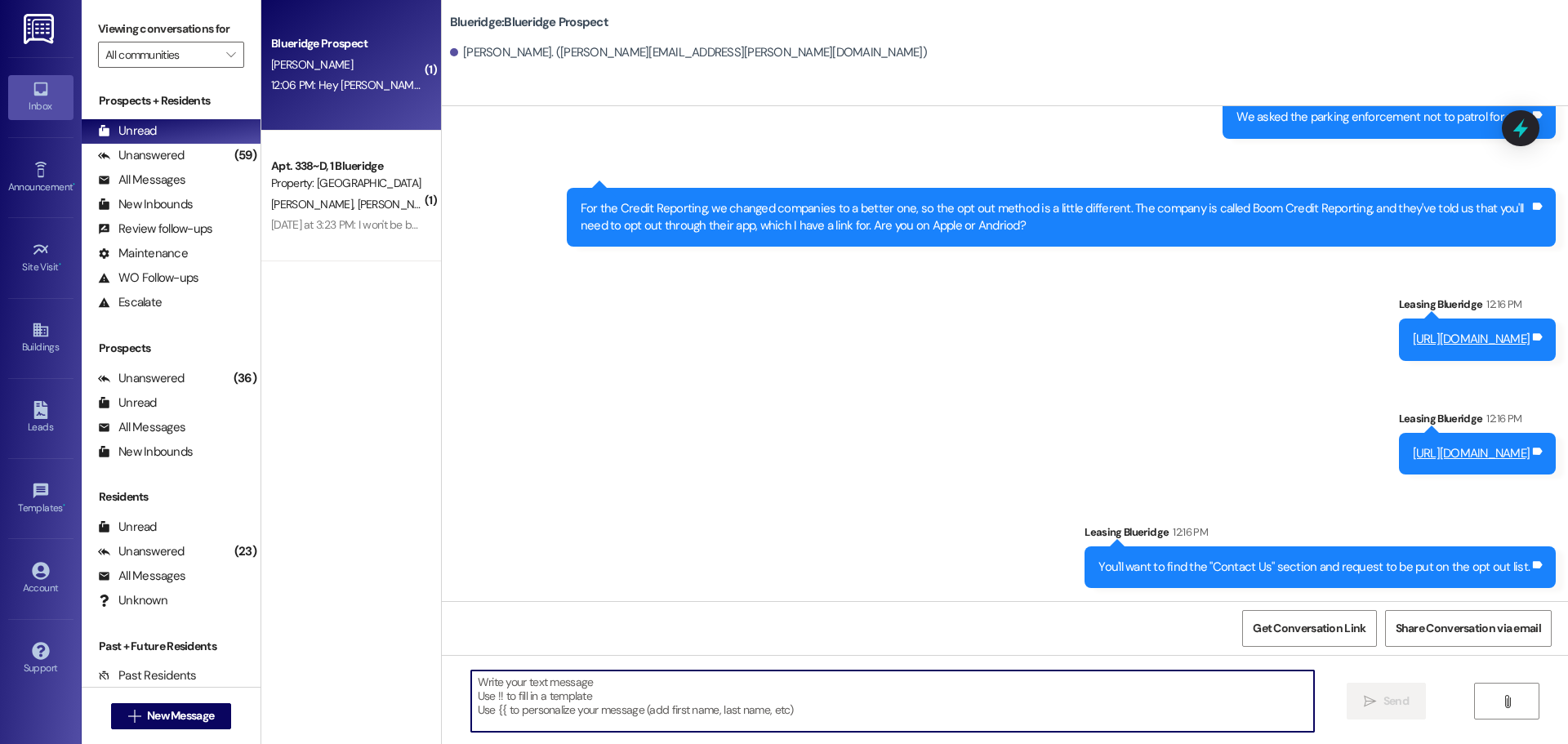
click at [816, 483] on div "Sent via SMS Leasing Blueridge 12:08 PM Yeah, I haven't sorted through all the …" at bounding box center [1004, 252] width 1126 height 696
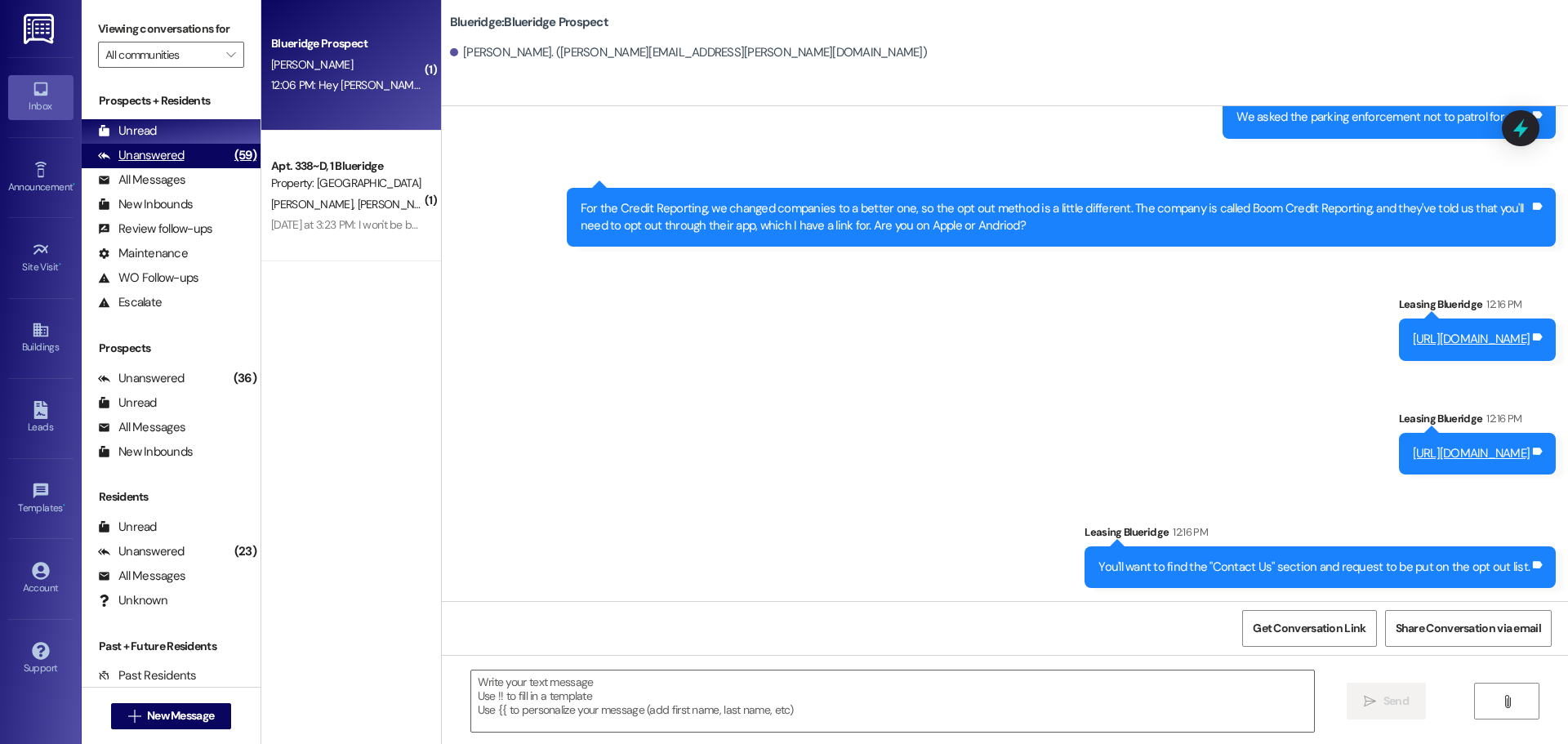
click at [159, 152] on div "Unanswered" at bounding box center [142, 155] width 87 height 17
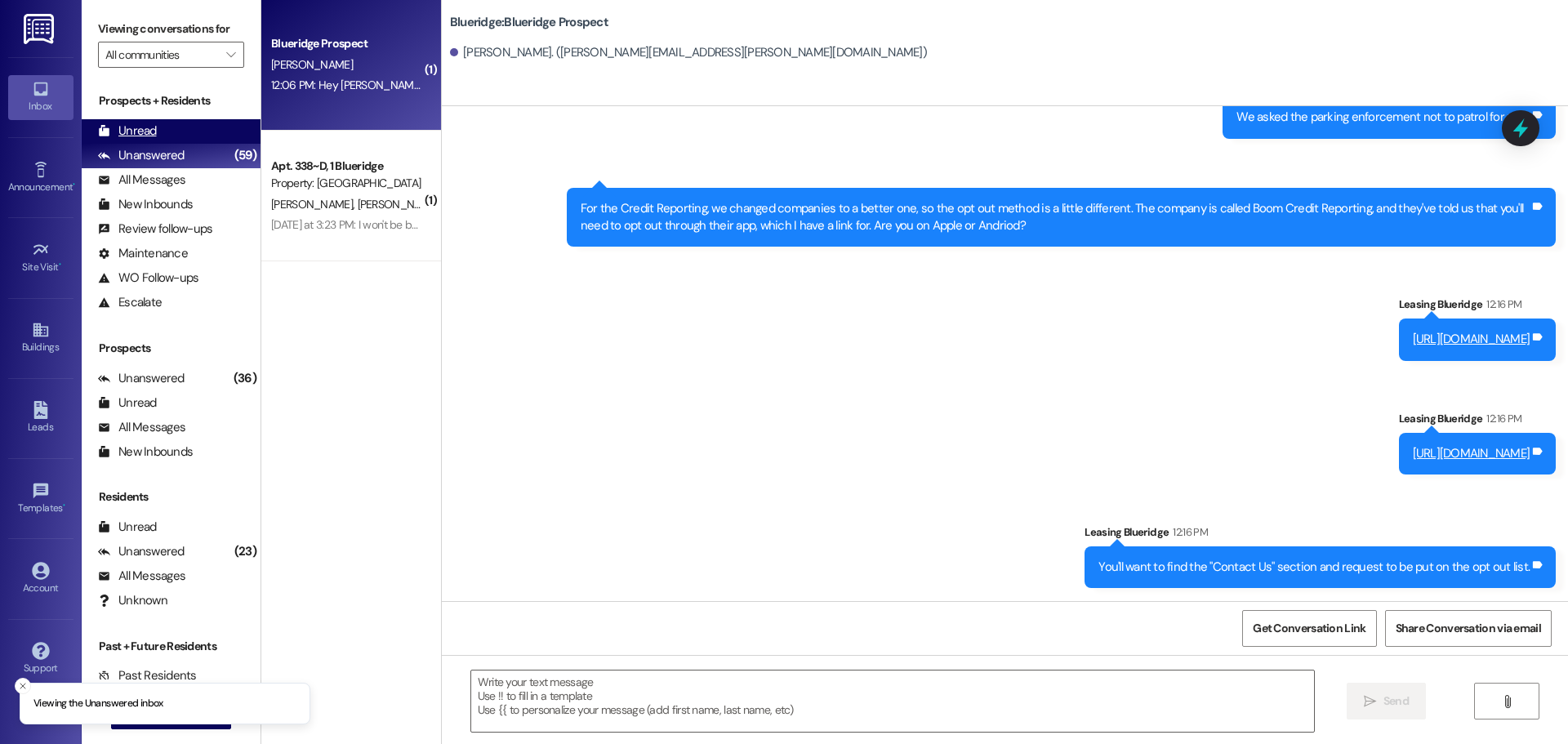
click at [165, 137] on div "Unread (0)" at bounding box center [171, 131] width 179 height 25
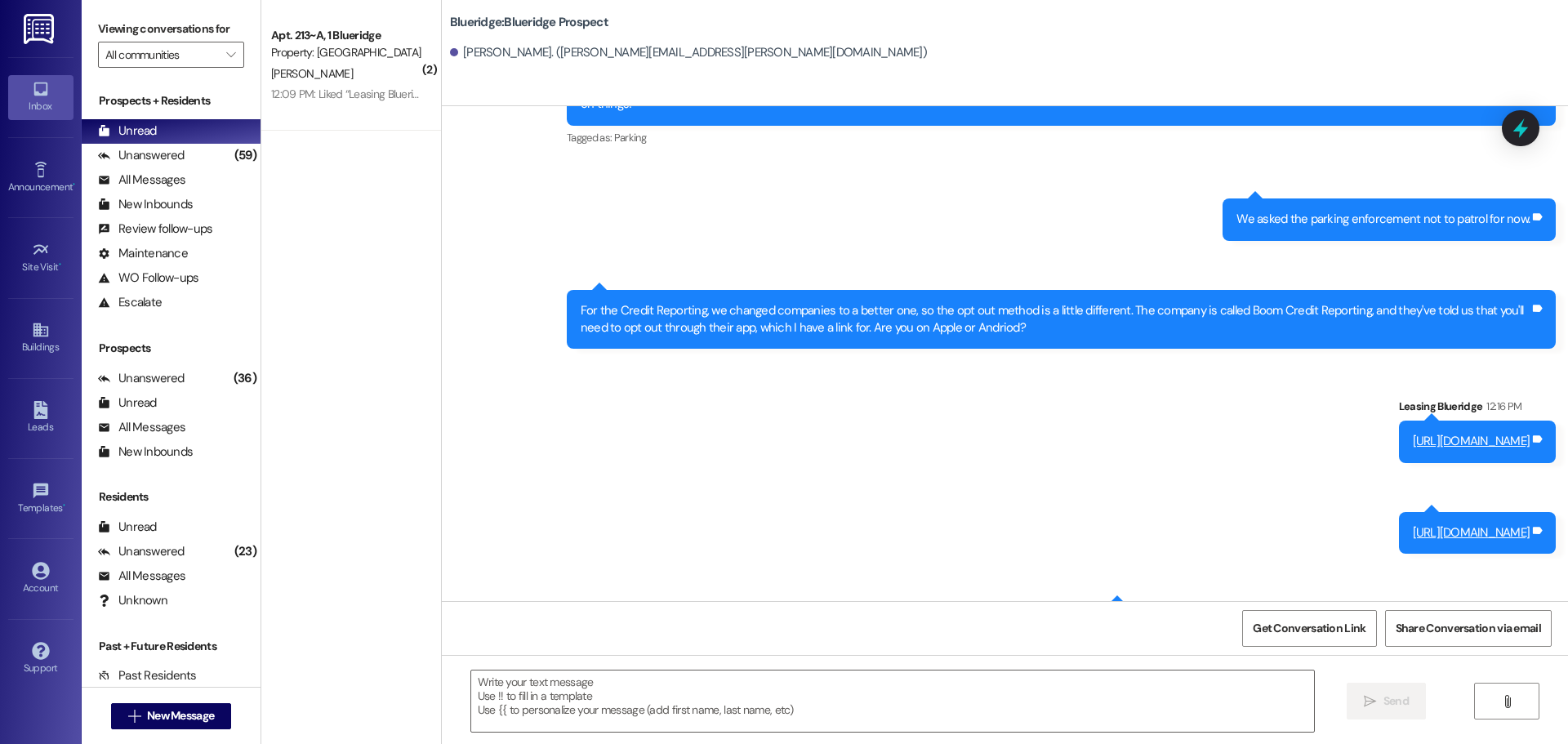
scroll to position [803, 0]
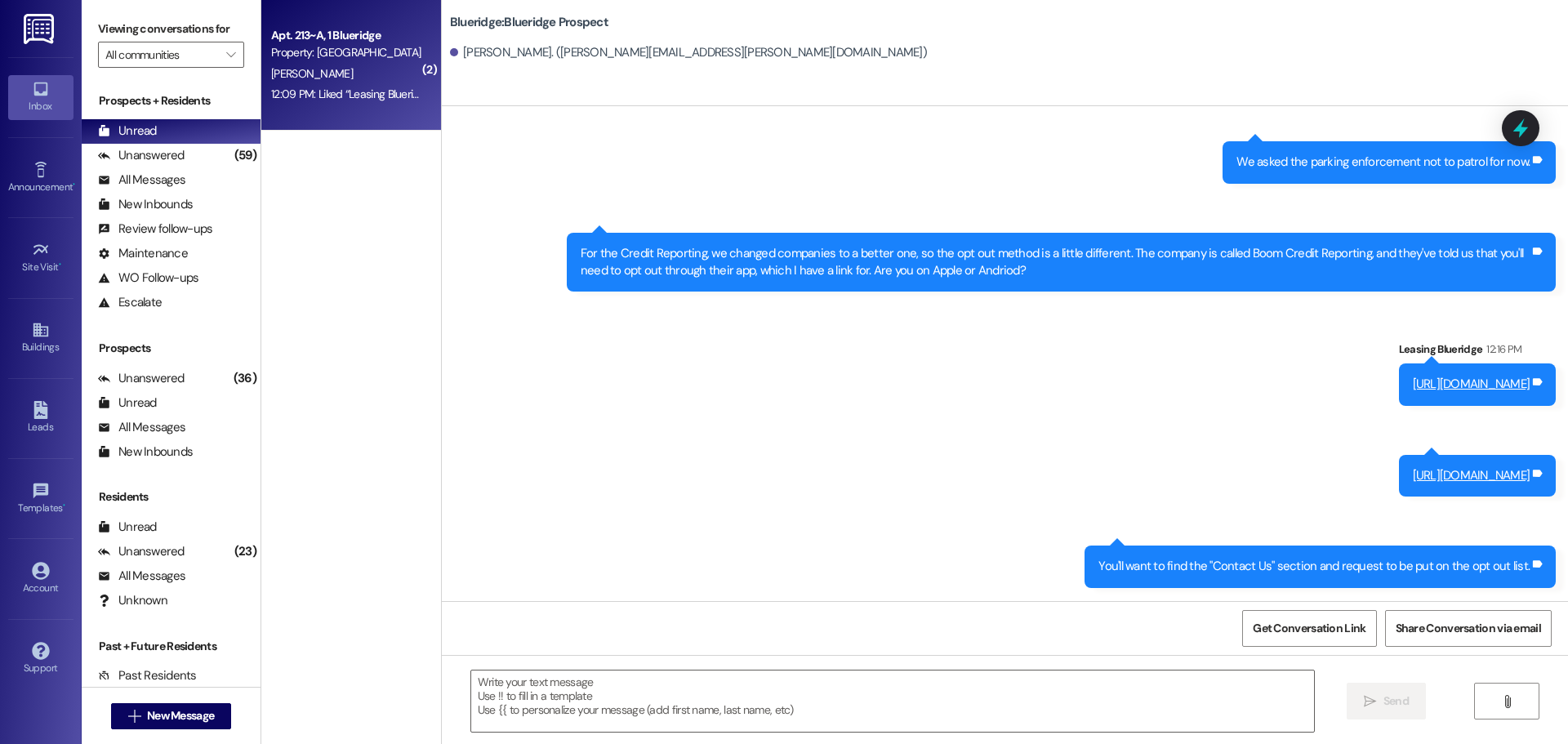
click at [357, 98] on div "12:09 PM: Liked “Leasing Blueridge ([GEOGRAPHIC_DATA]): Gotcha. I'm going to as…" at bounding box center [661, 94] width 780 height 15
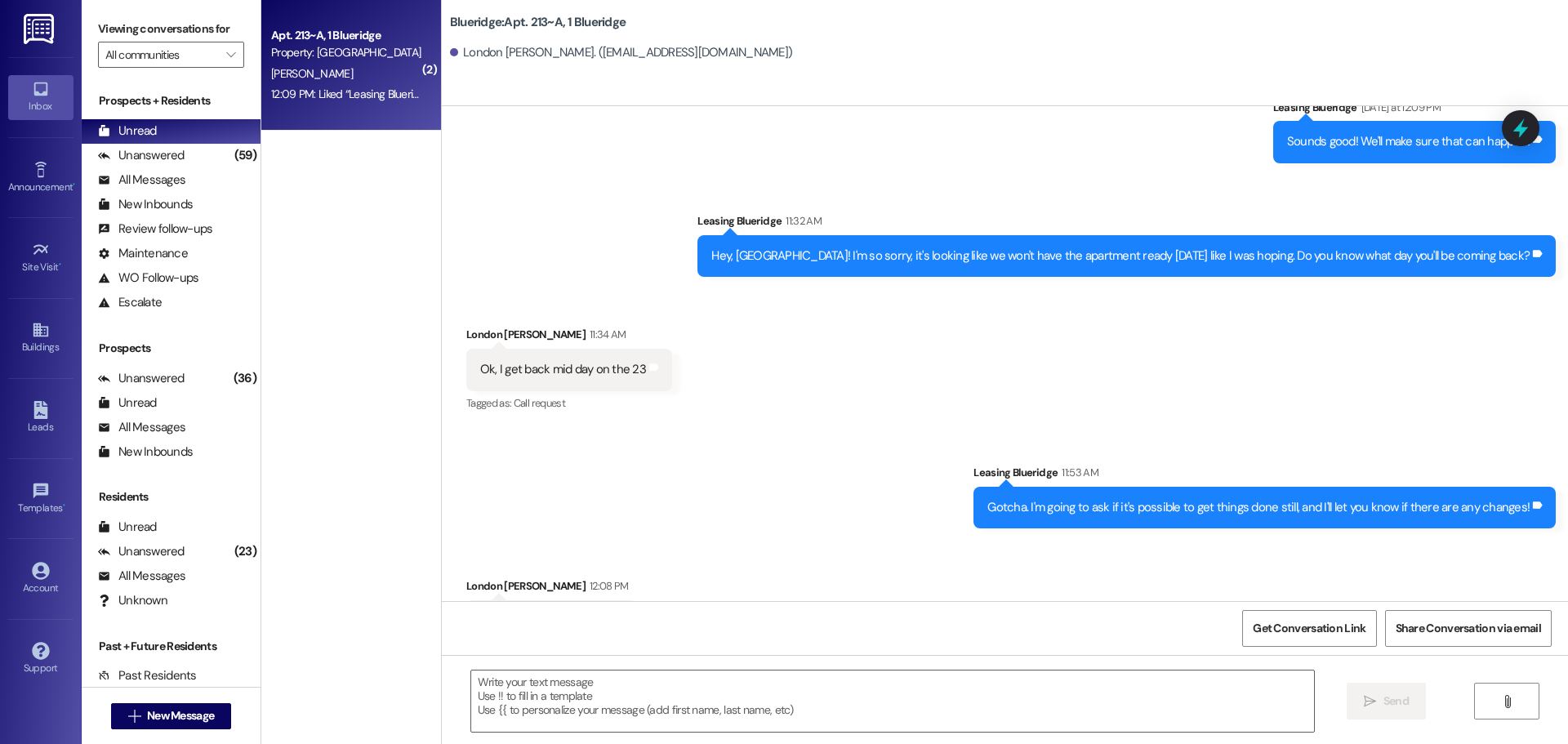
scroll to position [38530, 0]
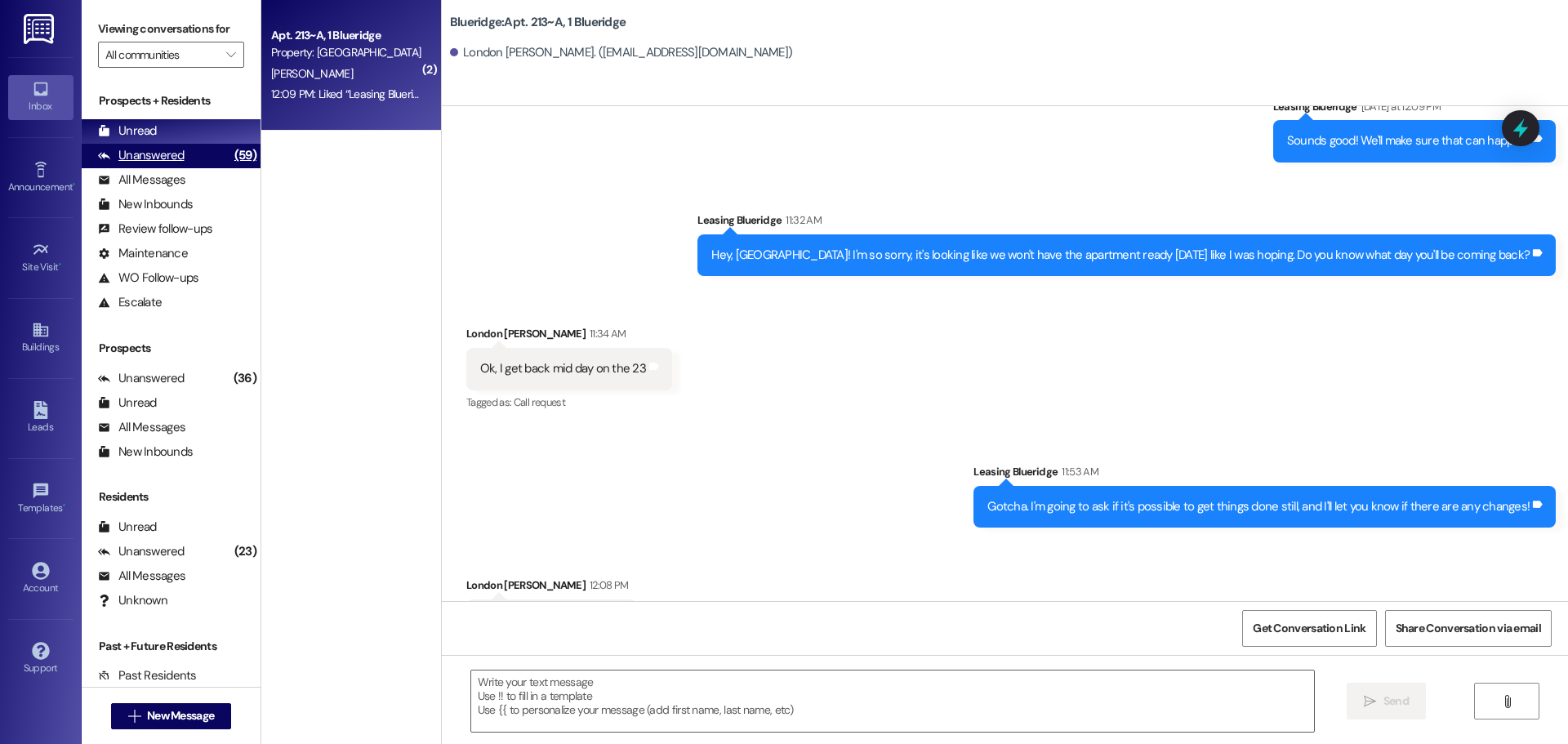
click at [183, 161] on div "Unanswered (59)" at bounding box center [171, 156] width 179 height 25
click at [195, 133] on div "Unread (0)" at bounding box center [171, 131] width 179 height 25
